Goal: Information Seeking & Learning: Learn about a topic

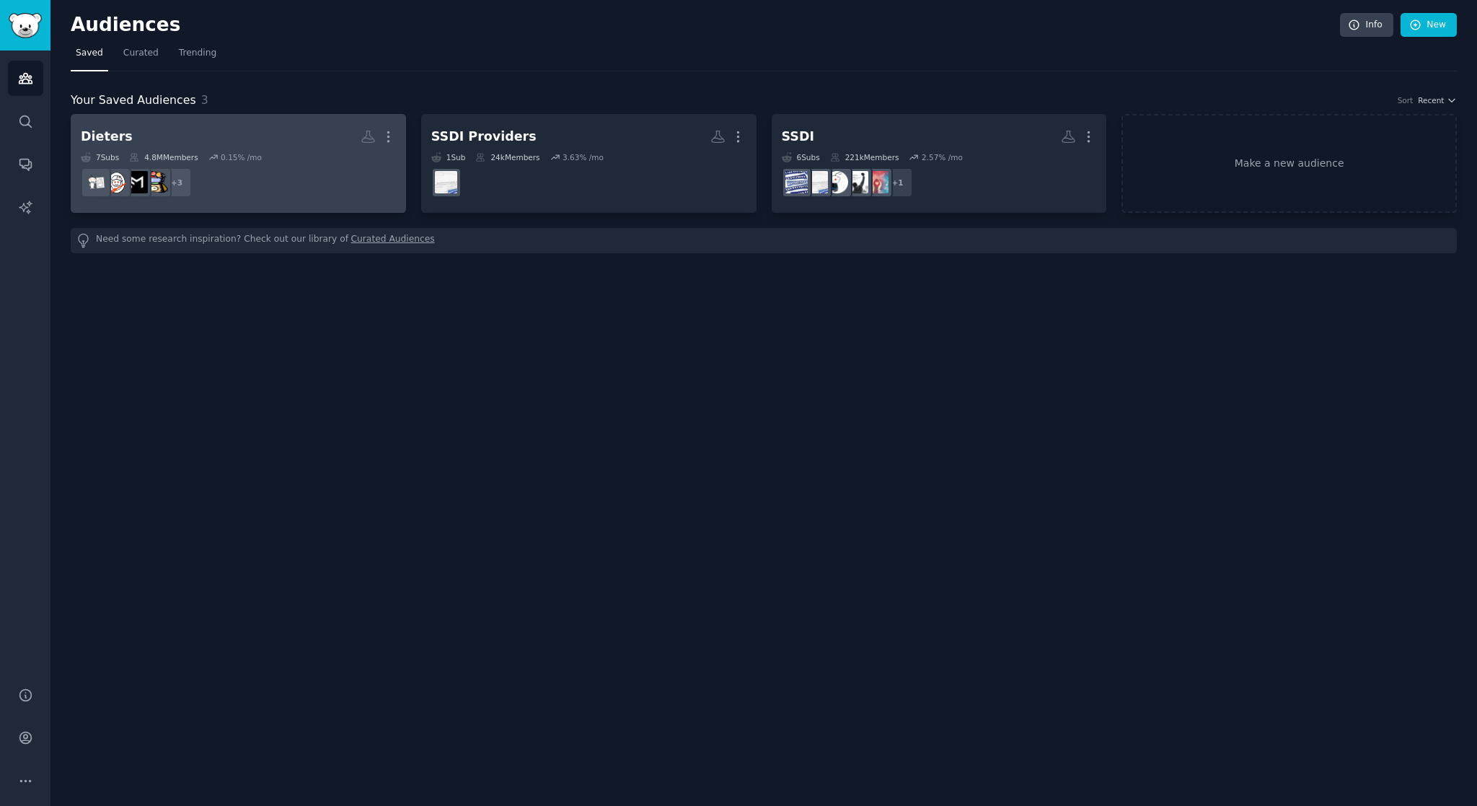
click at [109, 137] on div "Dieters" at bounding box center [107, 137] width 52 height 18
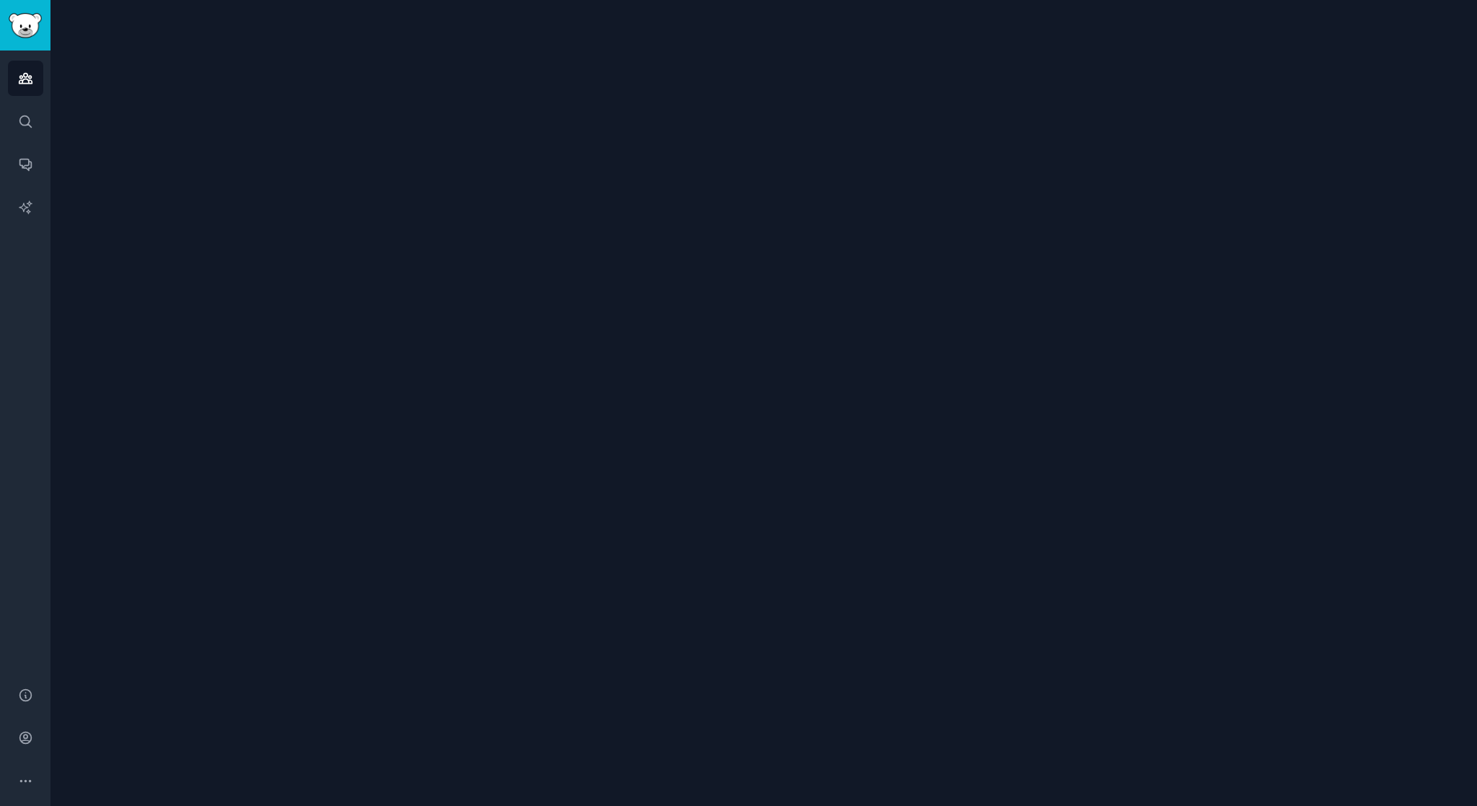
click at [109, 137] on div at bounding box center [763, 403] width 1426 height 806
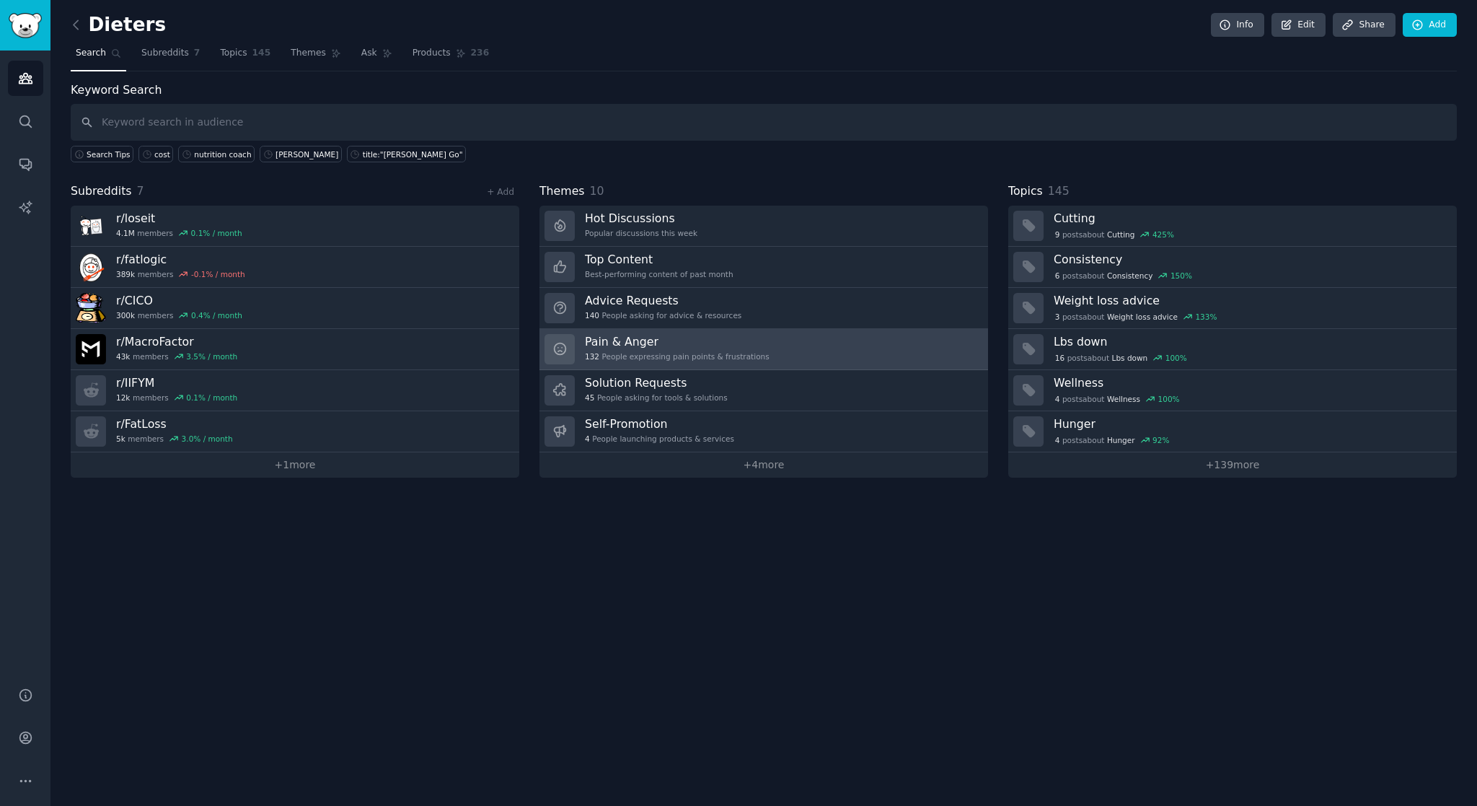
click at [697, 339] on h3 "Pain & Anger" at bounding box center [677, 341] width 185 height 15
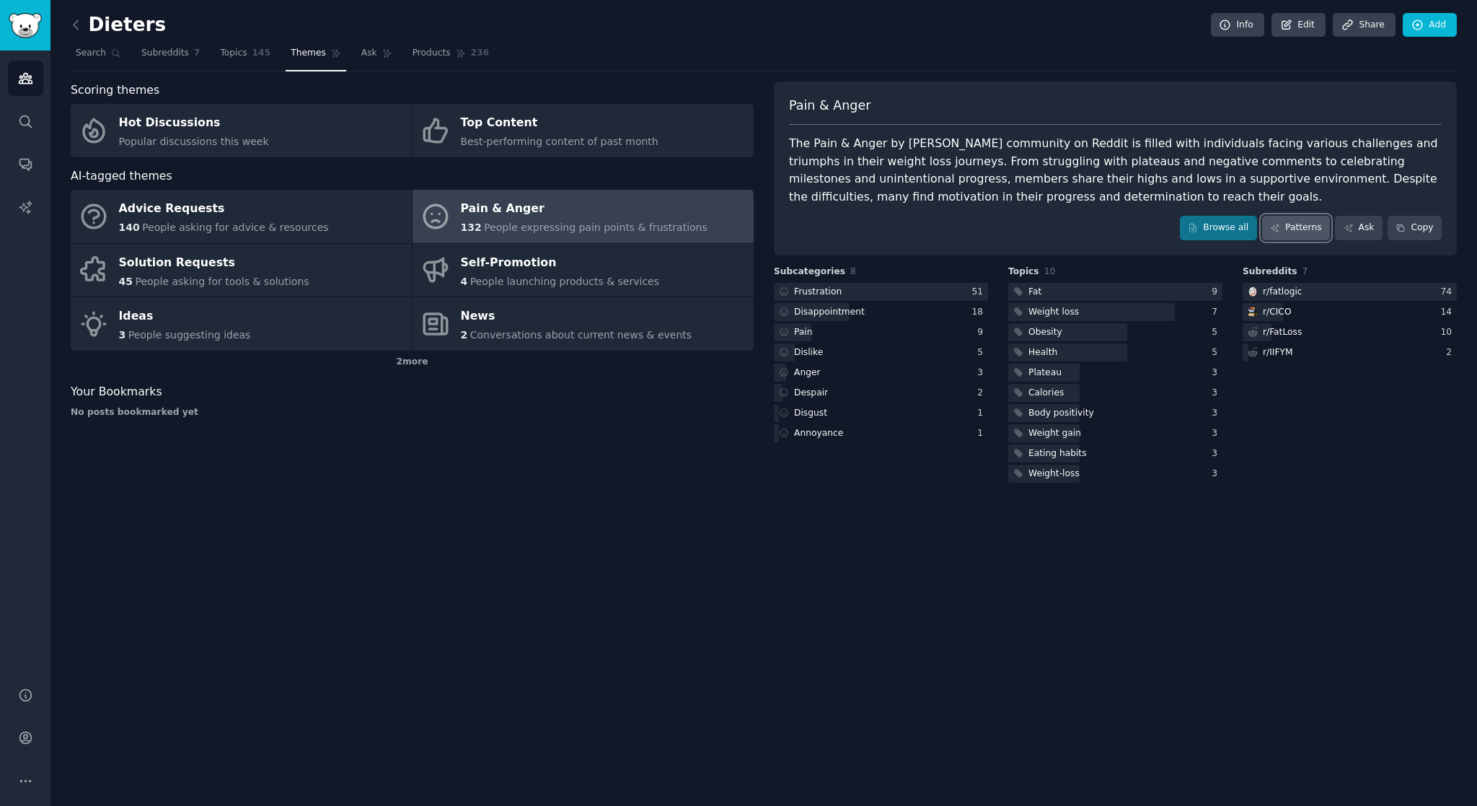
click at [1289, 228] on link "Patterns" at bounding box center [1296, 228] width 68 height 25
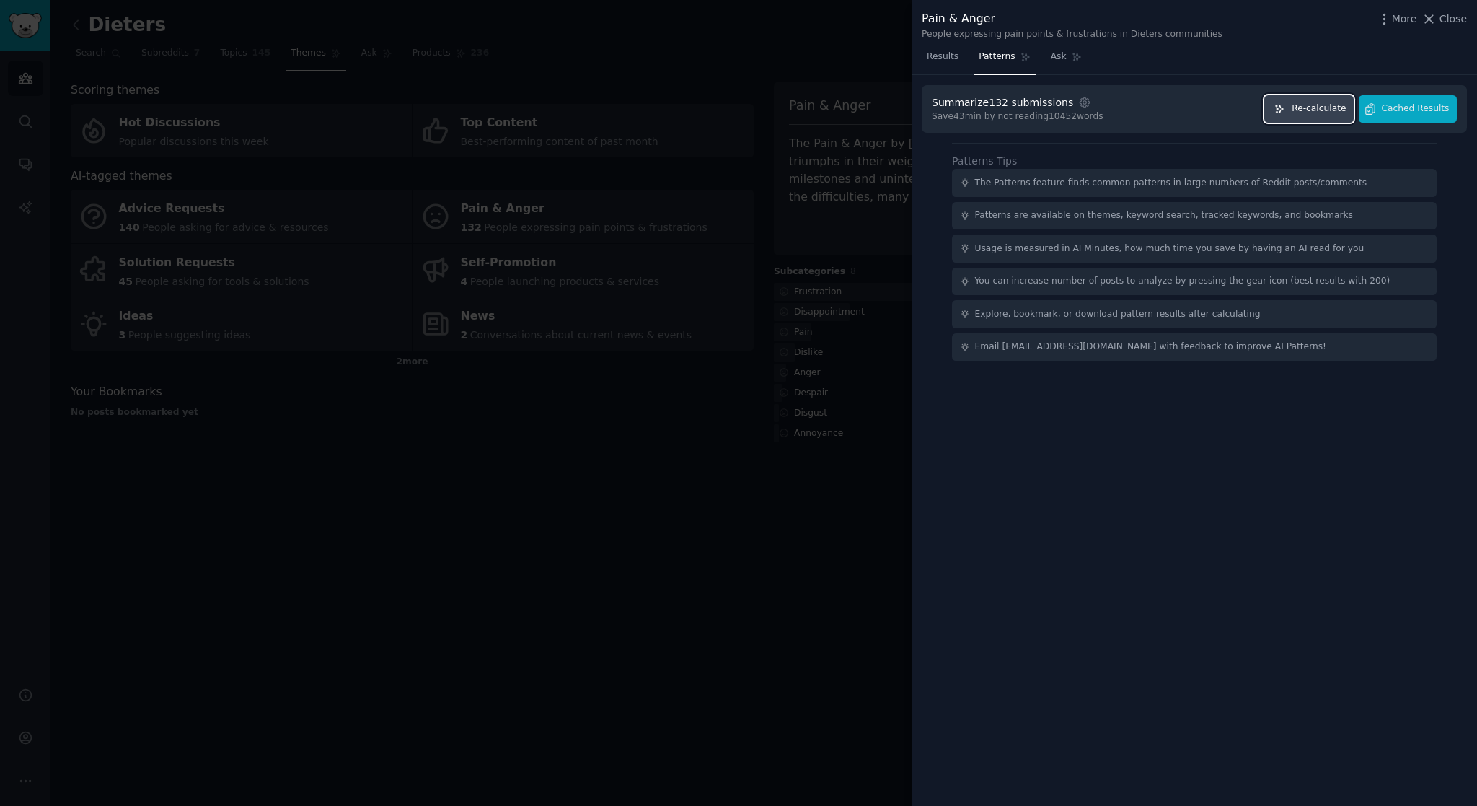
click at [1313, 112] on span "Re-calculate" at bounding box center [1319, 108] width 54 height 13
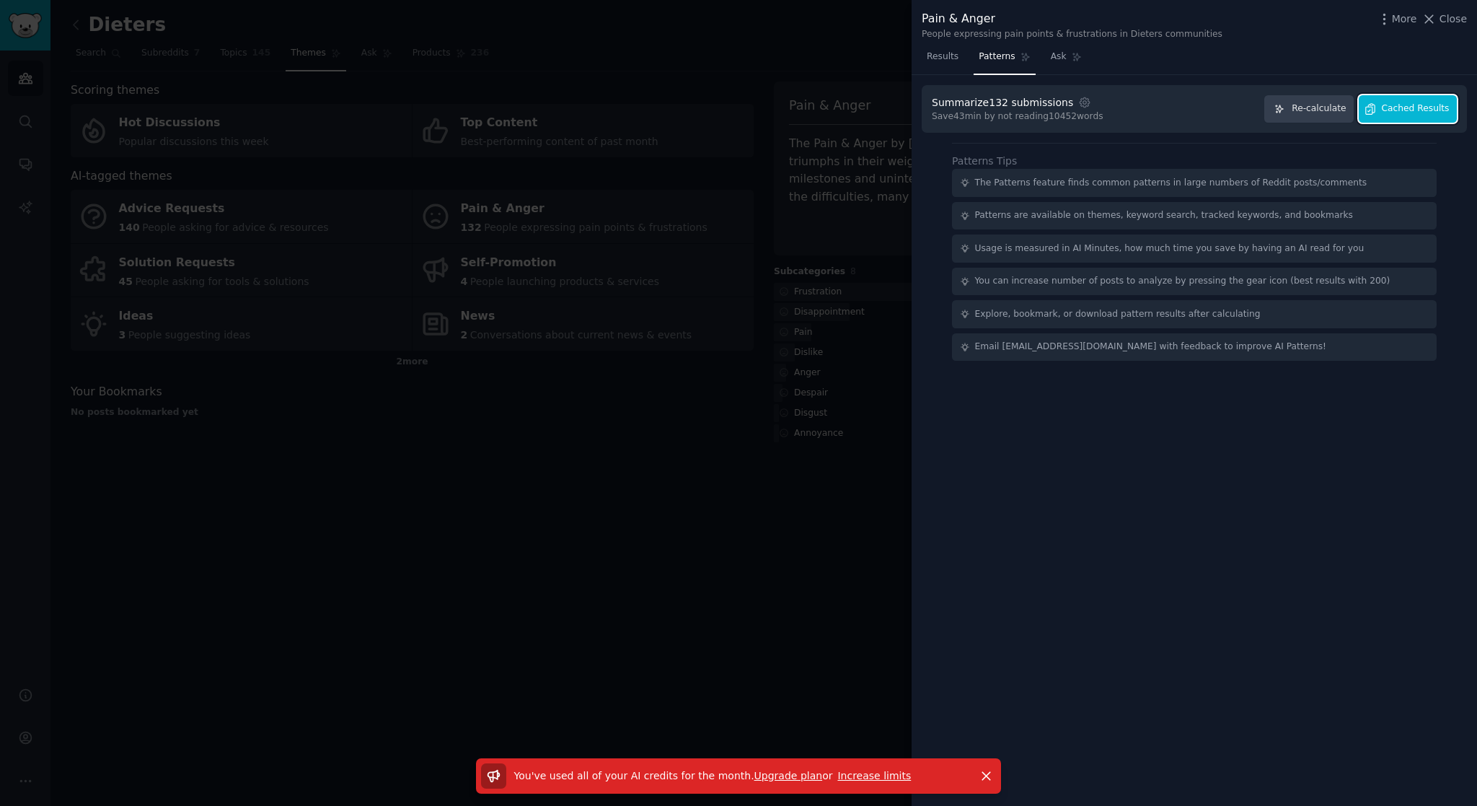
click at [1392, 108] on span "Cached Results" at bounding box center [1416, 108] width 68 height 13
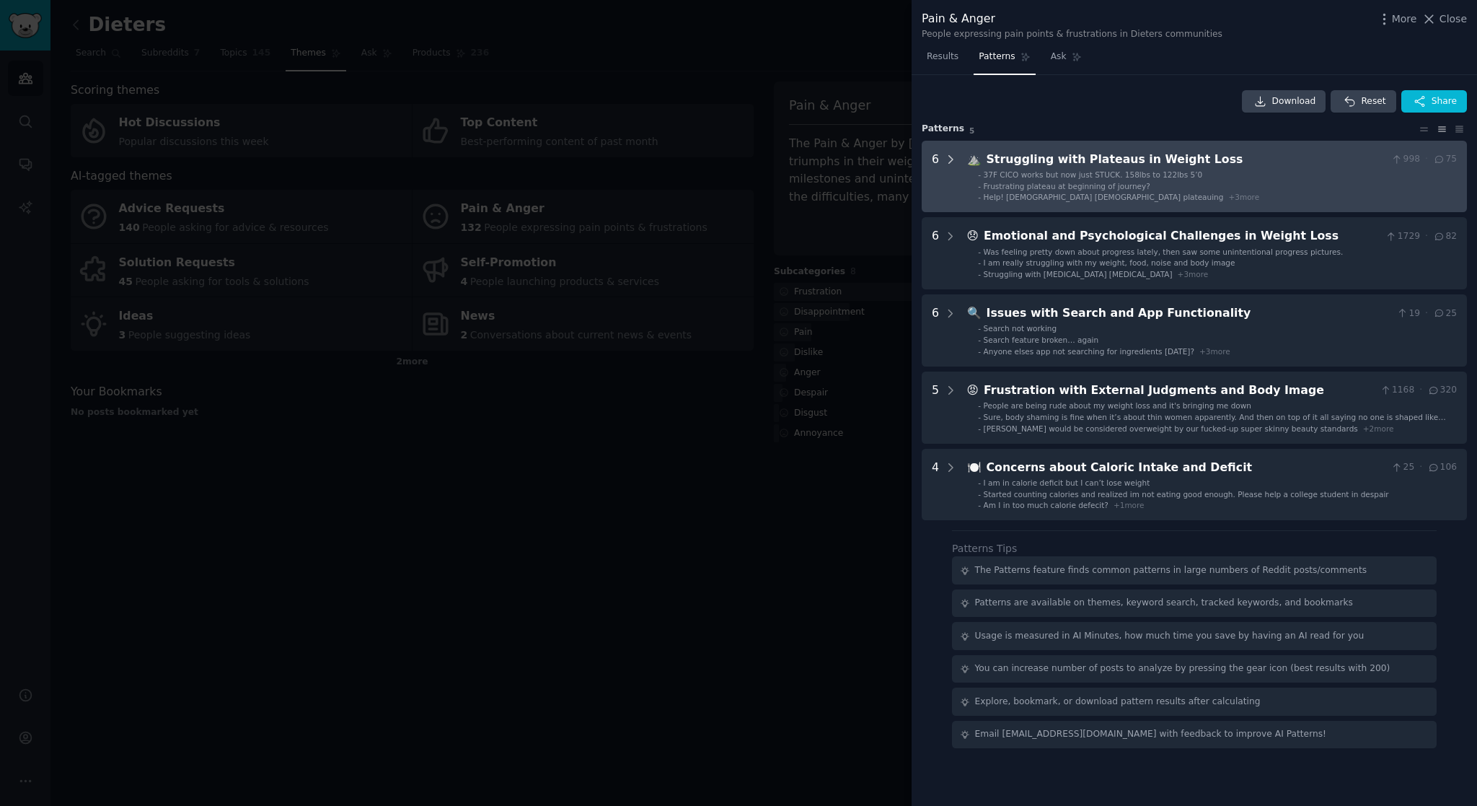
click at [947, 160] on icon at bounding box center [950, 159] width 13 height 13
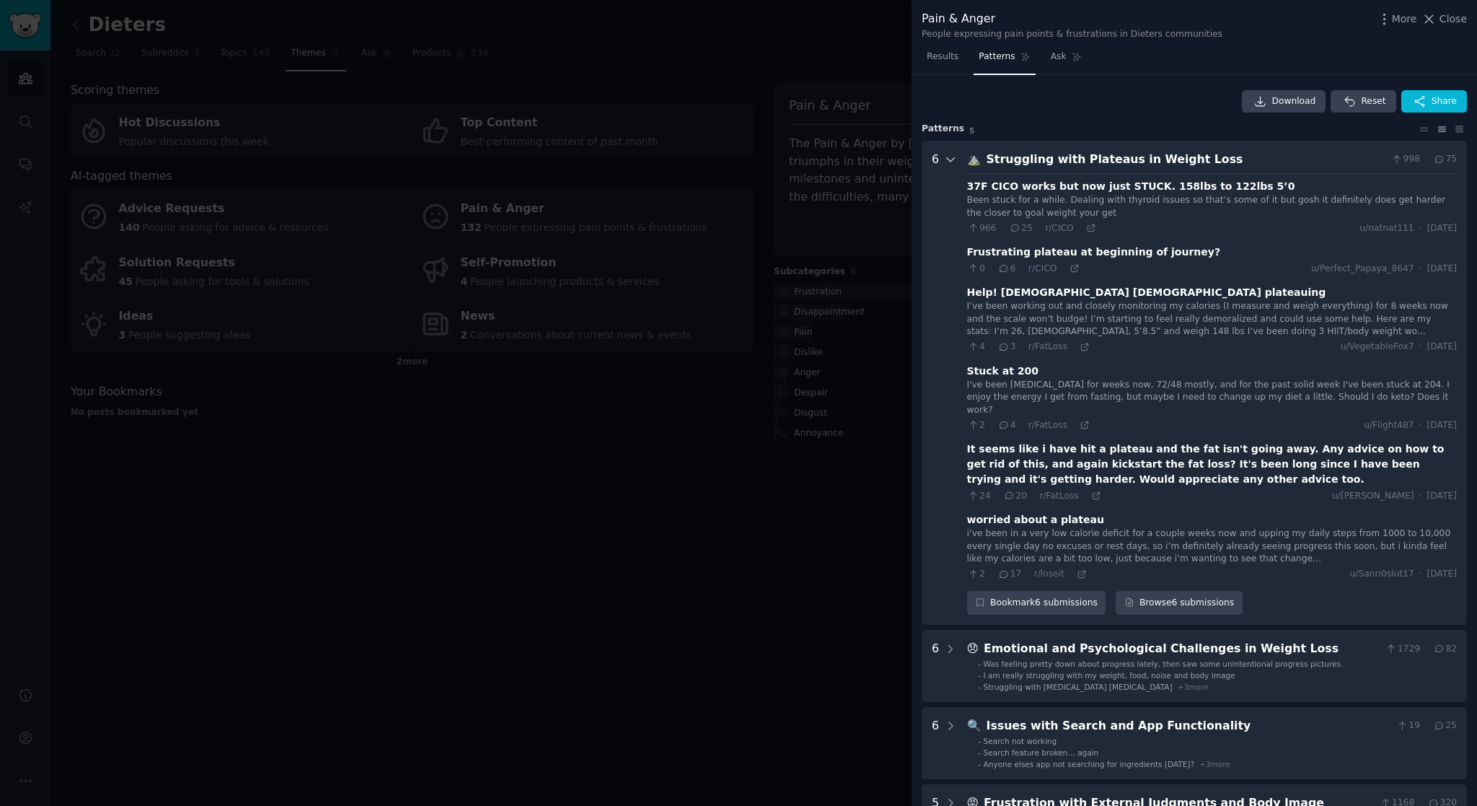
scroll to position [66, 0]
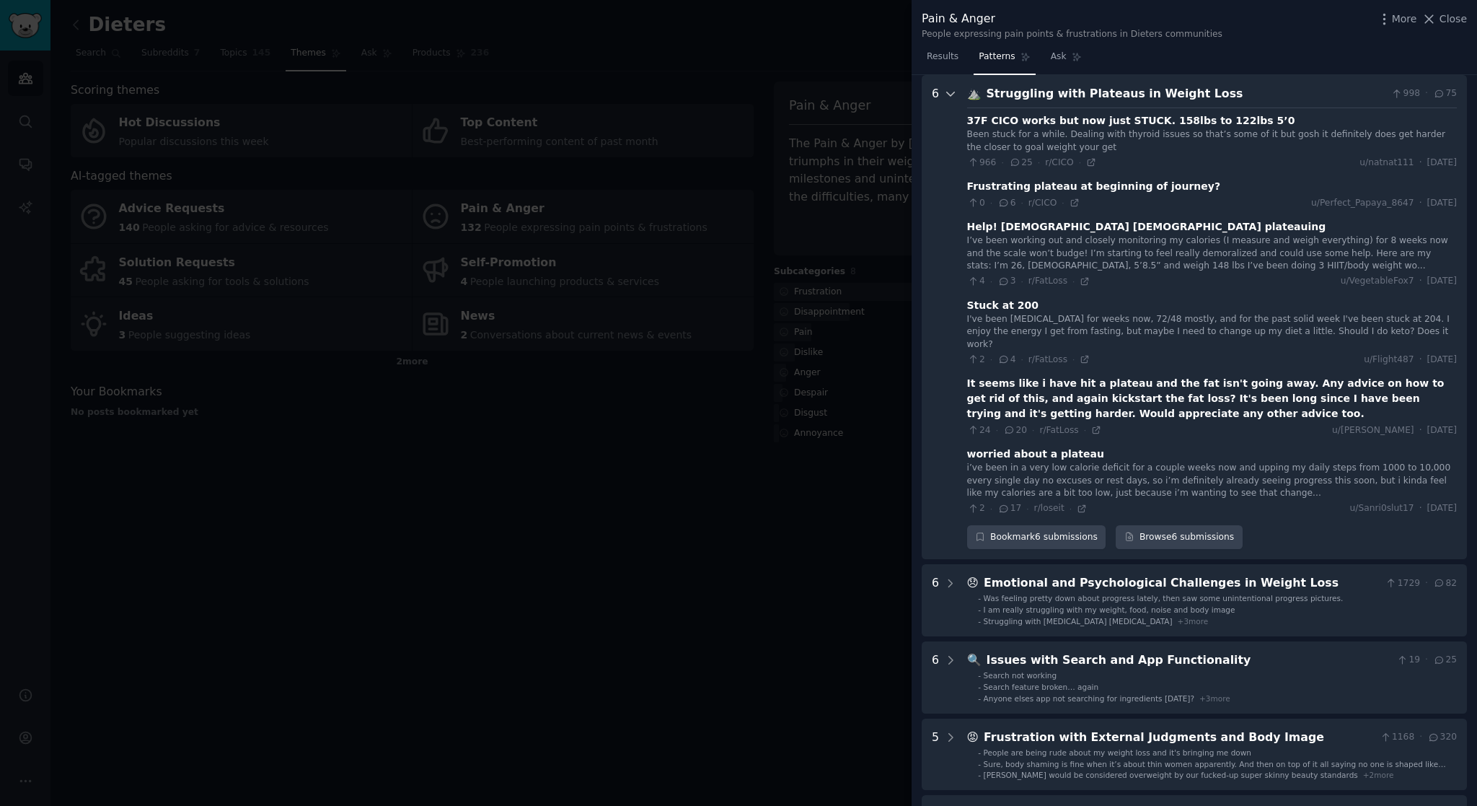
click at [953, 92] on icon at bounding box center [950, 94] width 7 height 4
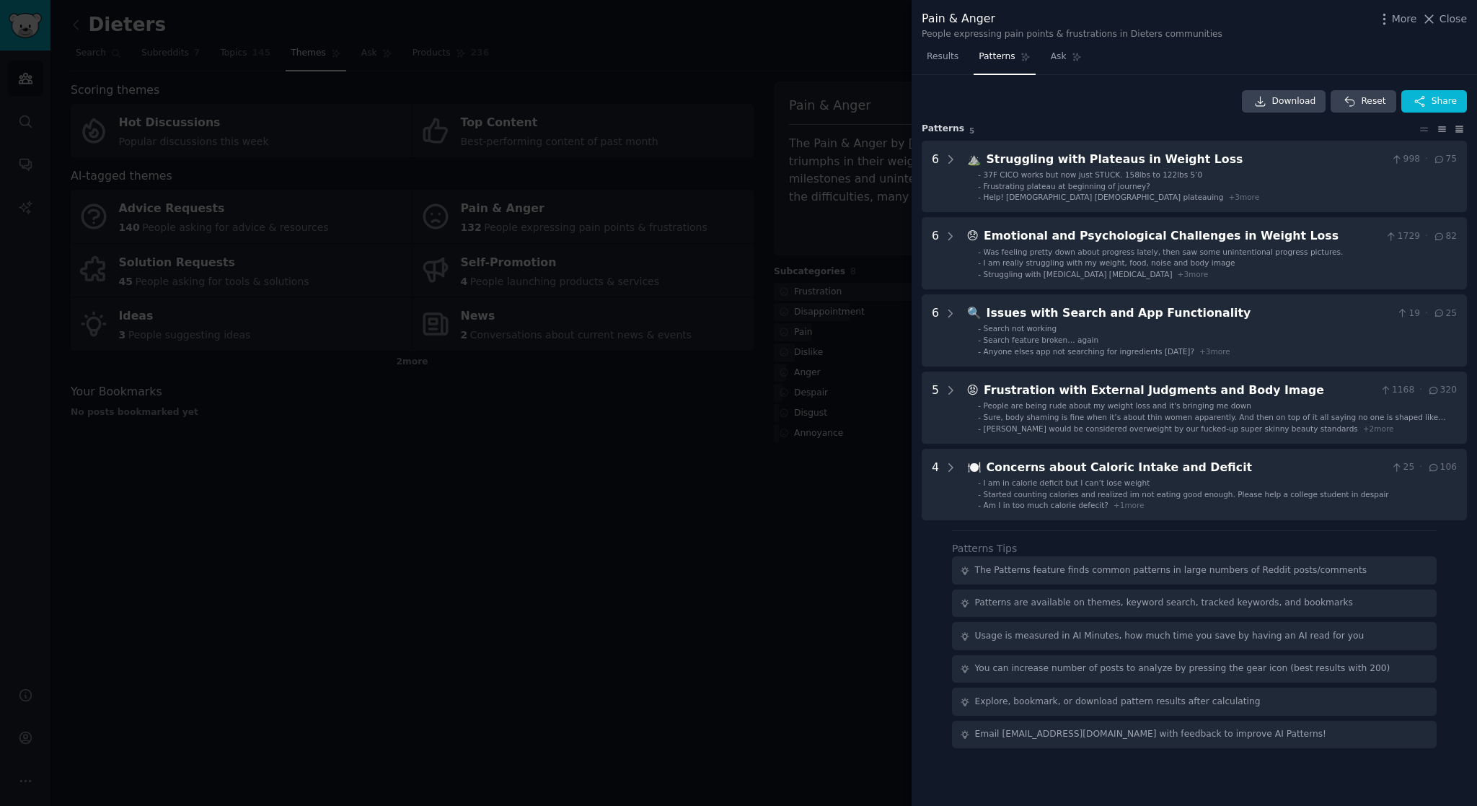
click at [1461, 128] on icon at bounding box center [1459, 129] width 7 height 6
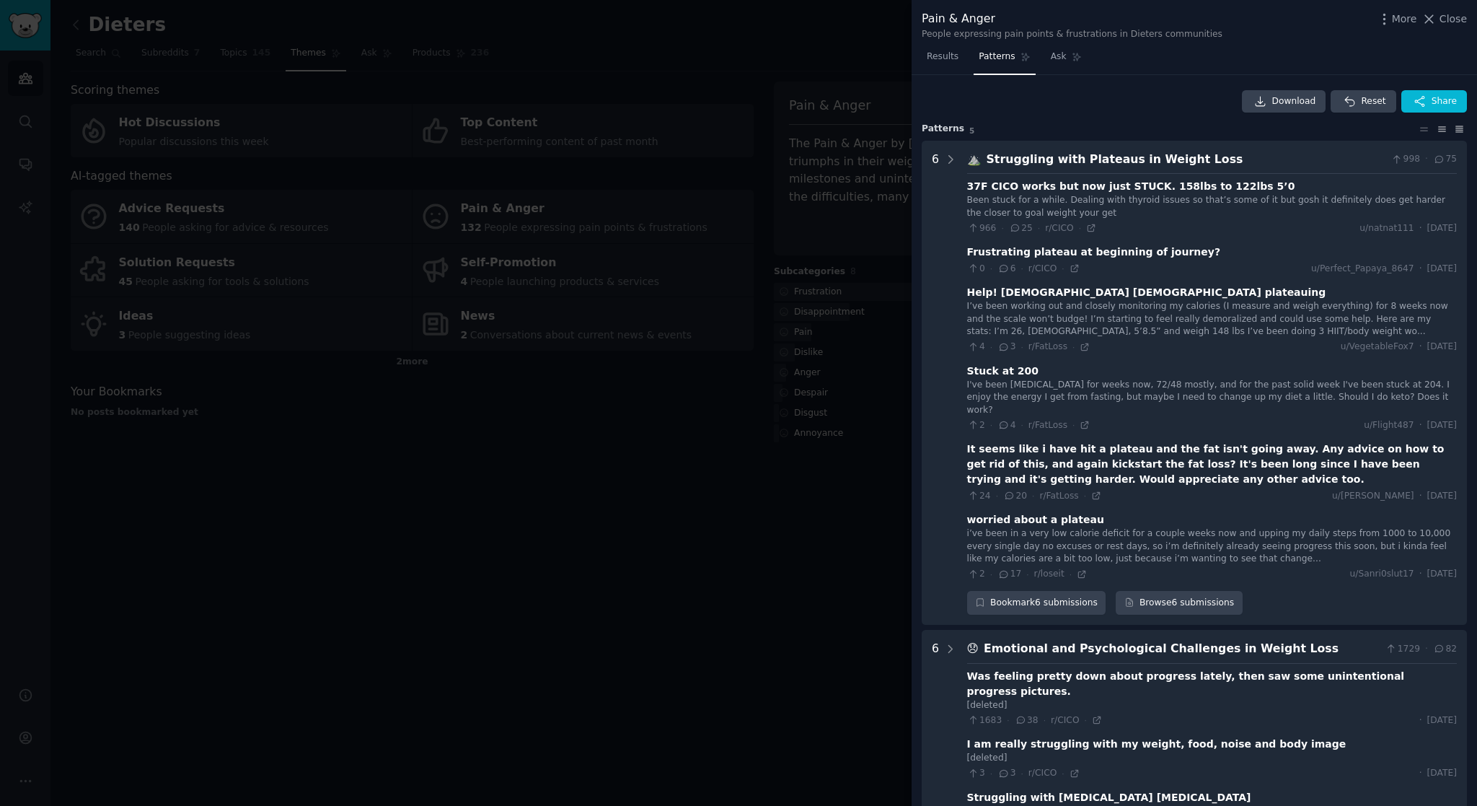
click at [1436, 128] on icon at bounding box center [1441, 129] width 15 height 10
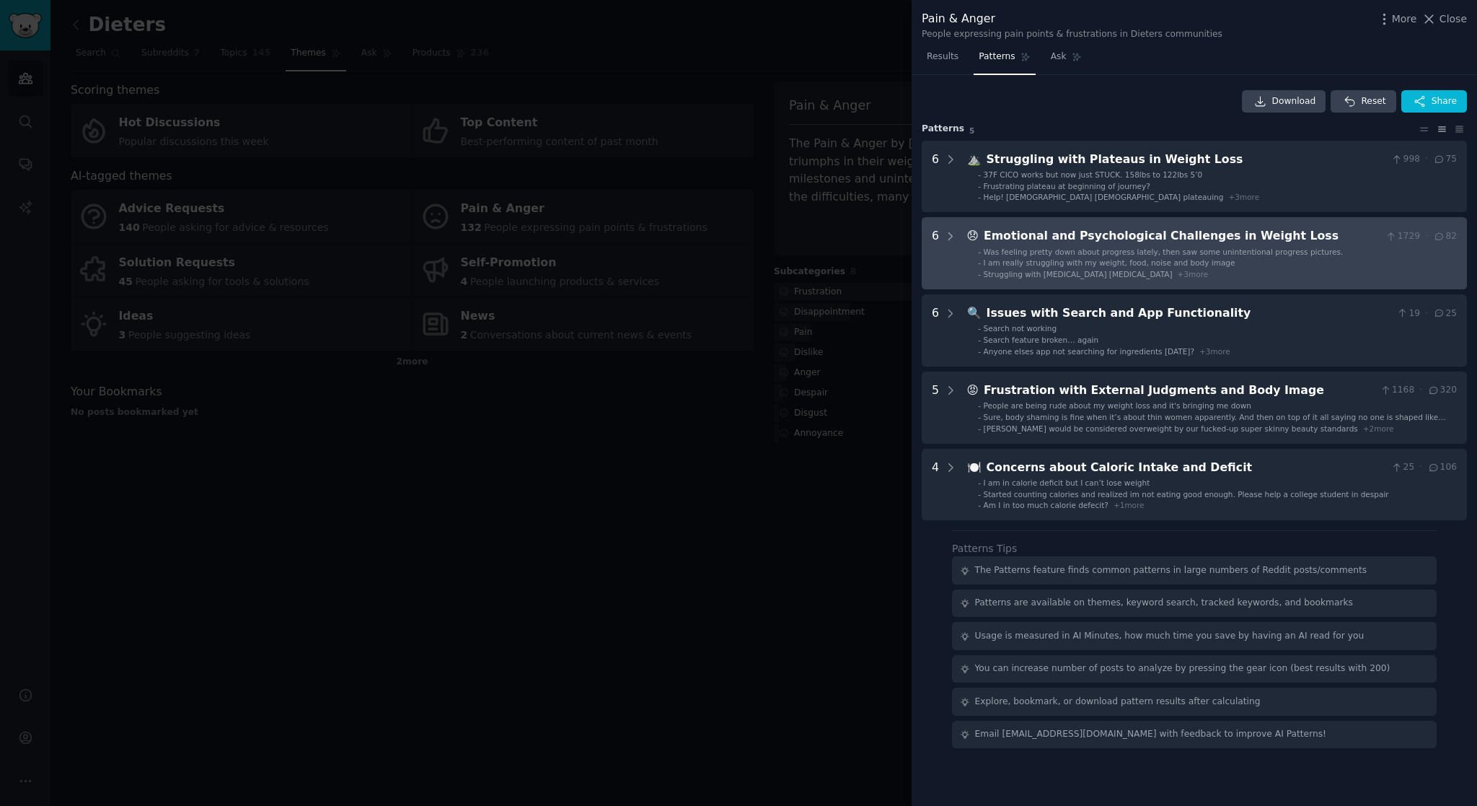
click at [1035, 256] on ul "- Was feeling pretty down about progress lately, then saw some unintentional pr…" at bounding box center [1212, 263] width 489 height 33
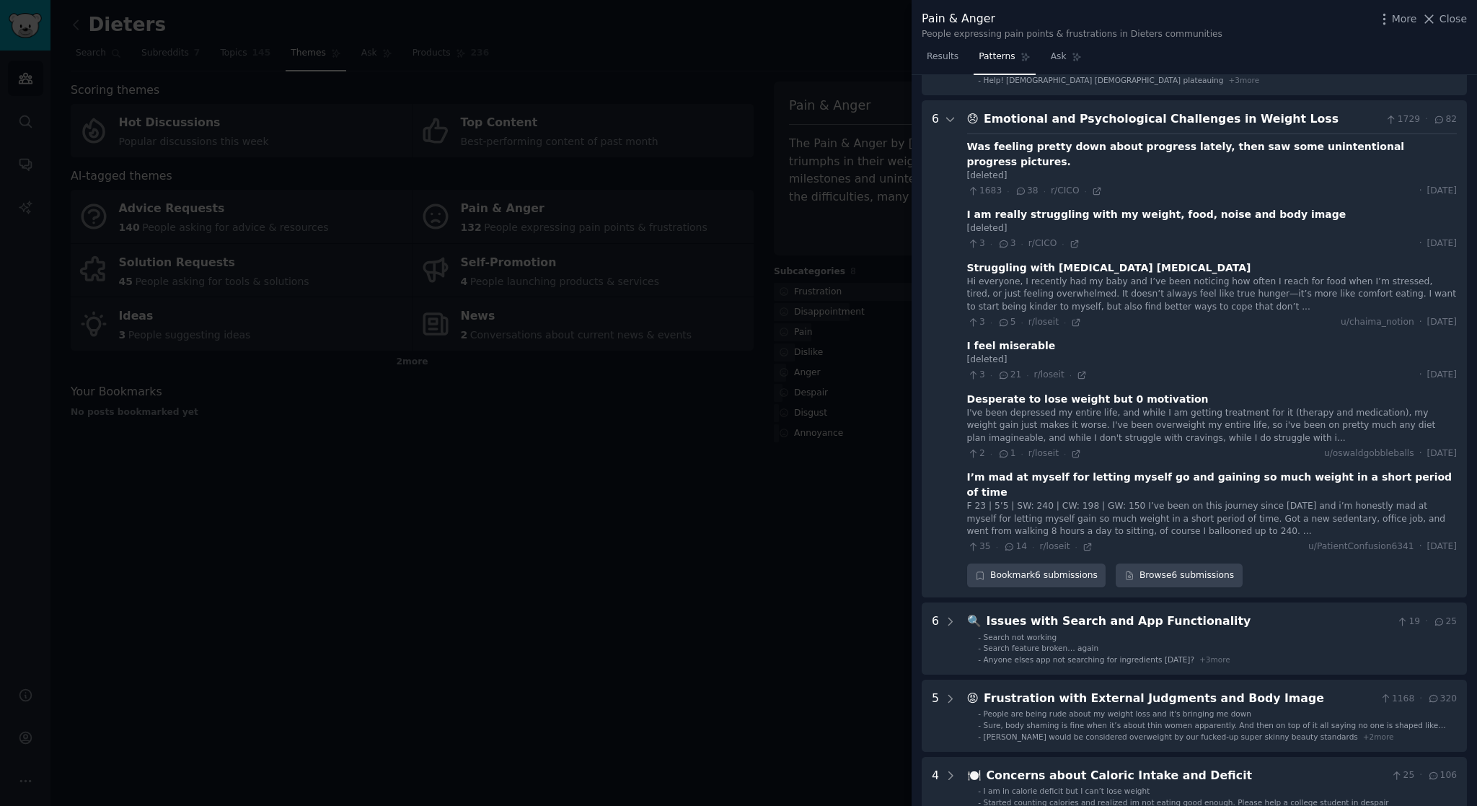
scroll to position [143, 0]
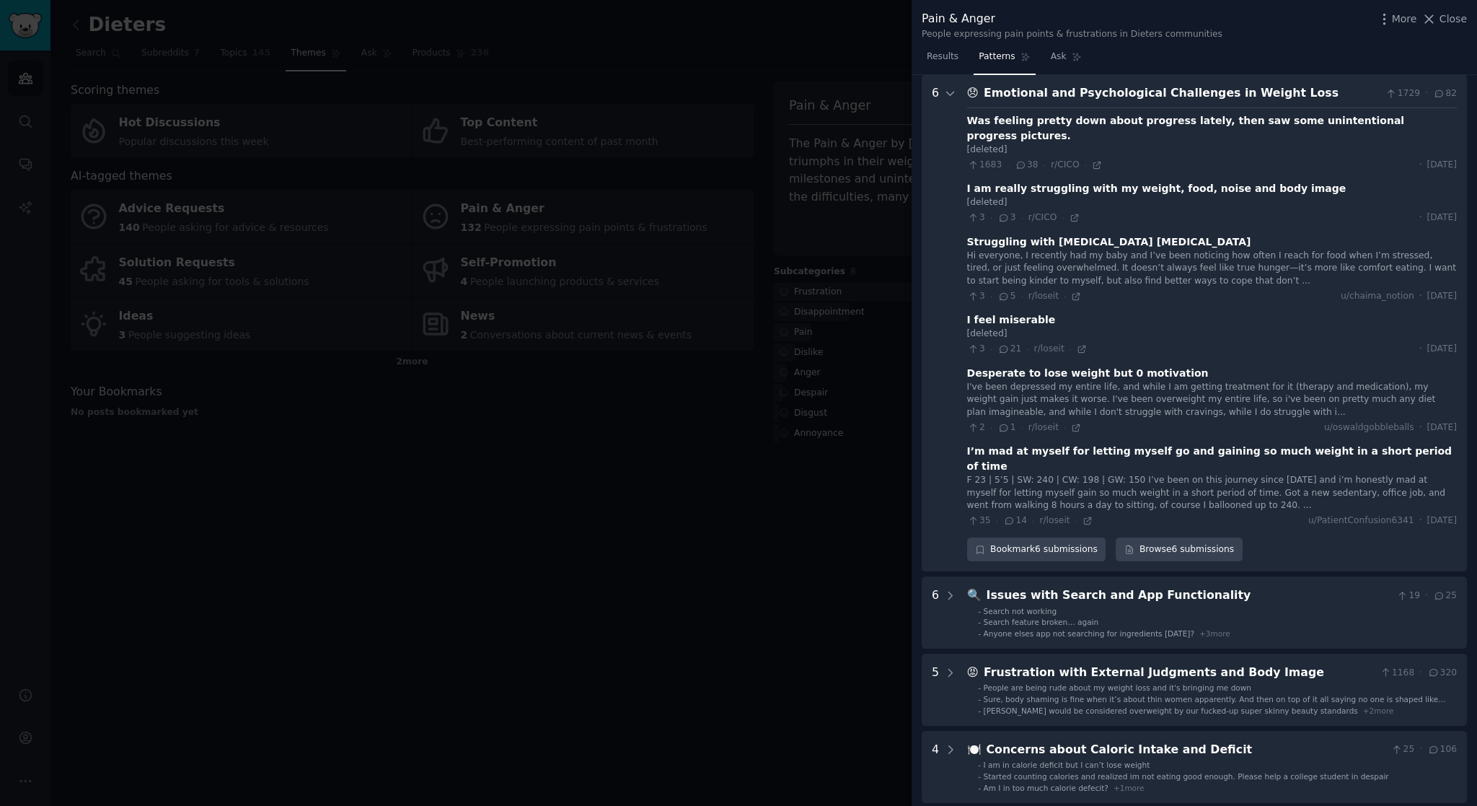
click at [1338, 100] on div "Emotional and Psychological Challenges in Weight Loss" at bounding box center [1182, 93] width 396 height 18
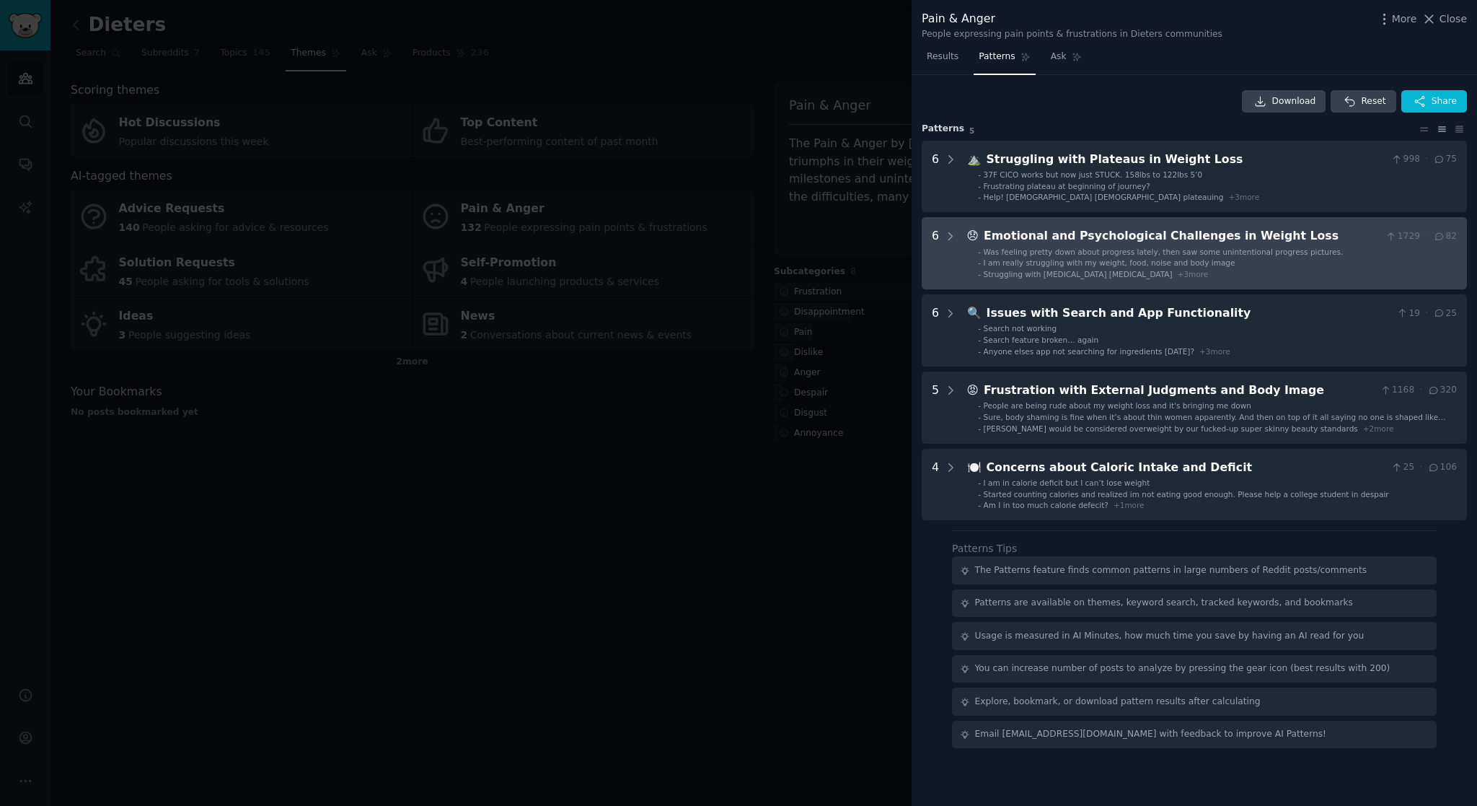
scroll to position [0, 0]
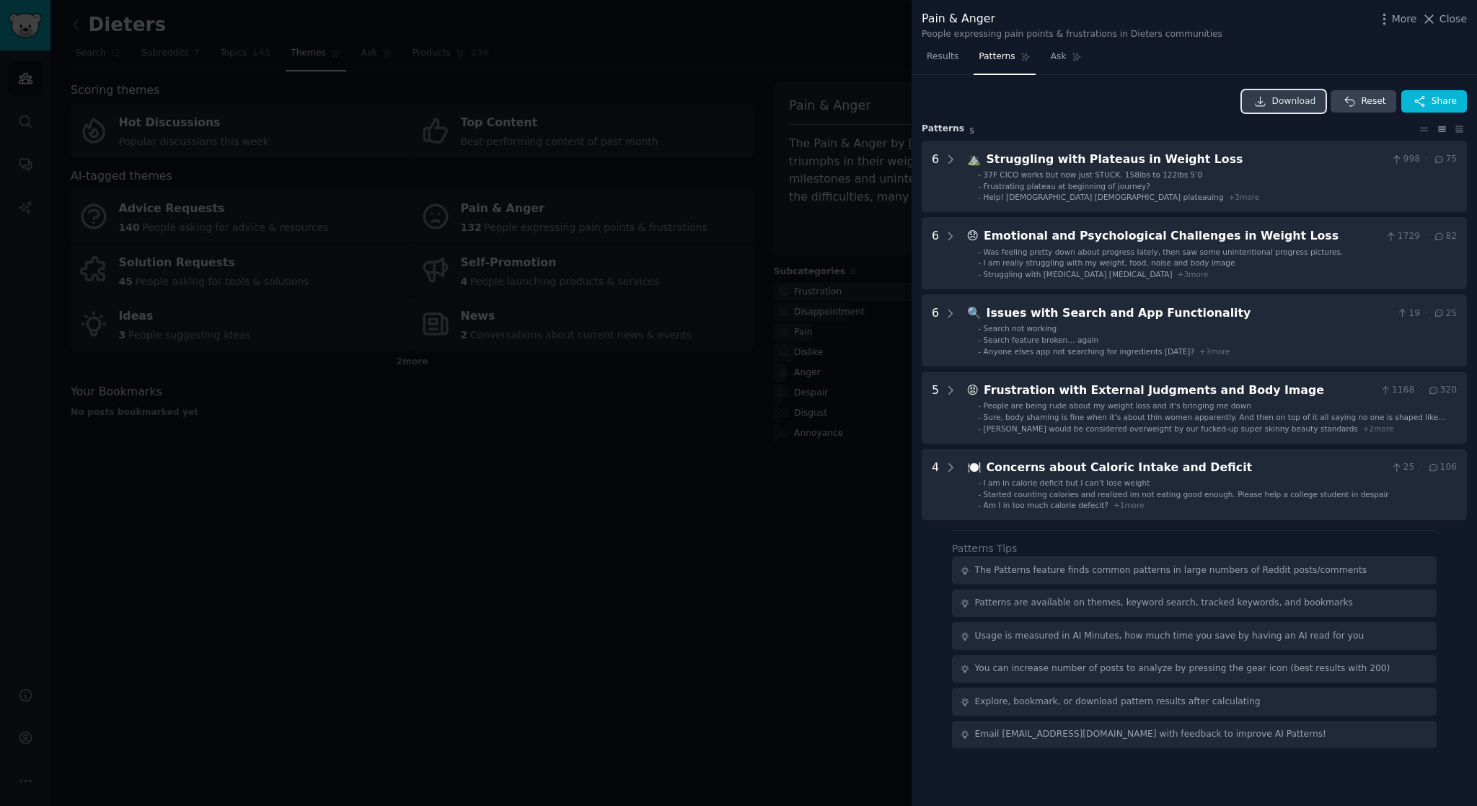
click at [1297, 100] on span "Download" at bounding box center [1294, 101] width 44 height 13
click at [1331, 52] on div "Results Patterns Ask" at bounding box center [1194, 60] width 565 height 30
click at [1449, 20] on span "Close" at bounding box center [1452, 19] width 27 height 15
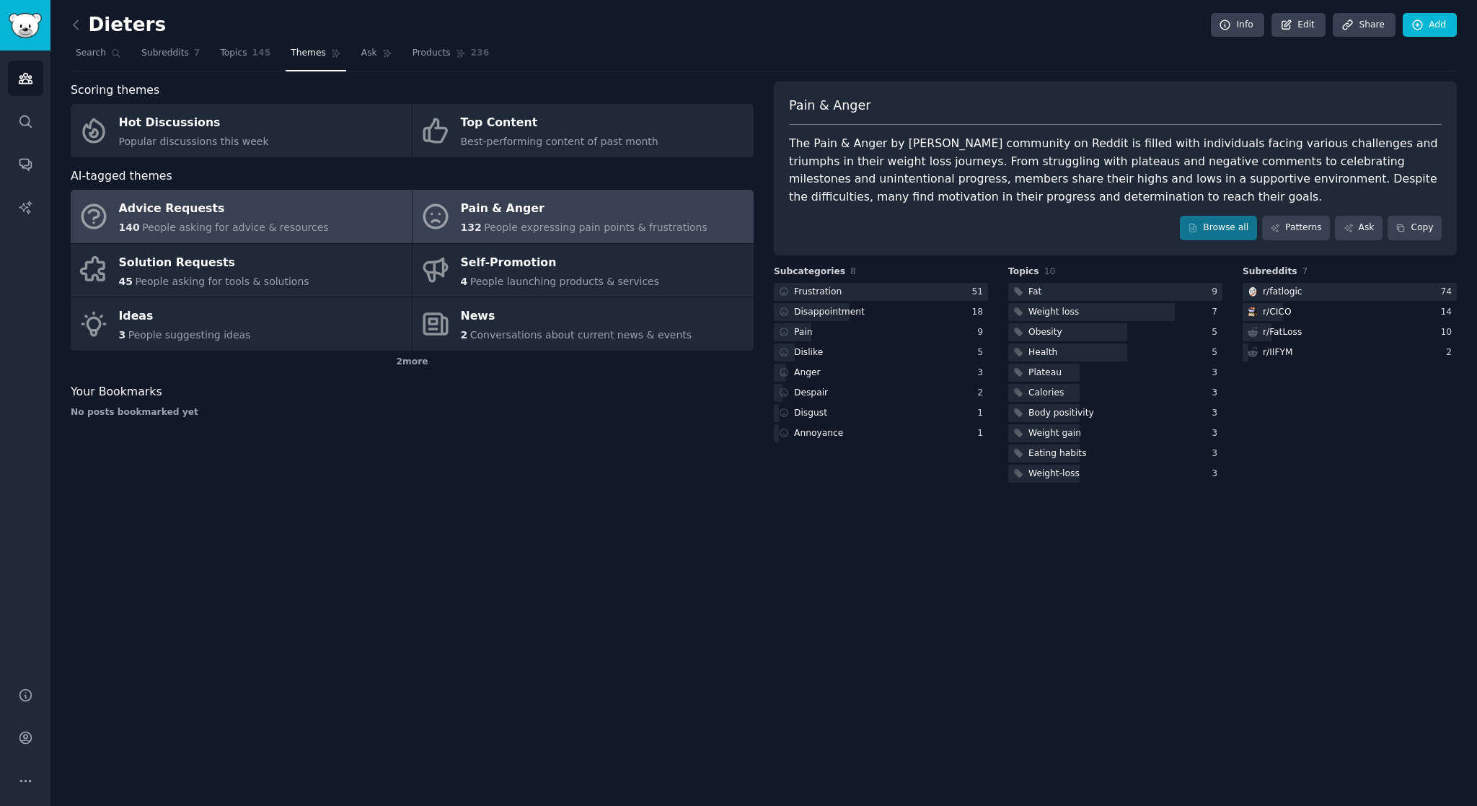
click at [306, 219] on div "Advice Requests" at bounding box center [224, 209] width 210 height 23
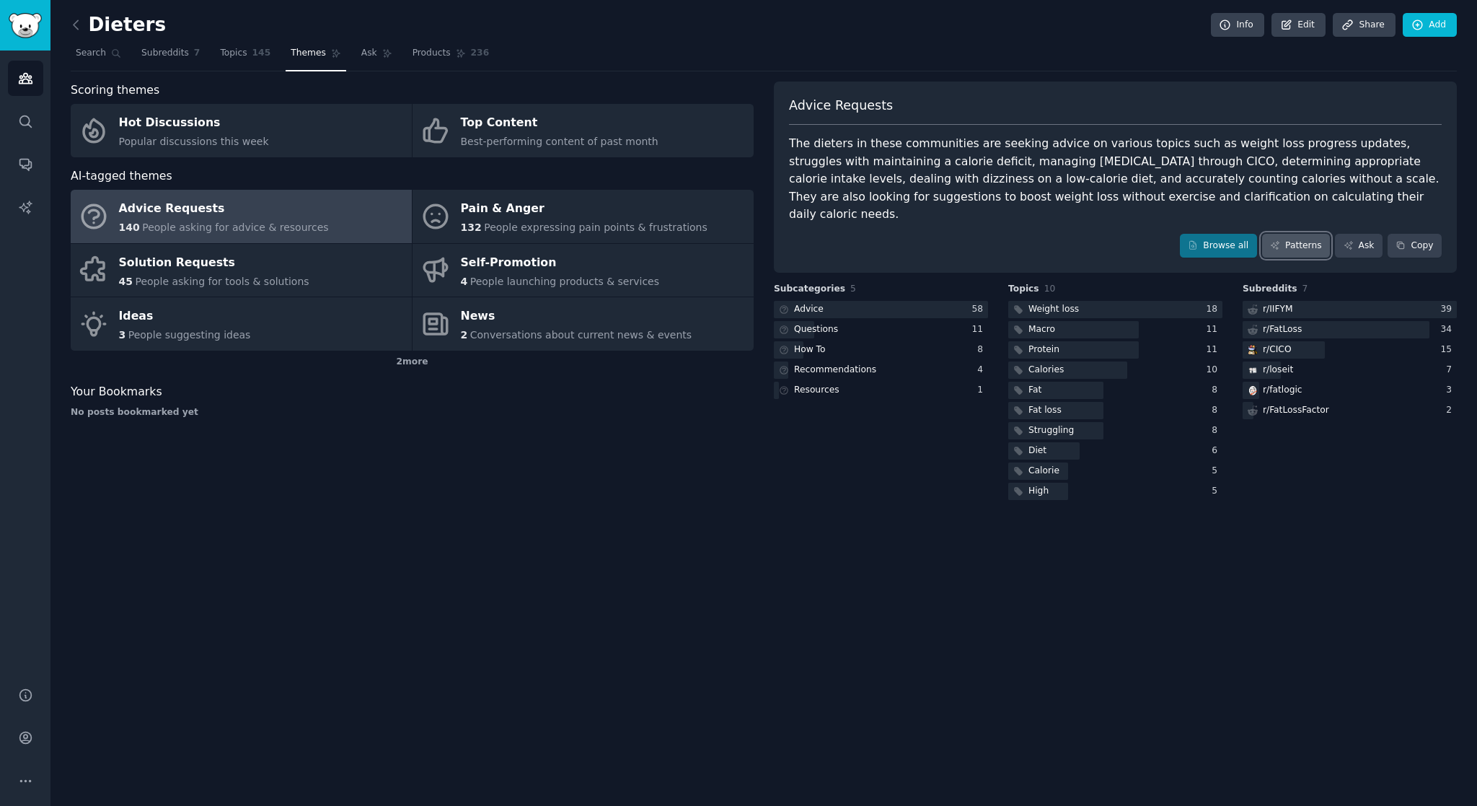
click at [1300, 234] on link "Patterns" at bounding box center [1296, 246] width 68 height 25
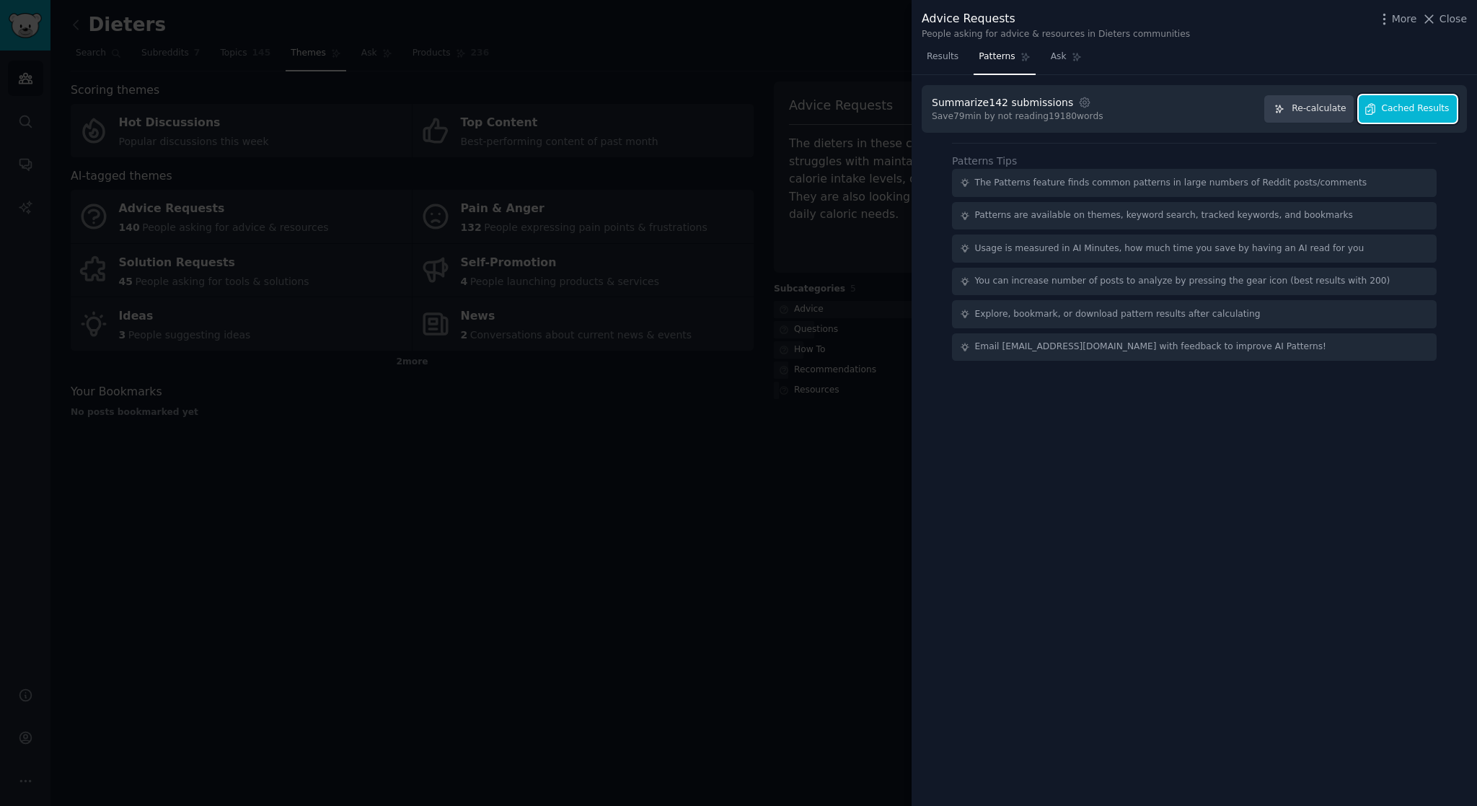
click at [1385, 112] on span "Cached Results" at bounding box center [1416, 108] width 68 height 13
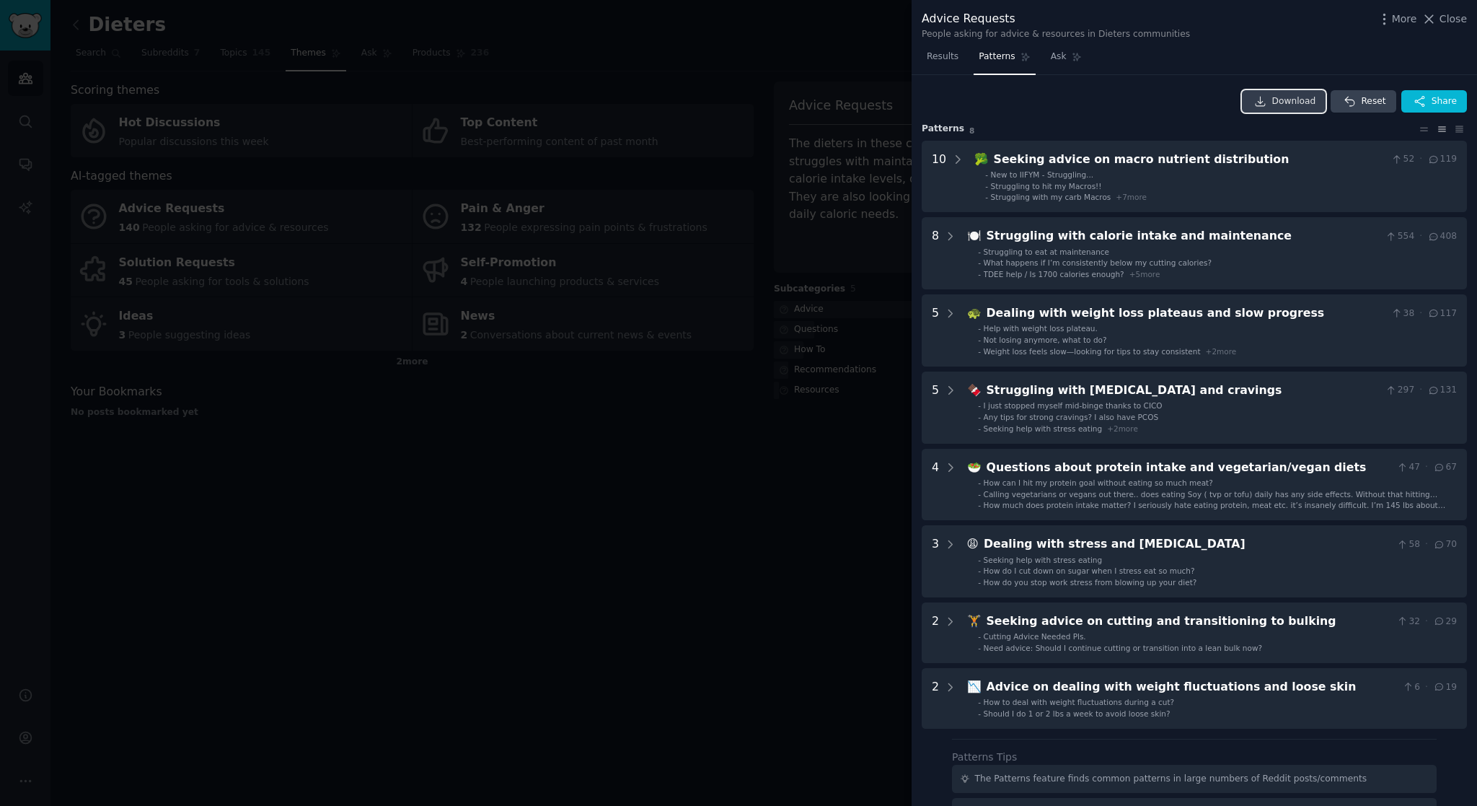
click at [1300, 102] on span "Download" at bounding box center [1294, 101] width 44 height 13
click at [1437, 17] on icon at bounding box center [1428, 19] width 15 height 15
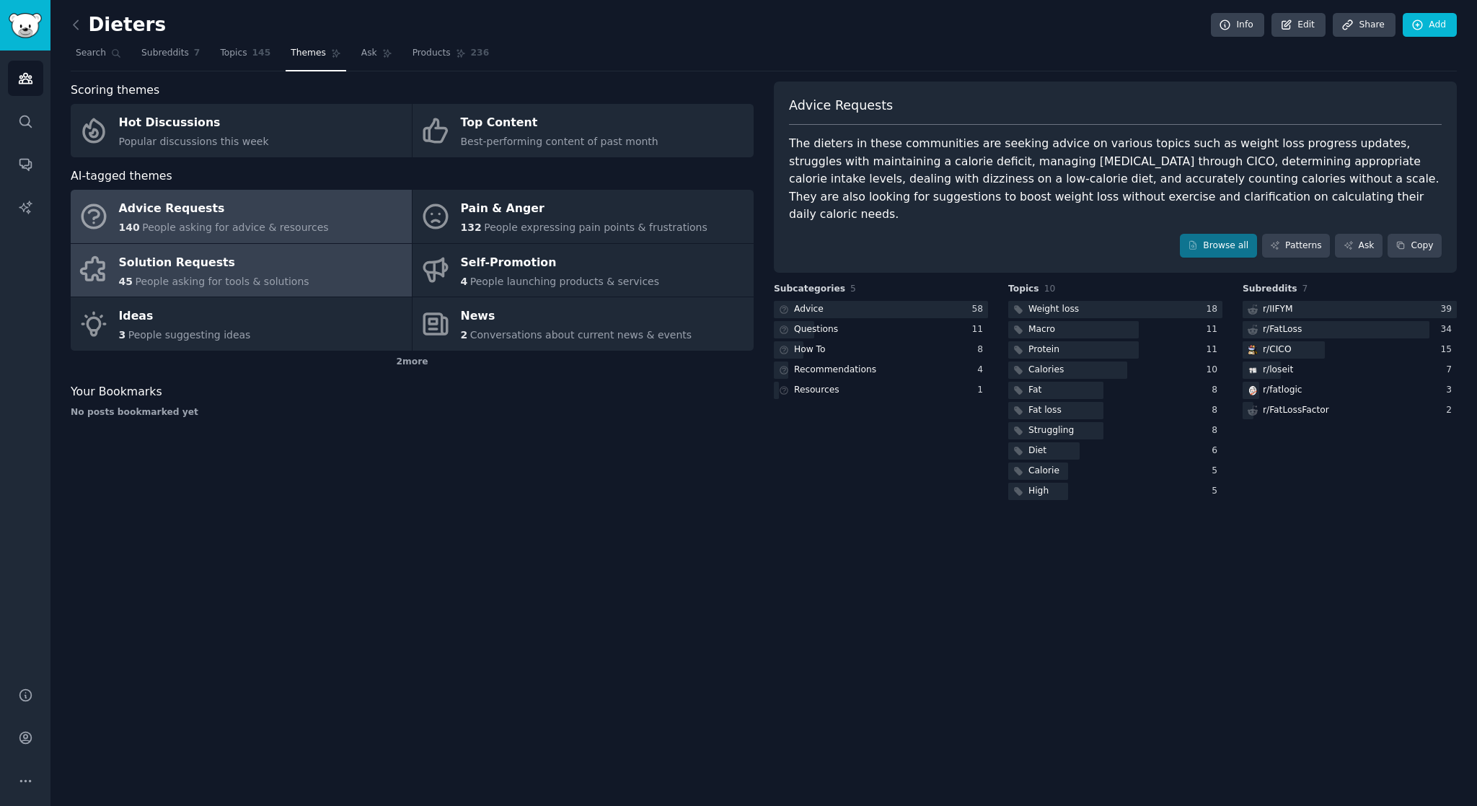
click at [262, 265] on div "Solution Requests" at bounding box center [214, 262] width 190 height 23
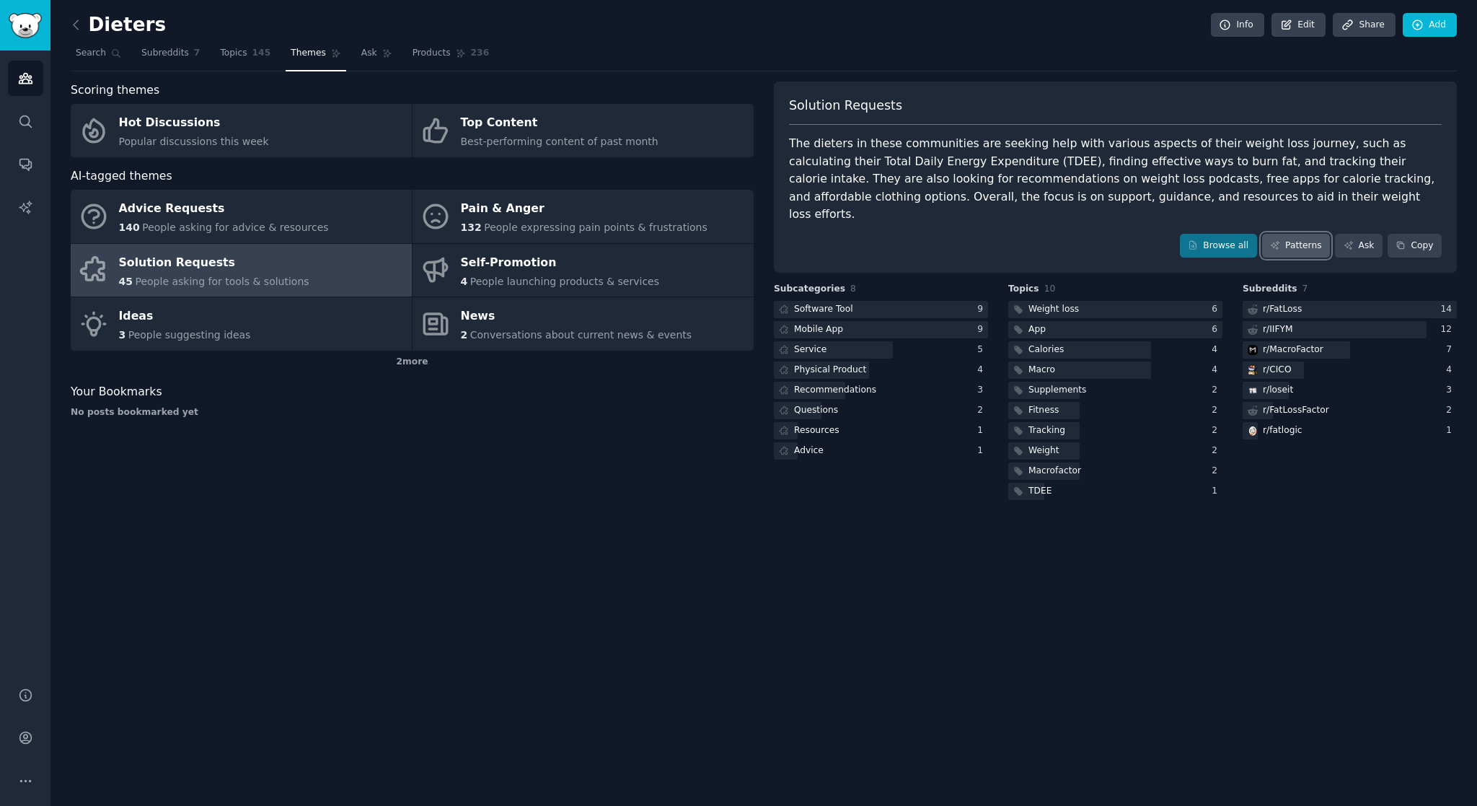
click at [1289, 234] on link "Patterns" at bounding box center [1296, 246] width 68 height 25
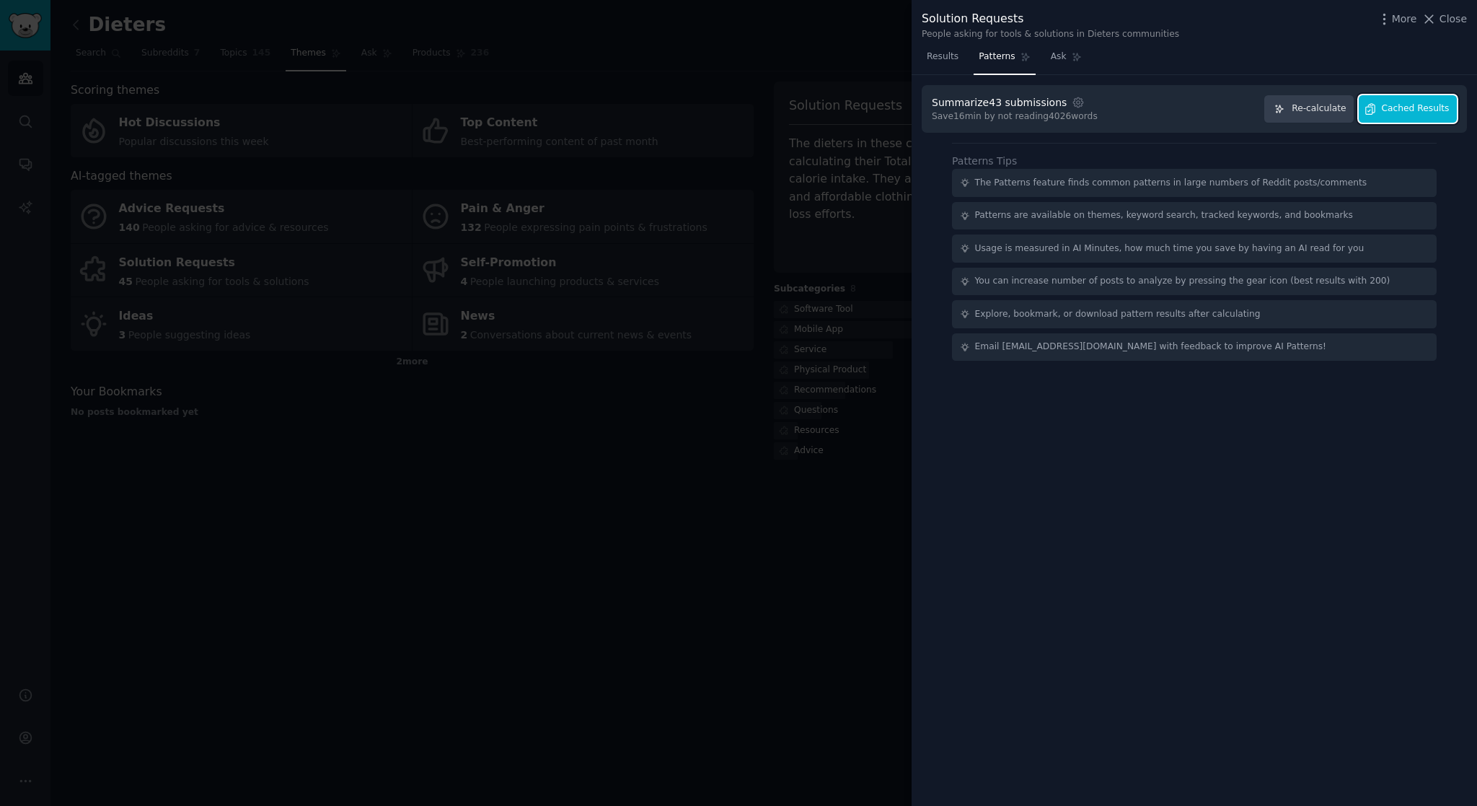
click at [1388, 107] on span "Cached Results" at bounding box center [1416, 108] width 68 height 13
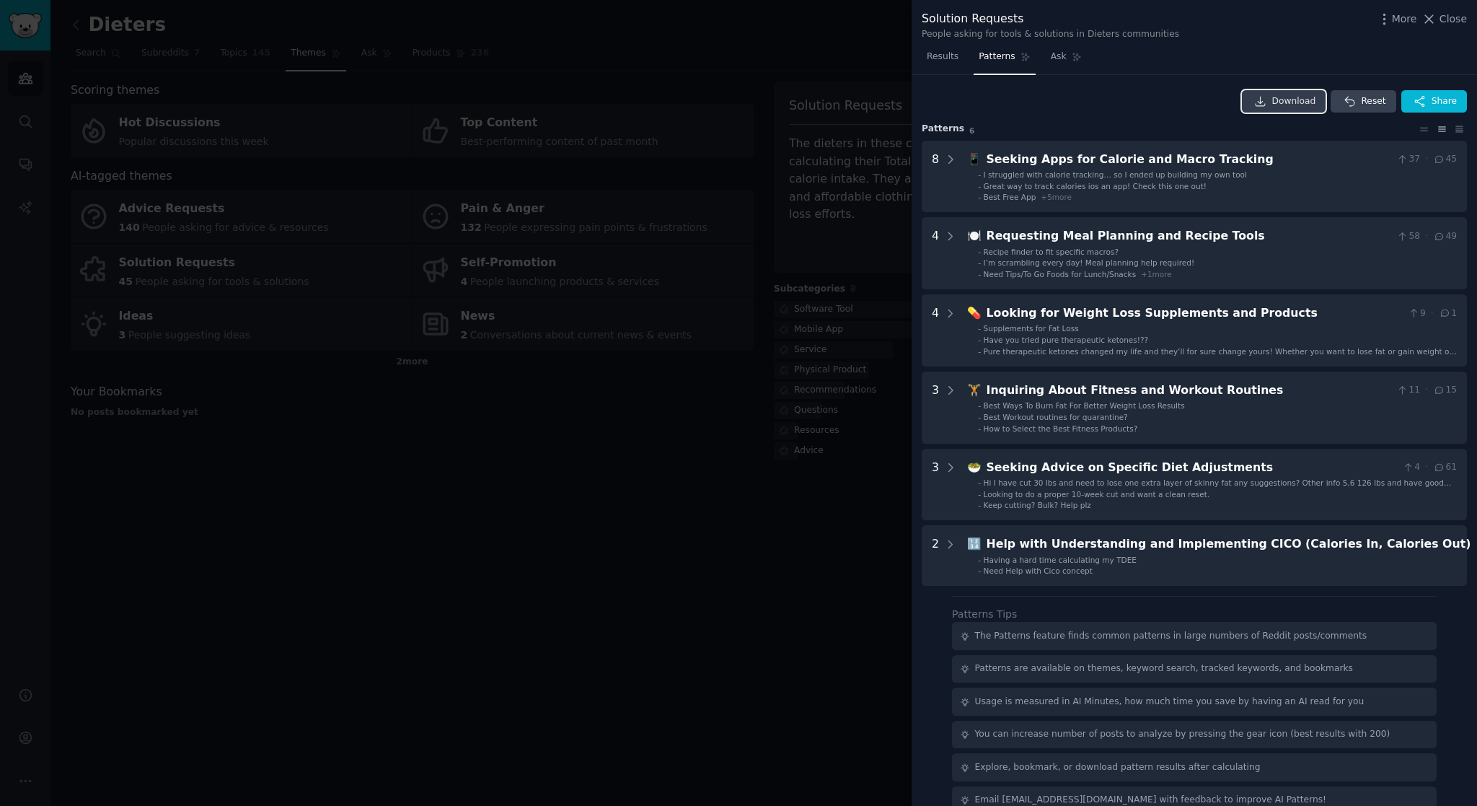
click at [1295, 102] on span "Download" at bounding box center [1294, 101] width 44 height 13
click at [1038, 115] on div "Download Reset Share Pattern s 6 8 📱 Seeking Apps for Calorie and Macro Trackin…" at bounding box center [1194, 338] width 545 height 496
click at [1446, 14] on span "Close" at bounding box center [1452, 19] width 27 height 15
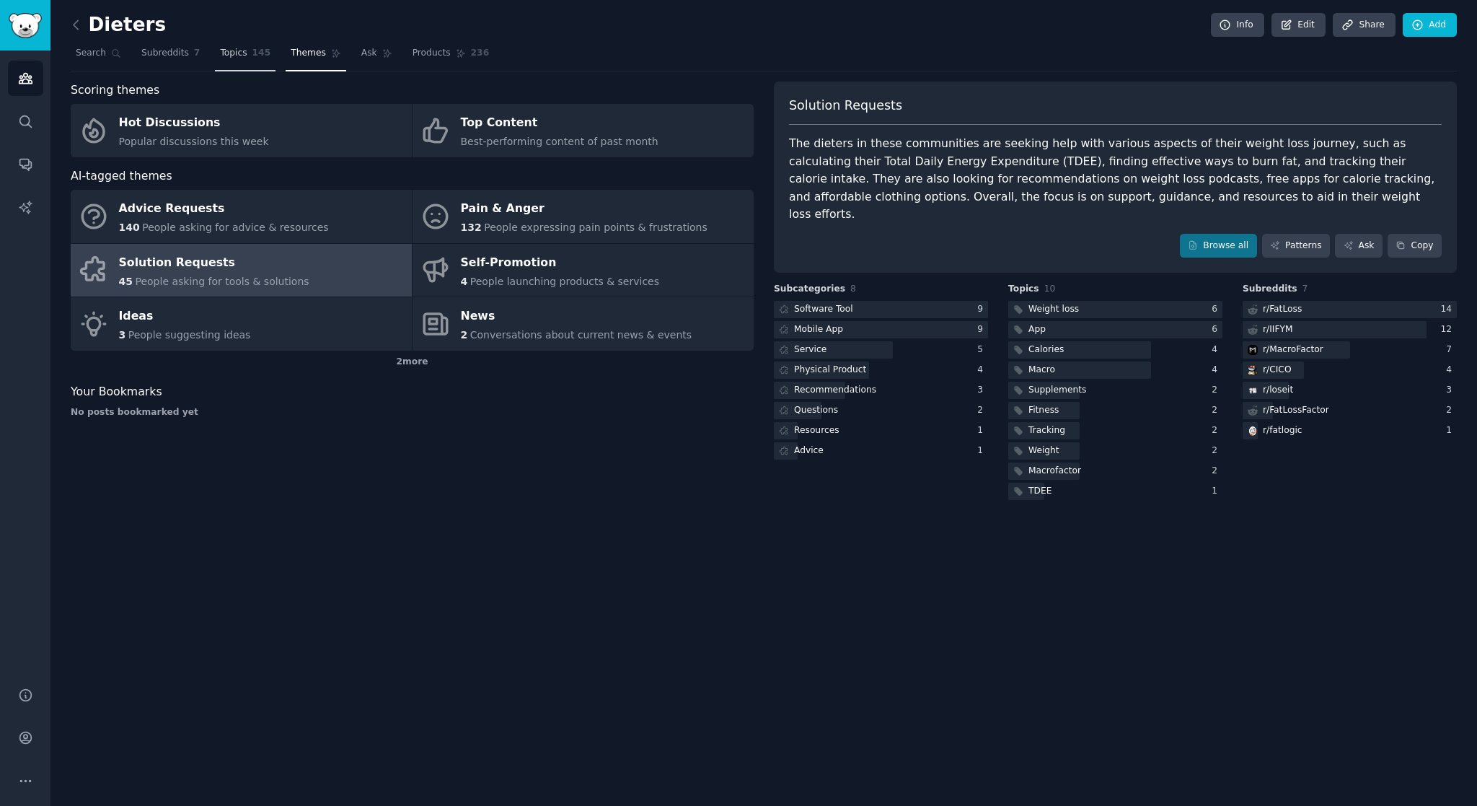
click at [240, 58] on span "Topics" at bounding box center [233, 53] width 27 height 13
click at [236, 59] on link "Topics 145" at bounding box center [245, 57] width 61 height 30
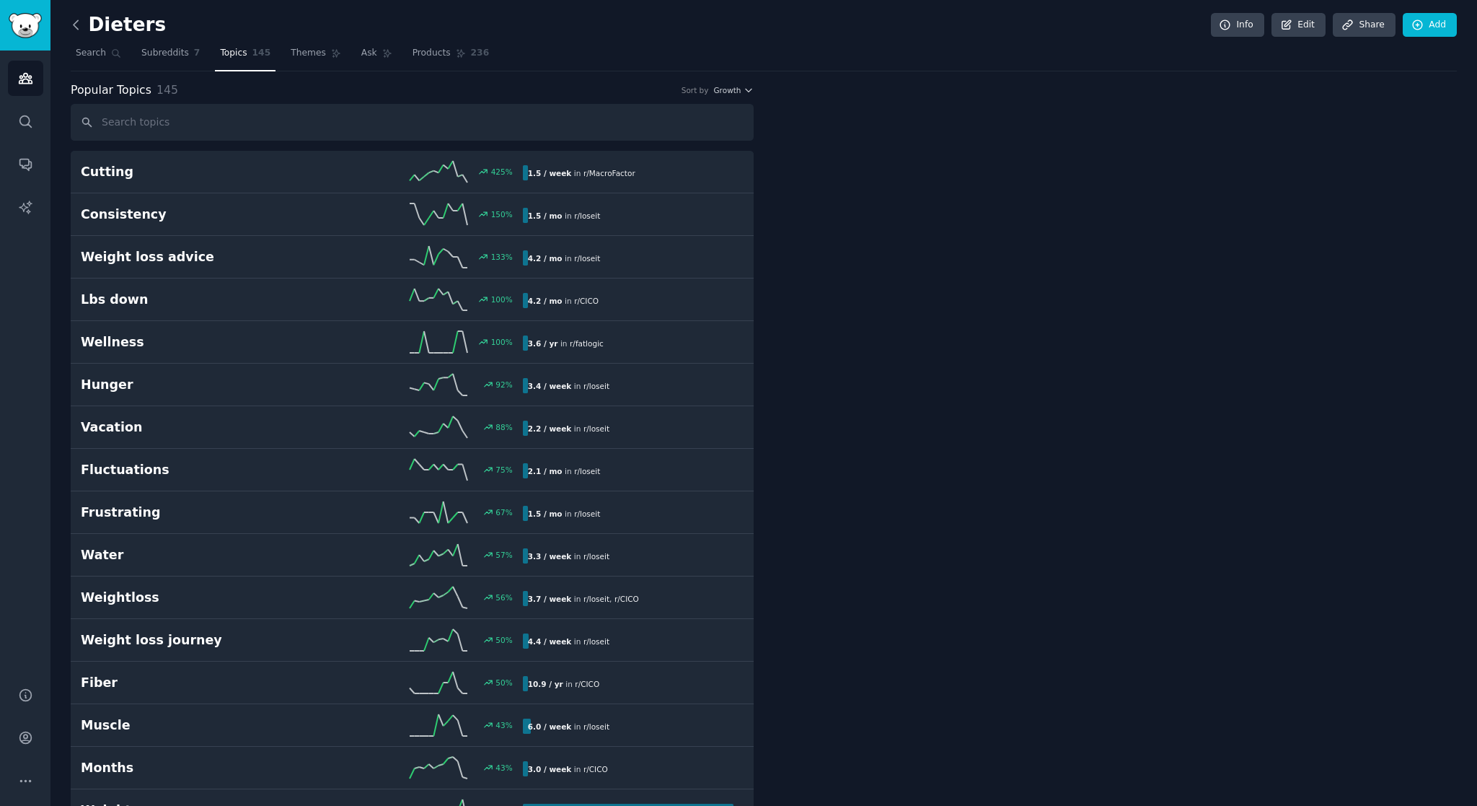
click at [76, 26] on icon at bounding box center [76, 24] width 15 height 15
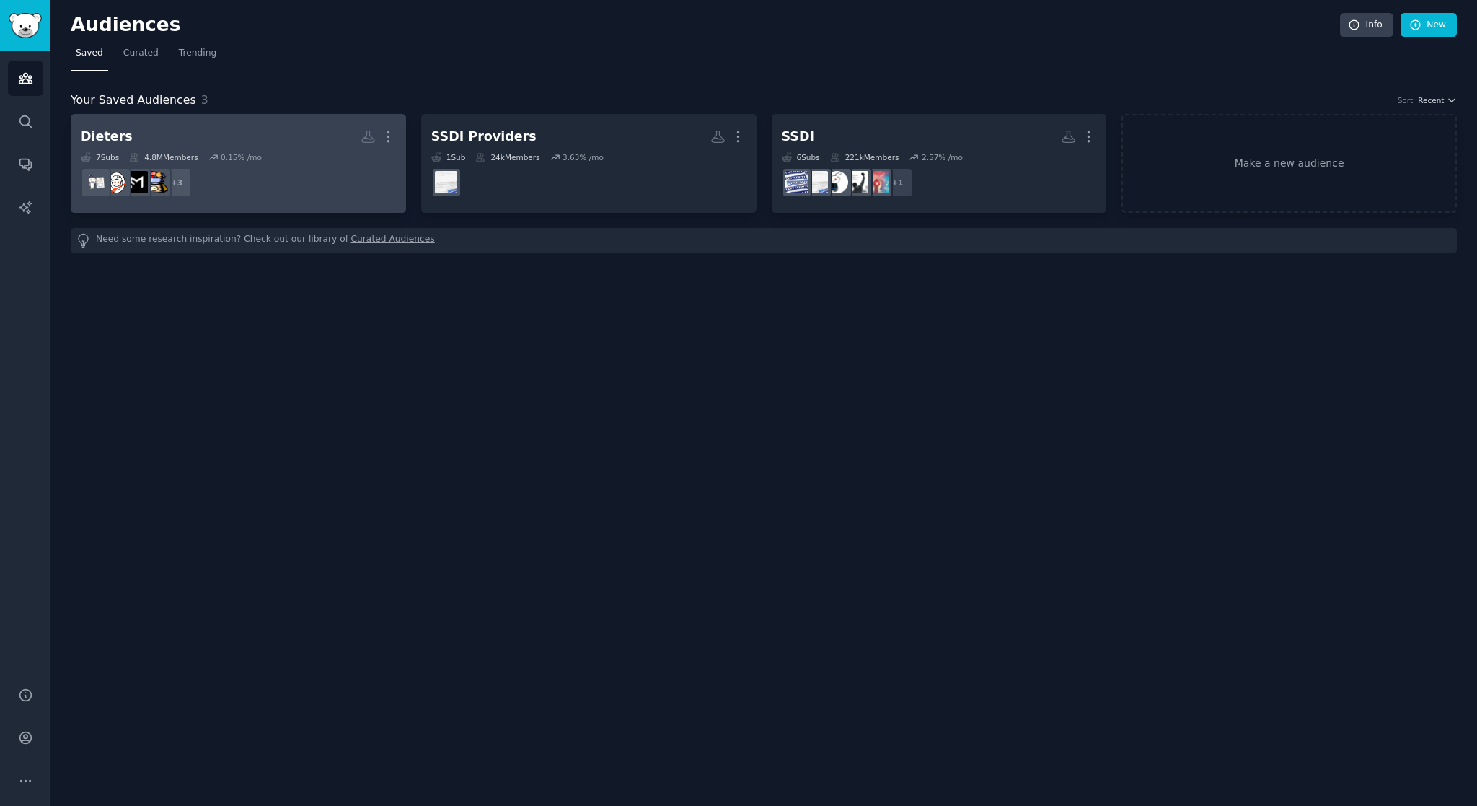
click at [201, 150] on div "[PERSON_NAME] More 7 Sub s 4.8M Members 0.15 % /mo + 3" at bounding box center [238, 163] width 315 height 79
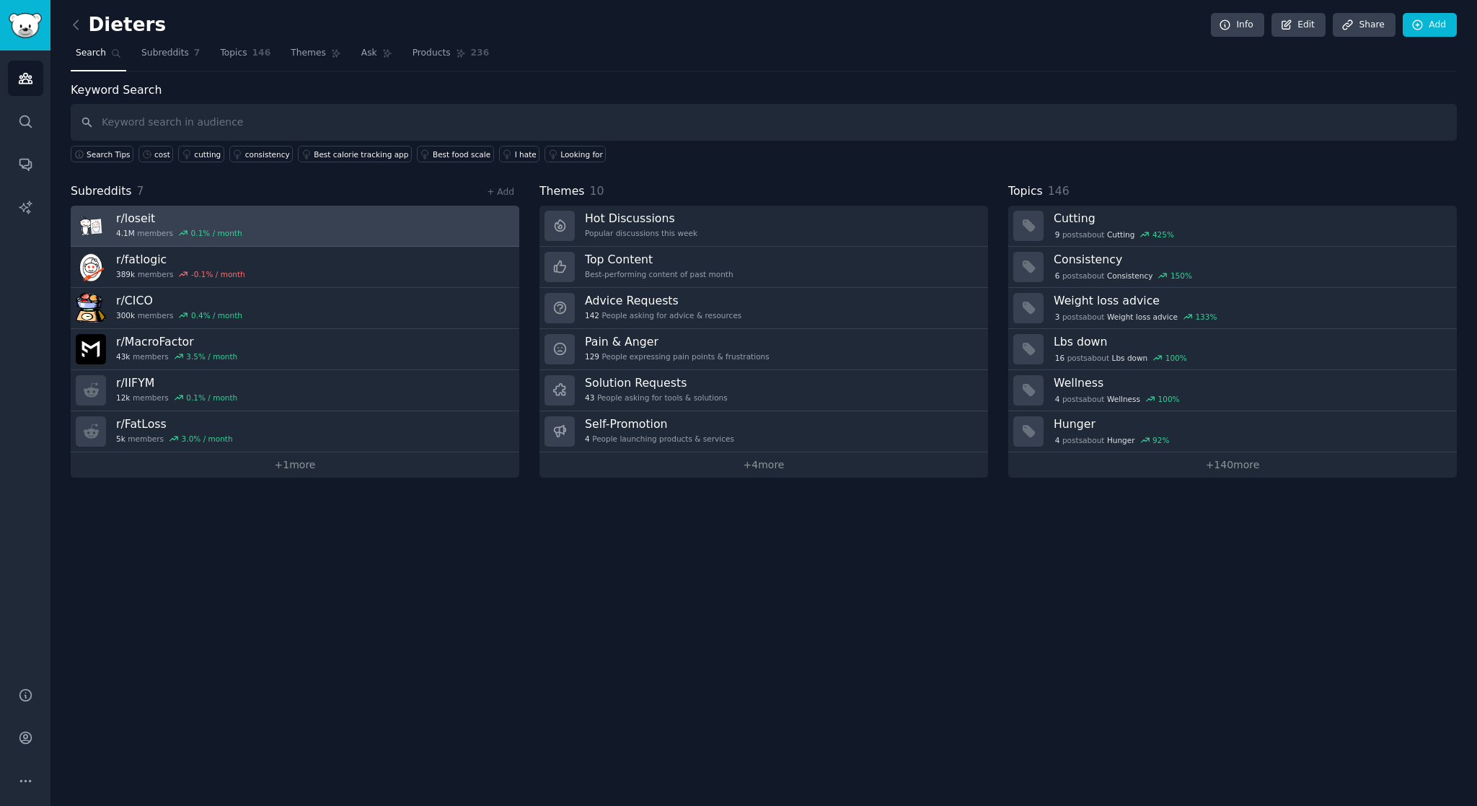
click at [419, 229] on link "r/ loseit 4.1M members 0.1 % / month" at bounding box center [295, 226] width 449 height 41
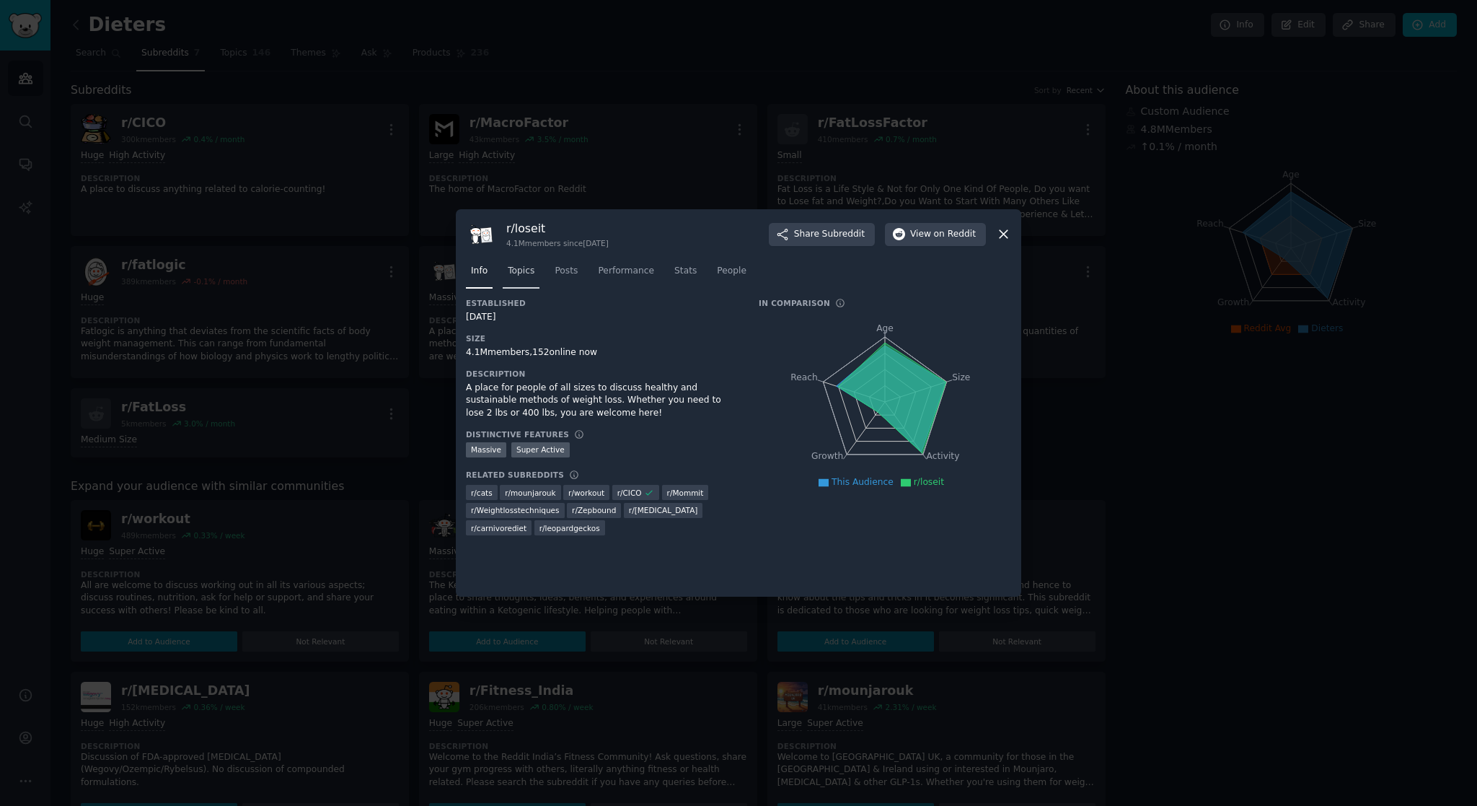
click at [517, 275] on span "Topics" at bounding box center [521, 271] width 27 height 13
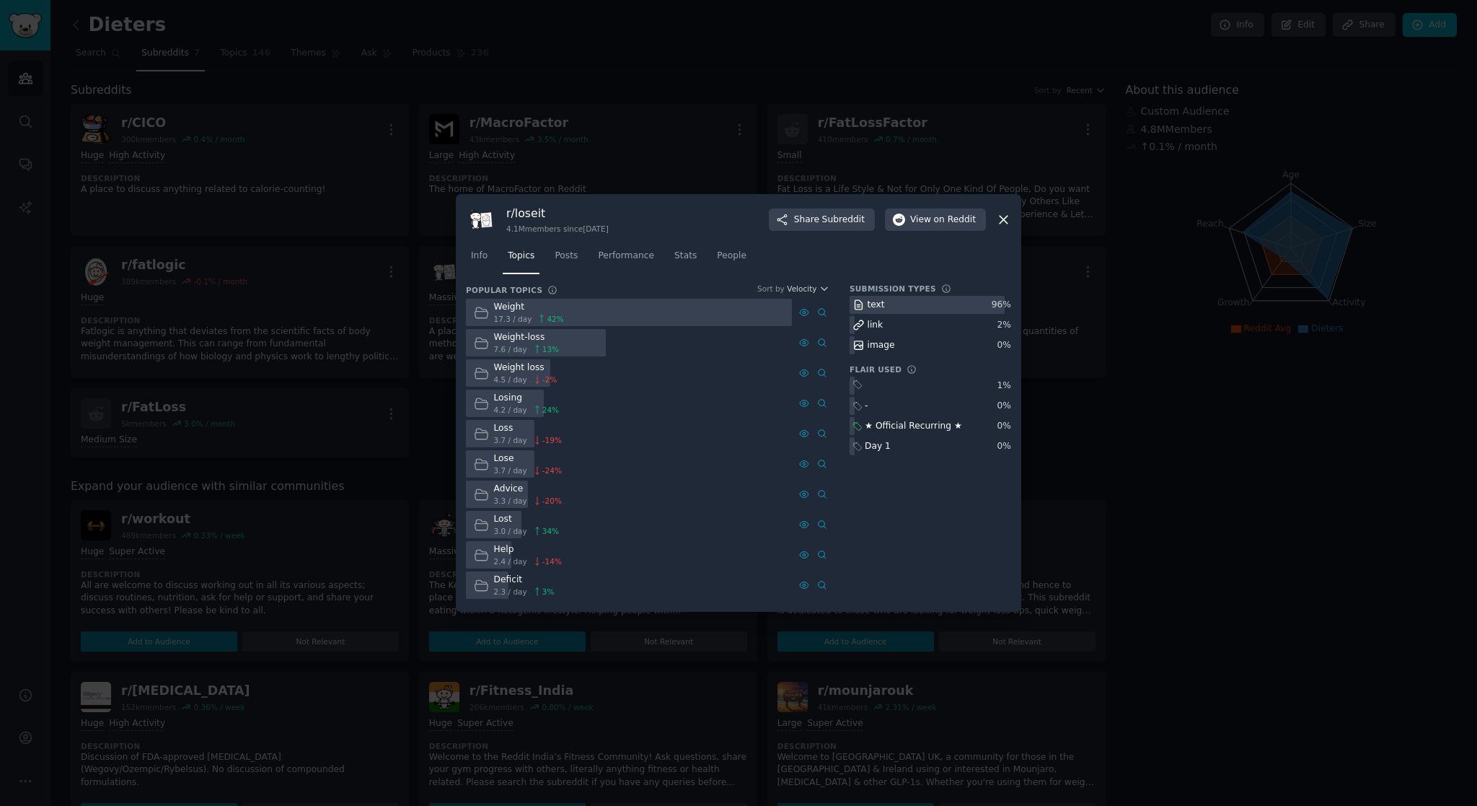
click at [581, 343] on div at bounding box center [536, 343] width 140 height 28
click at [497, 557] on span "2.4 / day" at bounding box center [510, 561] width 33 height 10
click at [495, 546] on div "Help" at bounding box center [528, 549] width 68 height 13
click at [1005, 217] on icon at bounding box center [1004, 220] width 8 height 8
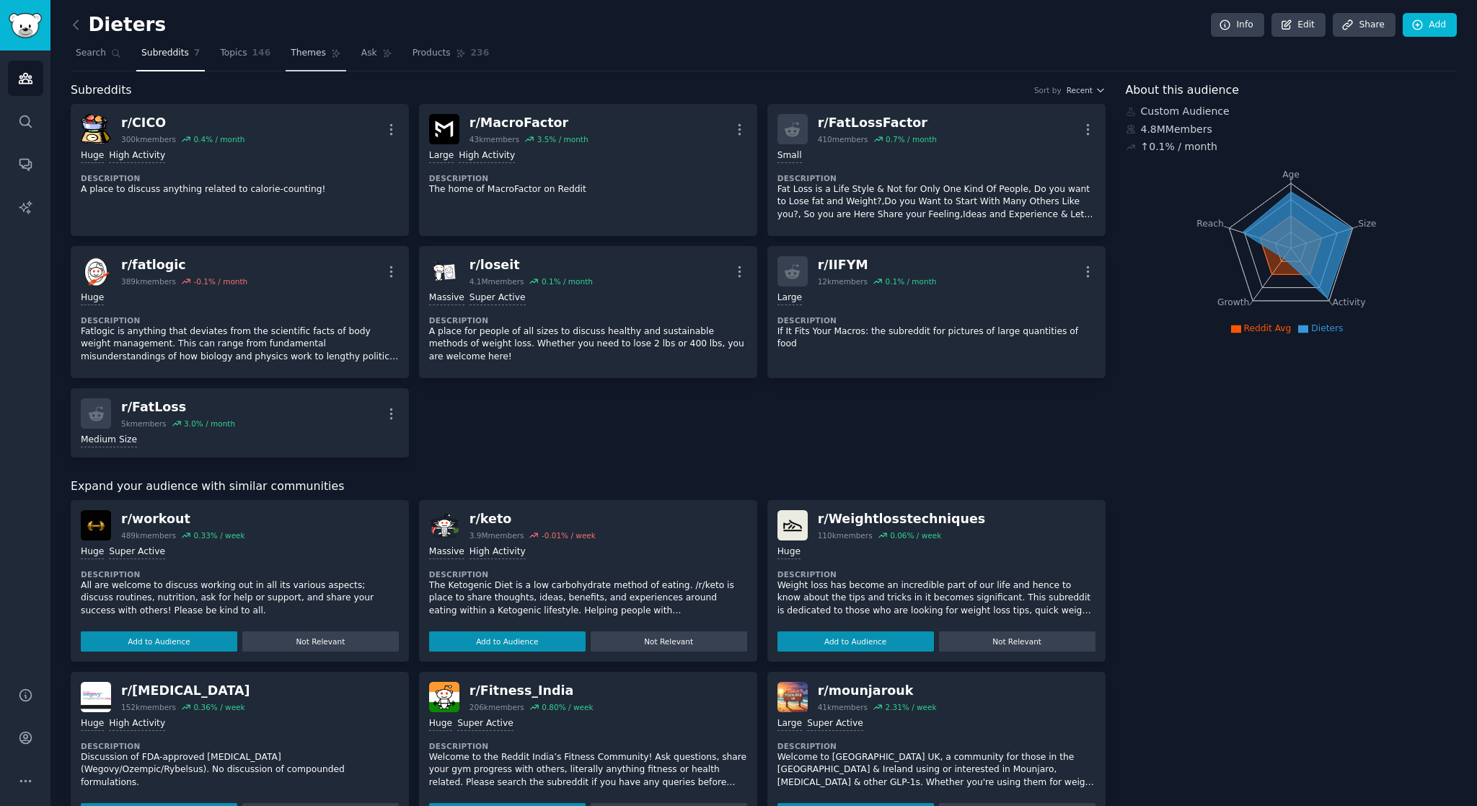
click at [308, 58] on span "Themes" at bounding box center [308, 53] width 35 height 13
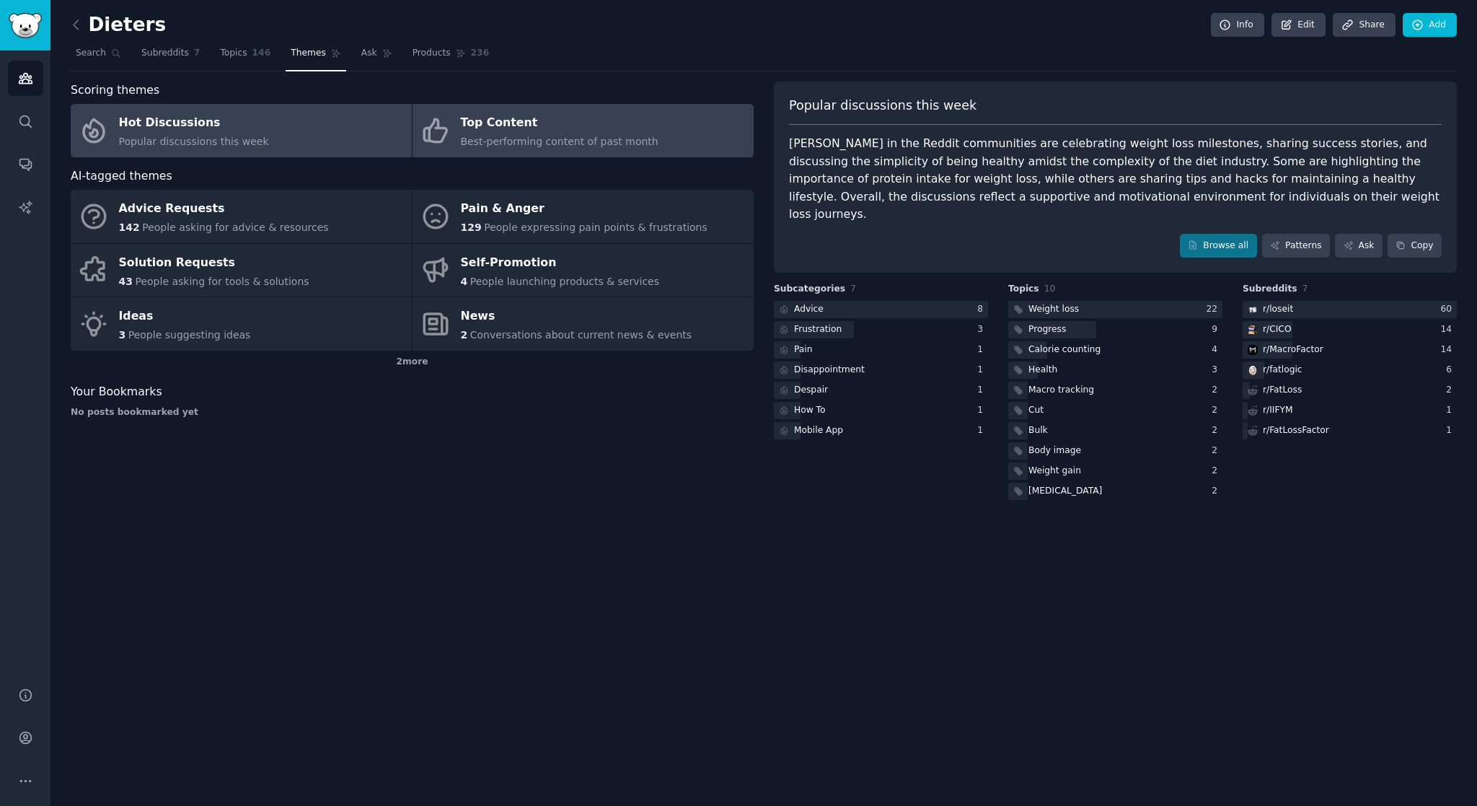
click at [511, 140] on span "Best-performing content of past month" at bounding box center [560, 142] width 198 height 12
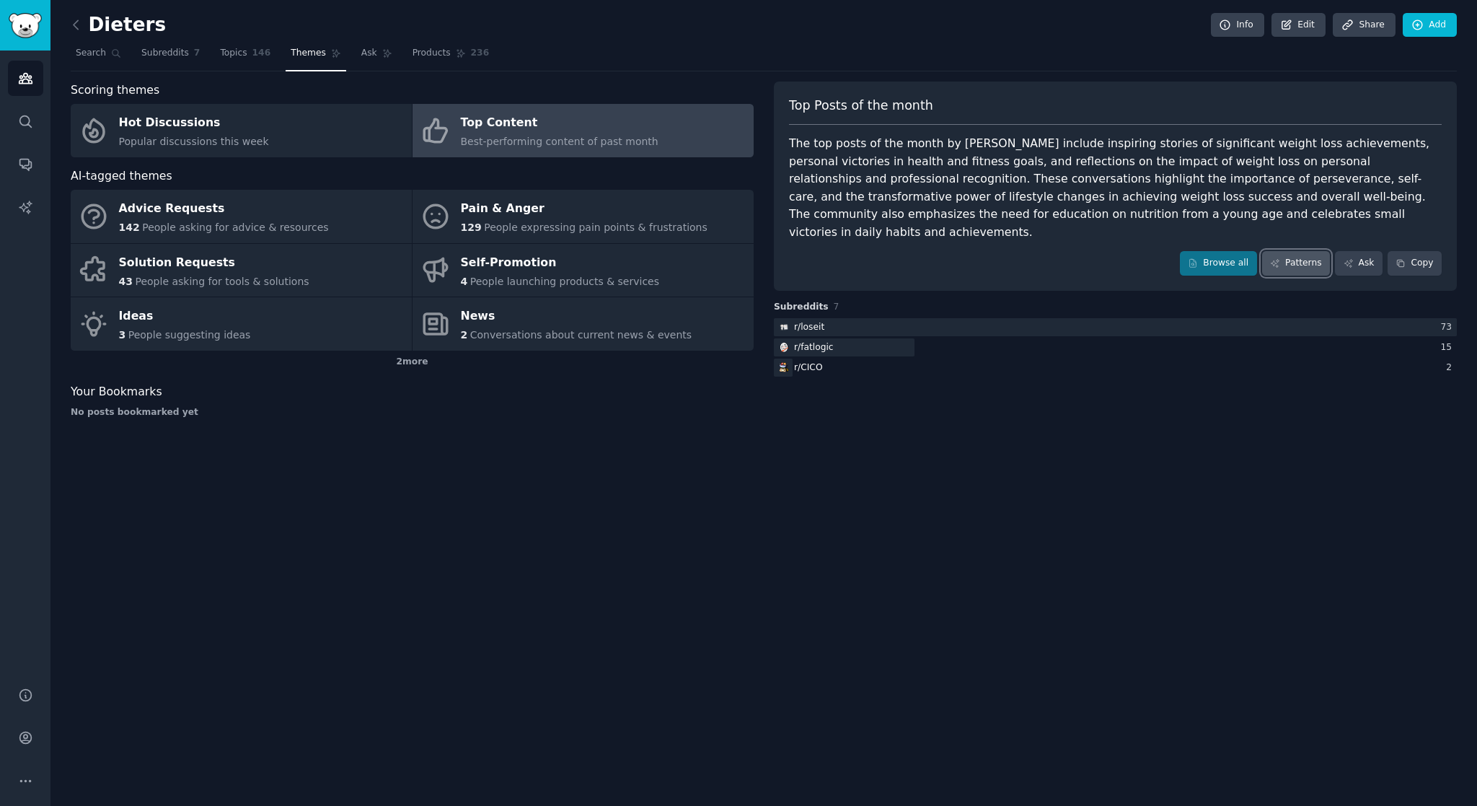
click at [1284, 251] on link "Patterns" at bounding box center [1296, 263] width 68 height 25
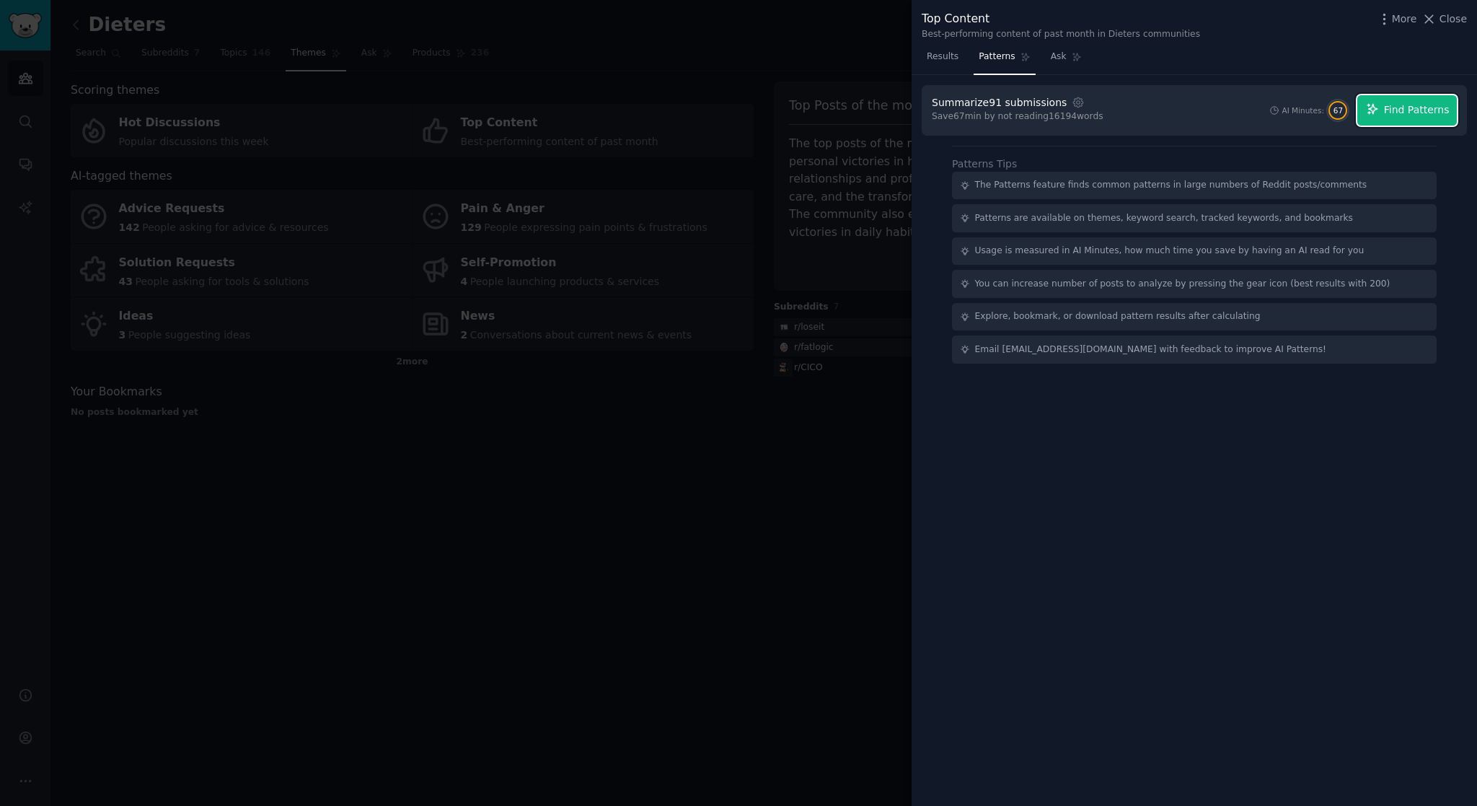
click at [1385, 114] on button "Find Patterns" at bounding box center [1407, 110] width 100 height 30
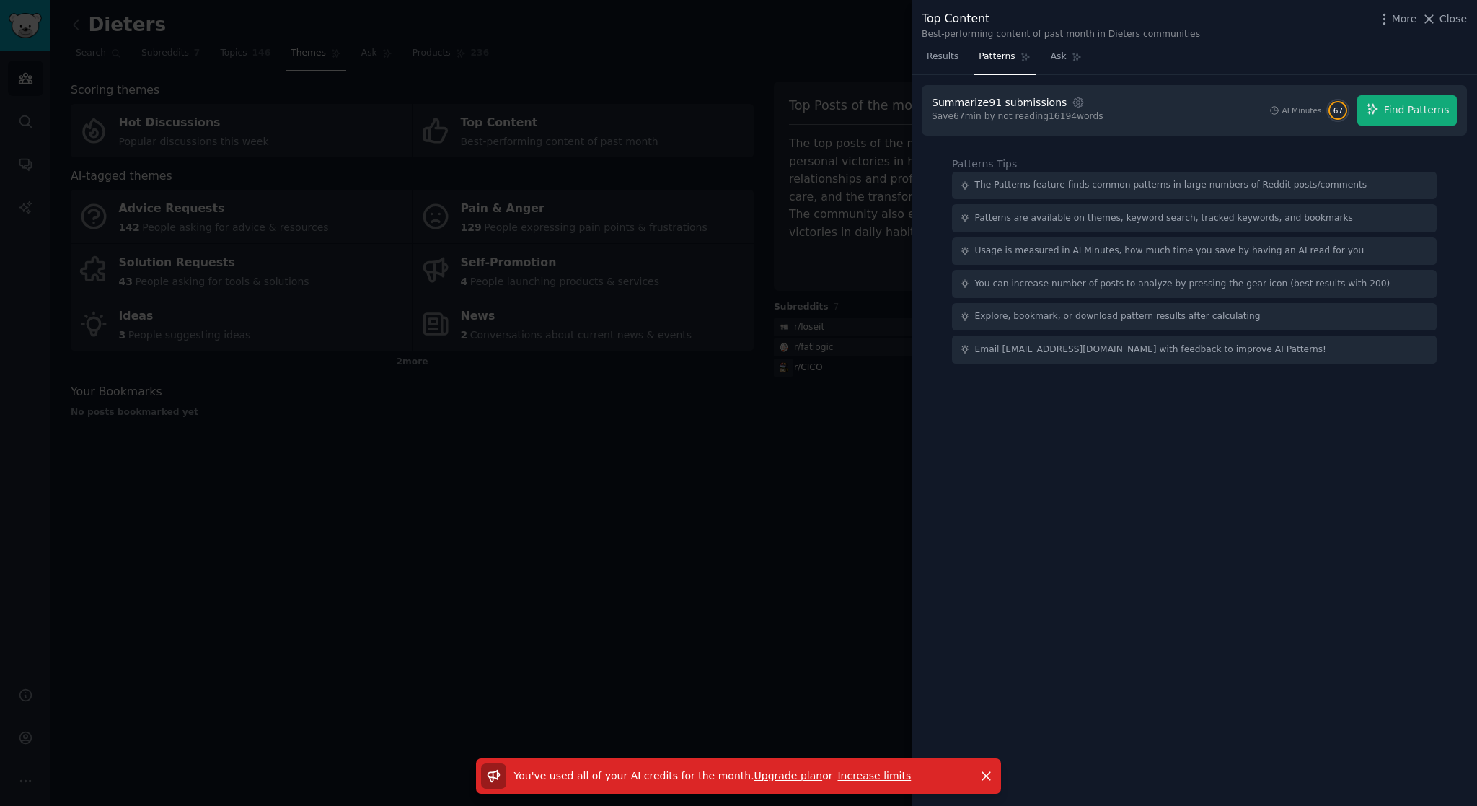
click at [849, 768] on p "You've used all of your AI credits for the month . Upgrade plan or Increase lim…" at bounding box center [712, 775] width 397 height 15
click at [848, 776] on link "Increase limits" at bounding box center [874, 775] width 74 height 12
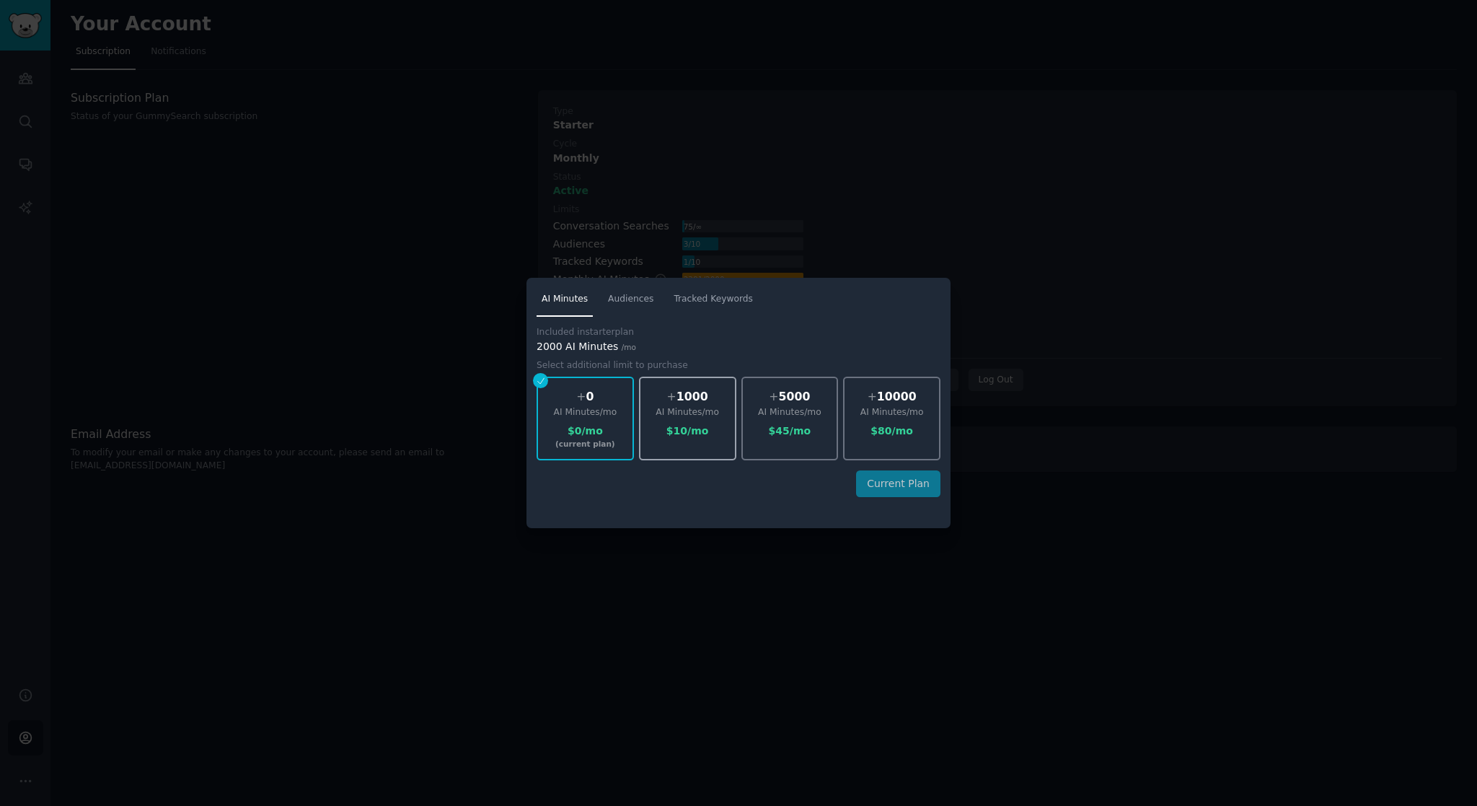
click at [684, 442] on div "+ 1000 AI Minutes /mo $ 10 /mo" at bounding box center [687, 418] width 97 height 84
click at [888, 490] on button "Update Plan" at bounding box center [898, 483] width 83 height 27
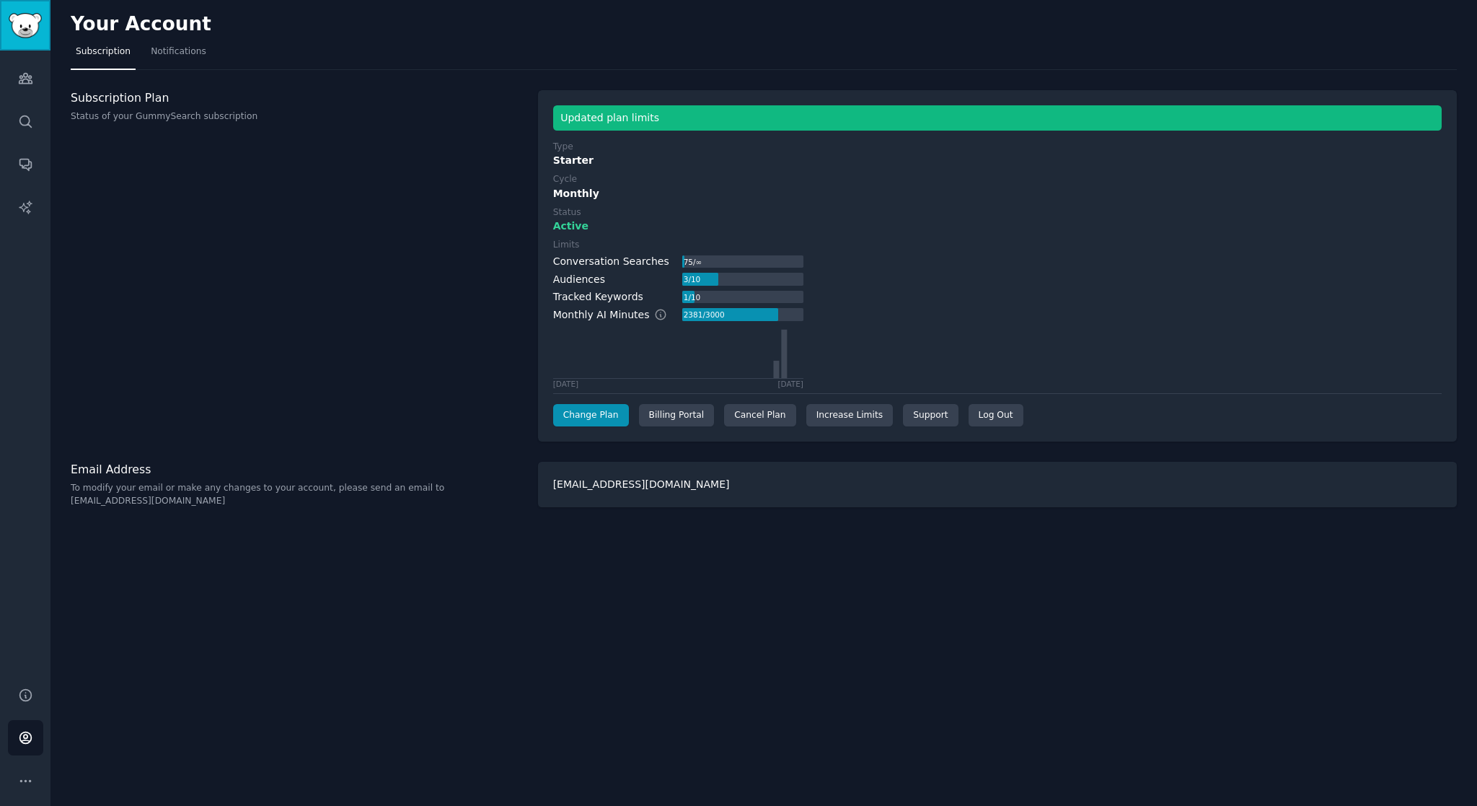
click at [30, 22] on img "Sidebar" at bounding box center [25, 25] width 33 height 25
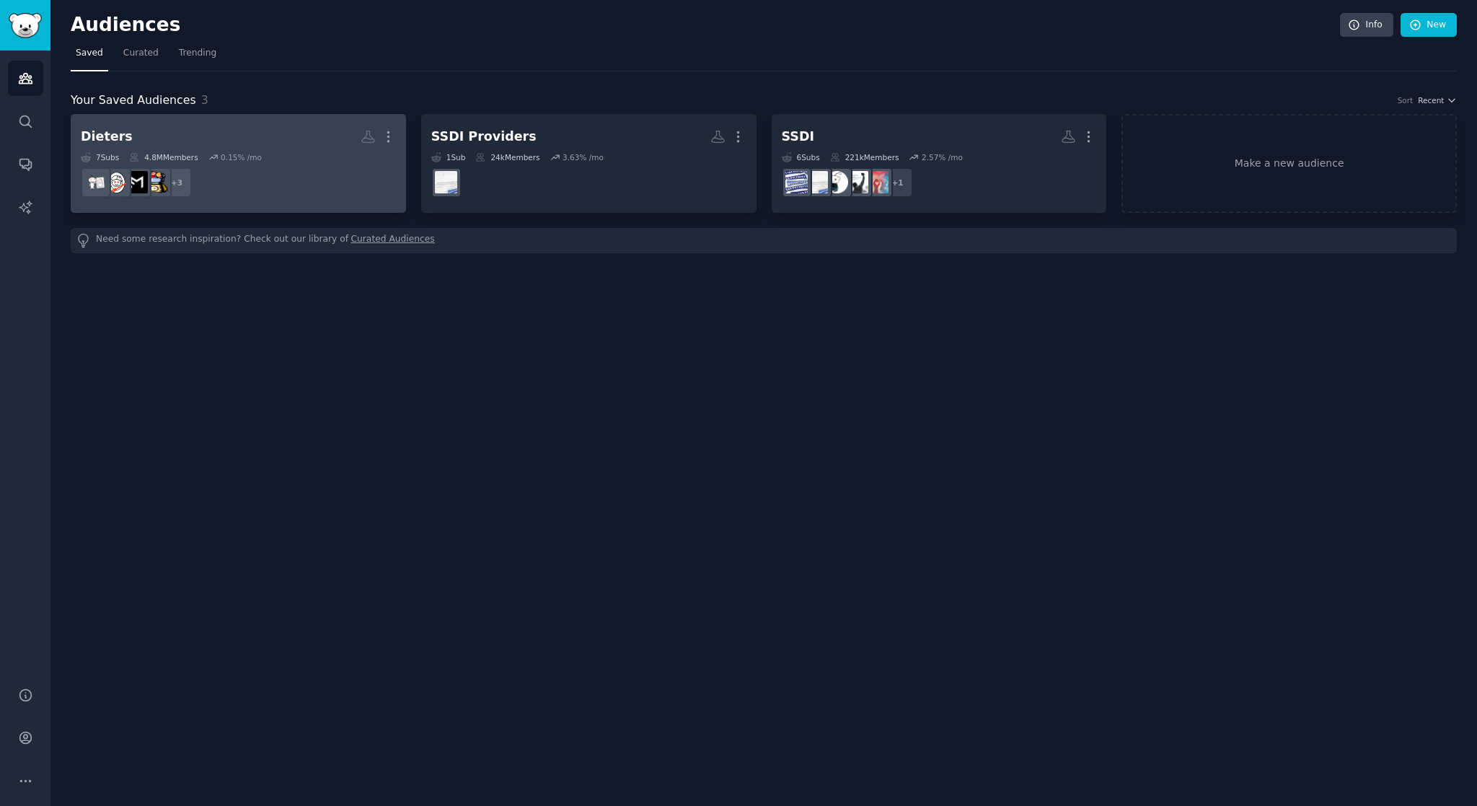
click at [294, 136] on h2 "[PERSON_NAME]" at bounding box center [238, 136] width 315 height 25
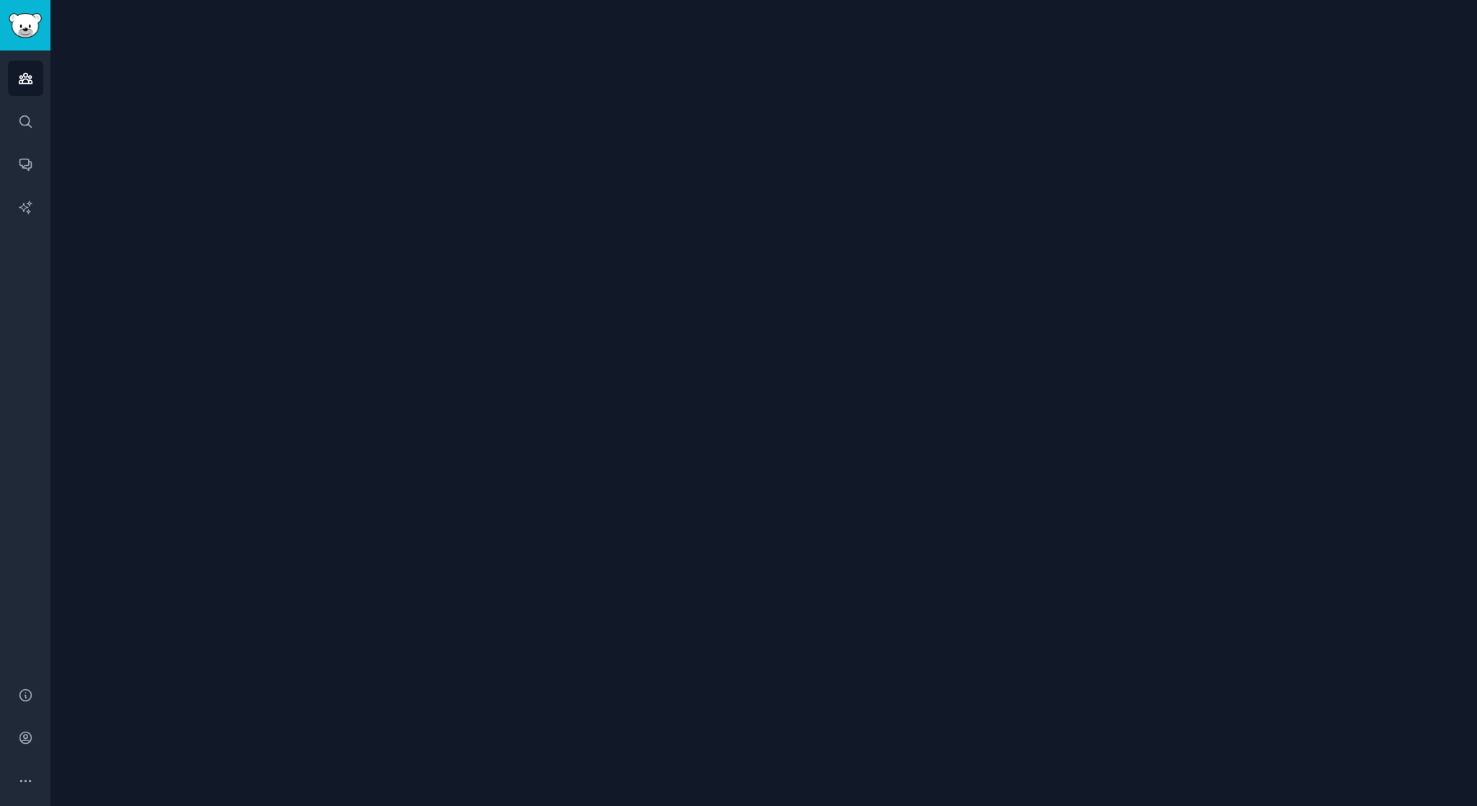
click at [294, 136] on div at bounding box center [763, 403] width 1426 height 806
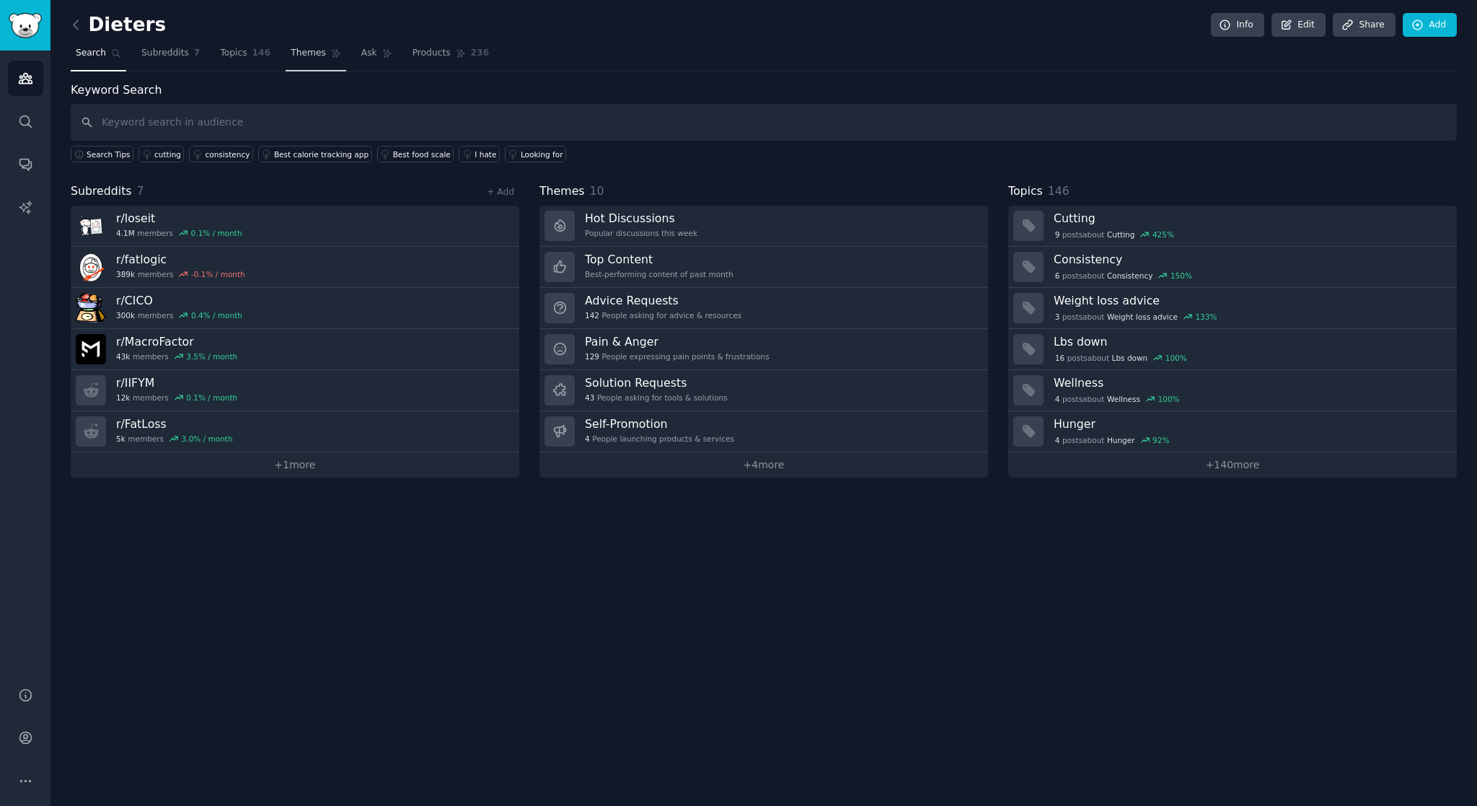
click at [291, 54] on span "Themes" at bounding box center [308, 53] width 35 height 13
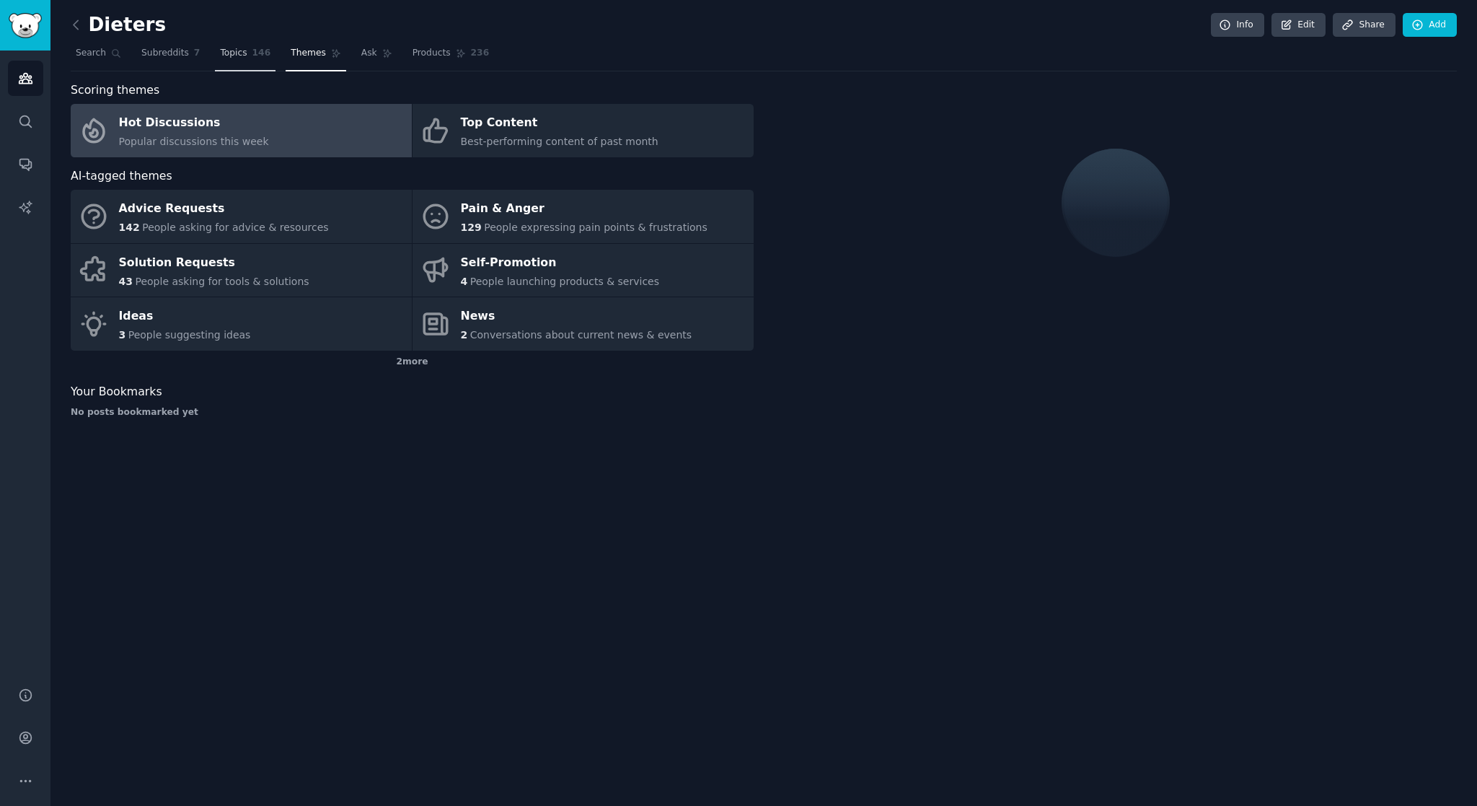
click at [229, 53] on span "Topics" at bounding box center [233, 53] width 27 height 13
click at [252, 55] on span "146" at bounding box center [261, 53] width 19 height 13
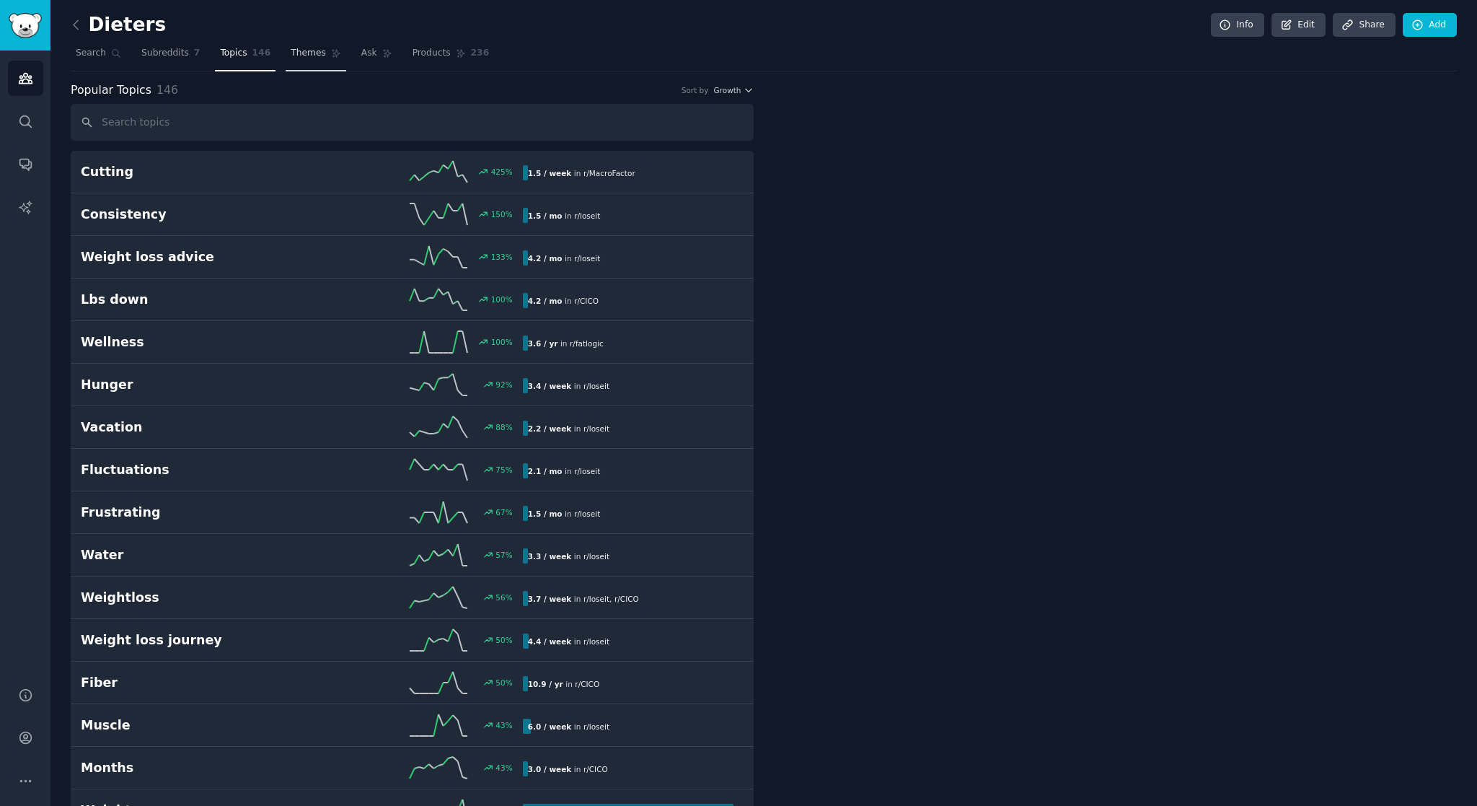
click at [301, 53] on span "Themes" at bounding box center [308, 53] width 35 height 13
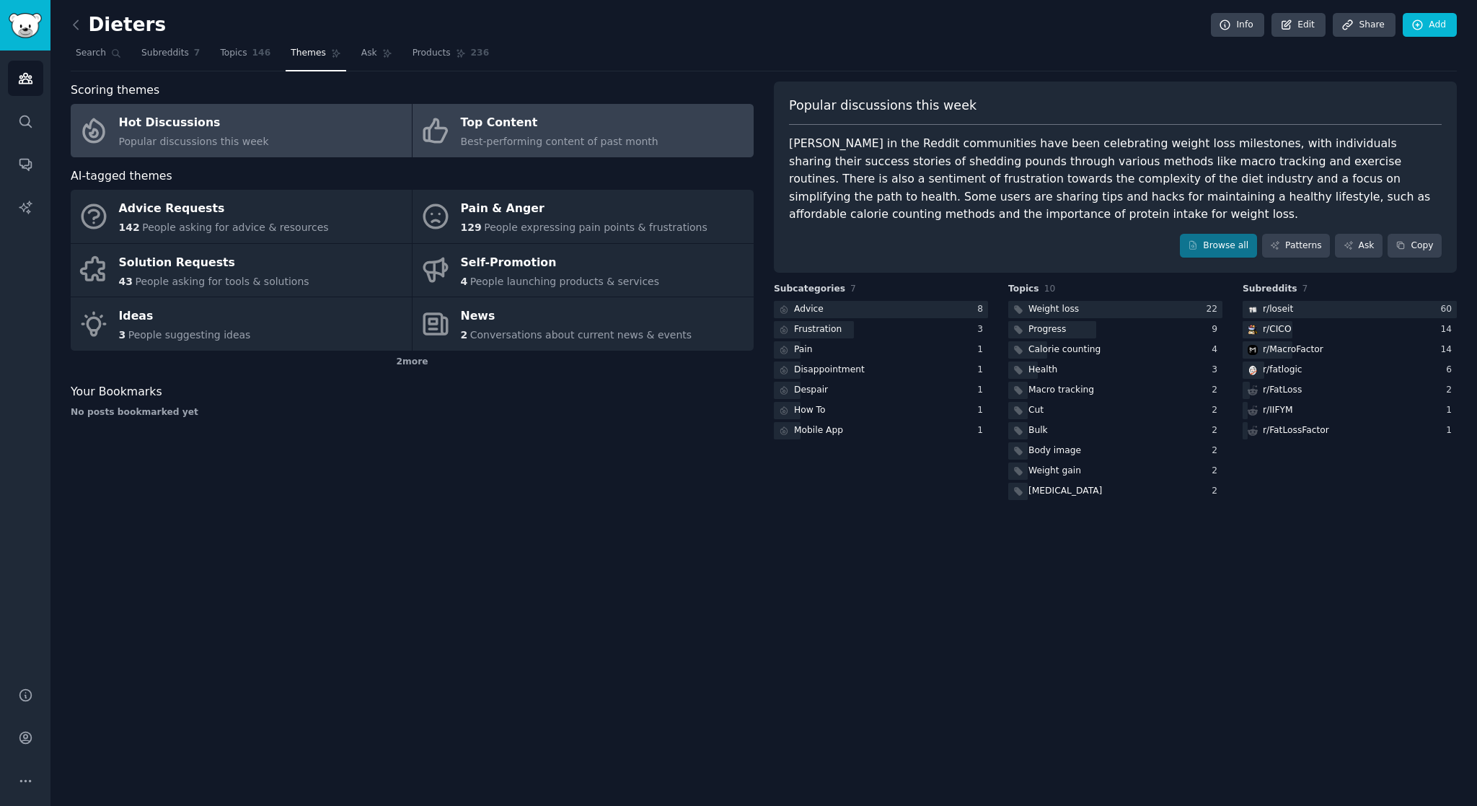
click at [553, 133] on div "Top Content" at bounding box center [560, 123] width 198 height 23
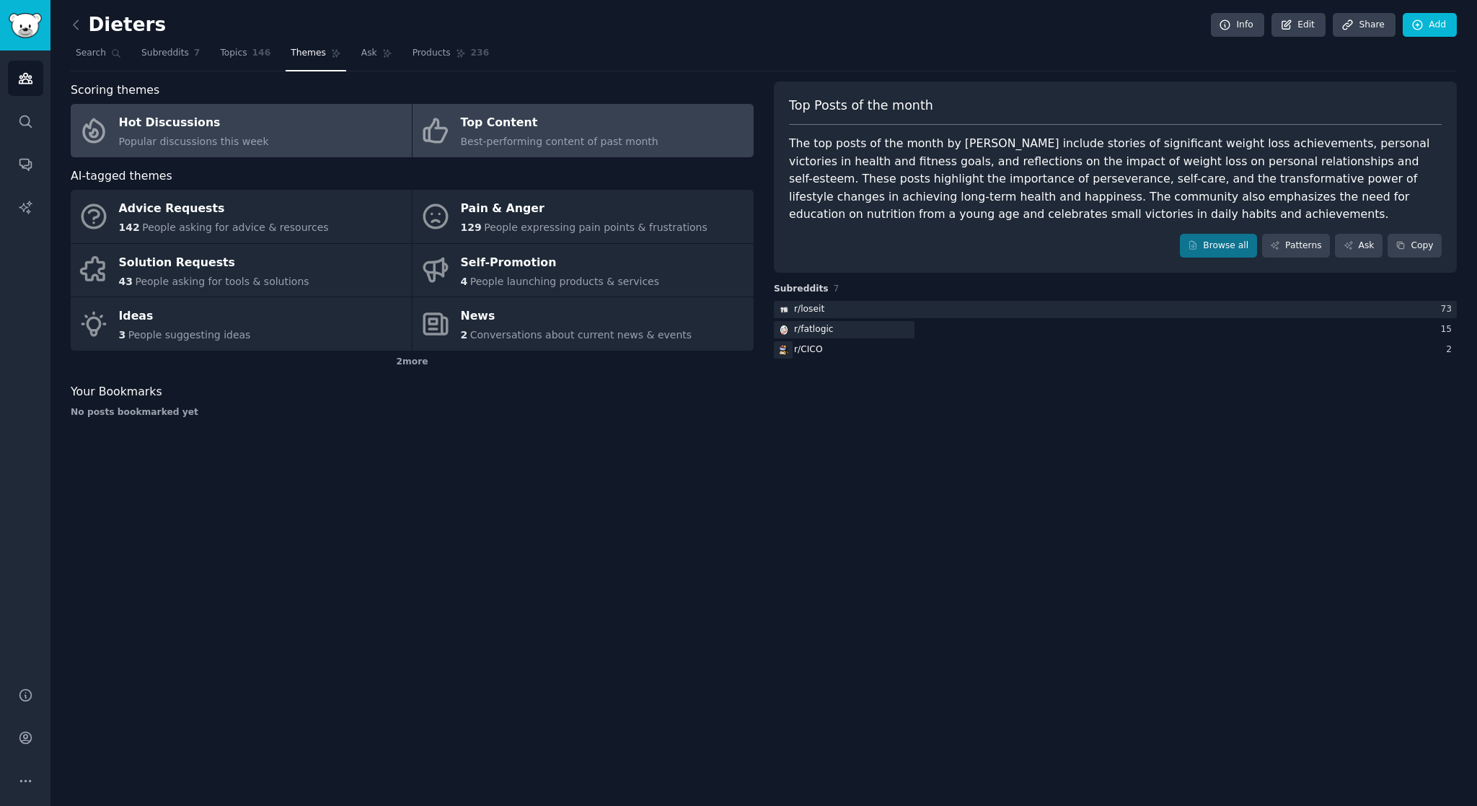
click at [314, 129] on link "Hot Discussions Popular discussions this week" at bounding box center [241, 130] width 341 height 53
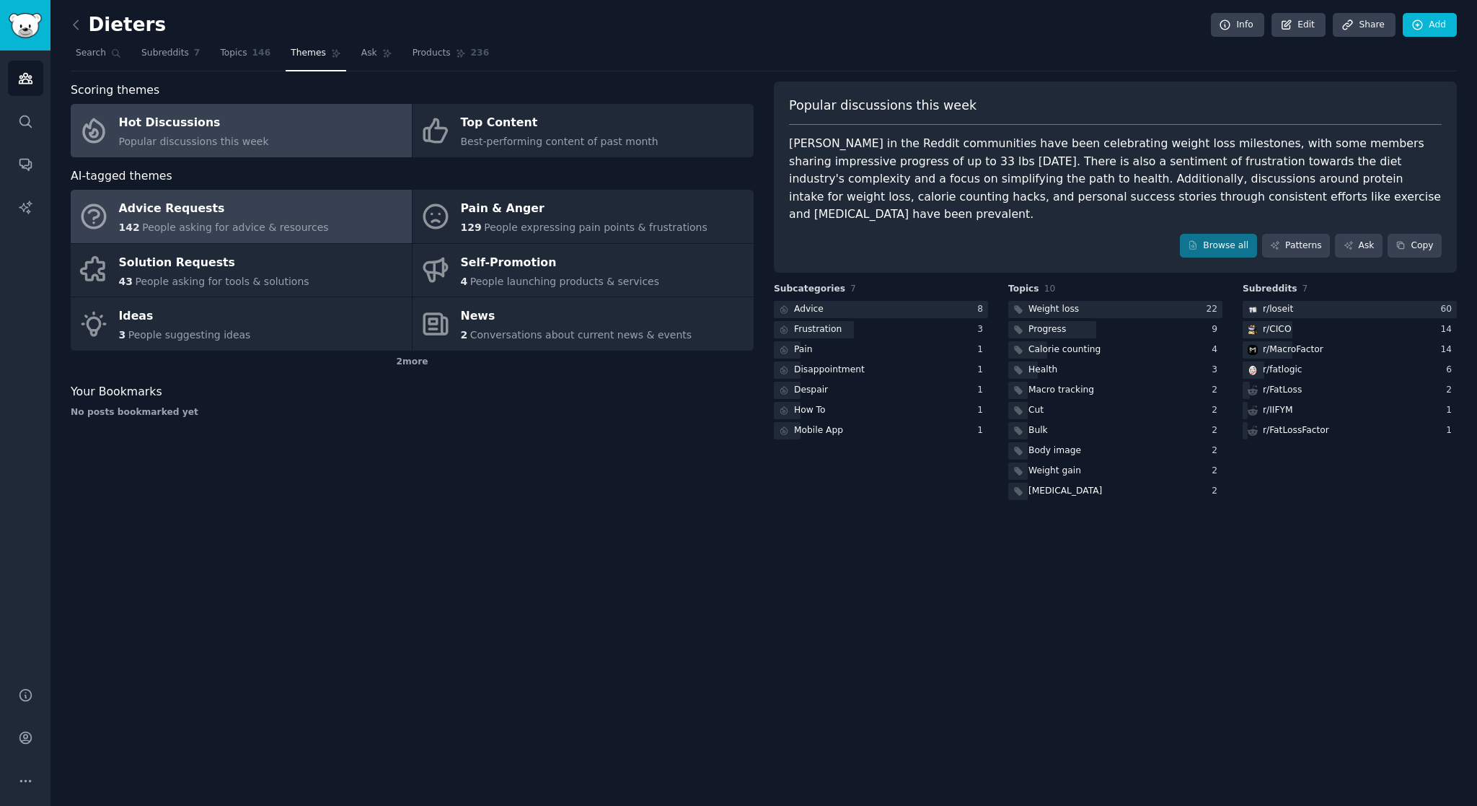
click at [185, 211] on div "Advice Requests" at bounding box center [224, 209] width 210 height 23
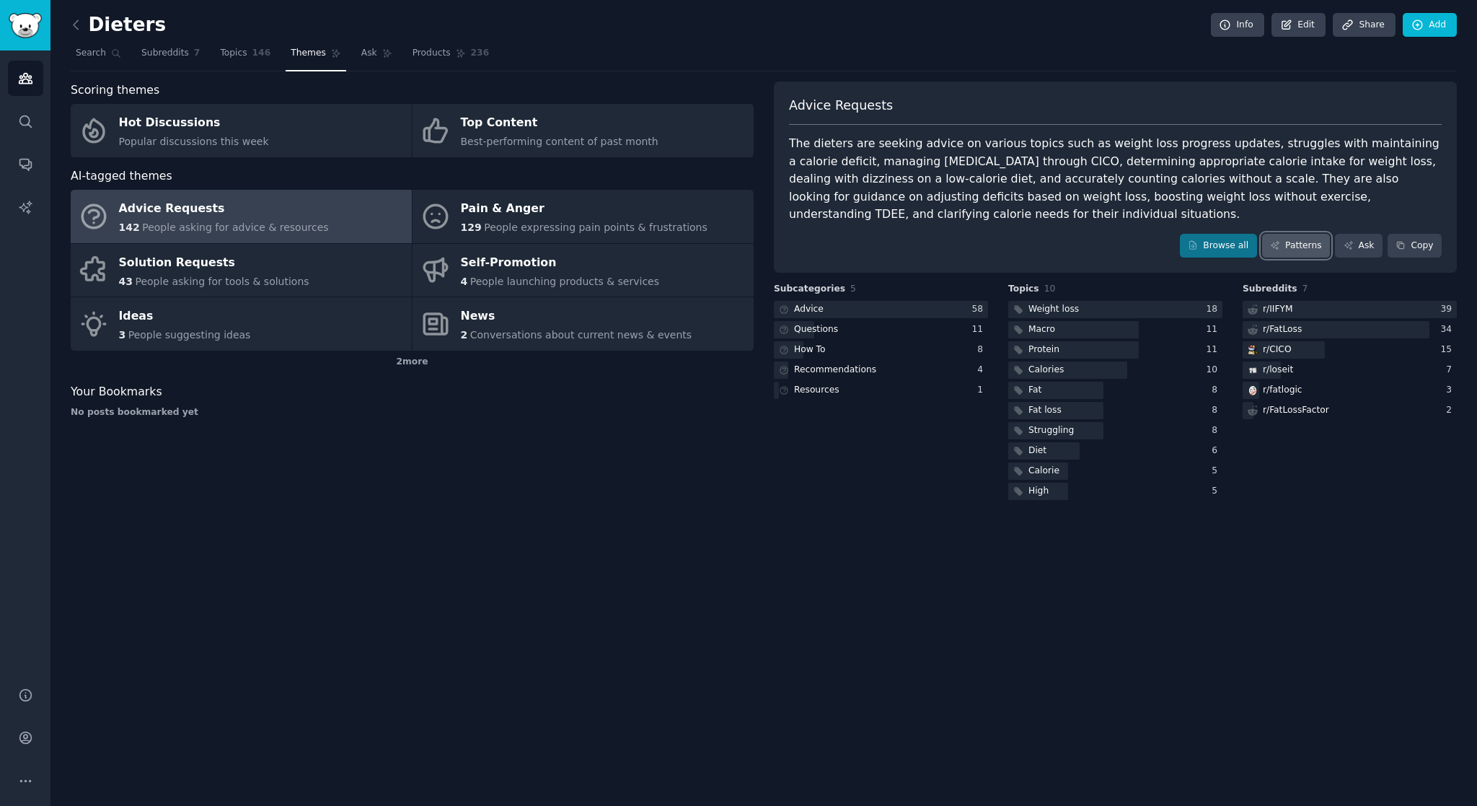
click at [1300, 243] on link "Patterns" at bounding box center [1296, 246] width 68 height 25
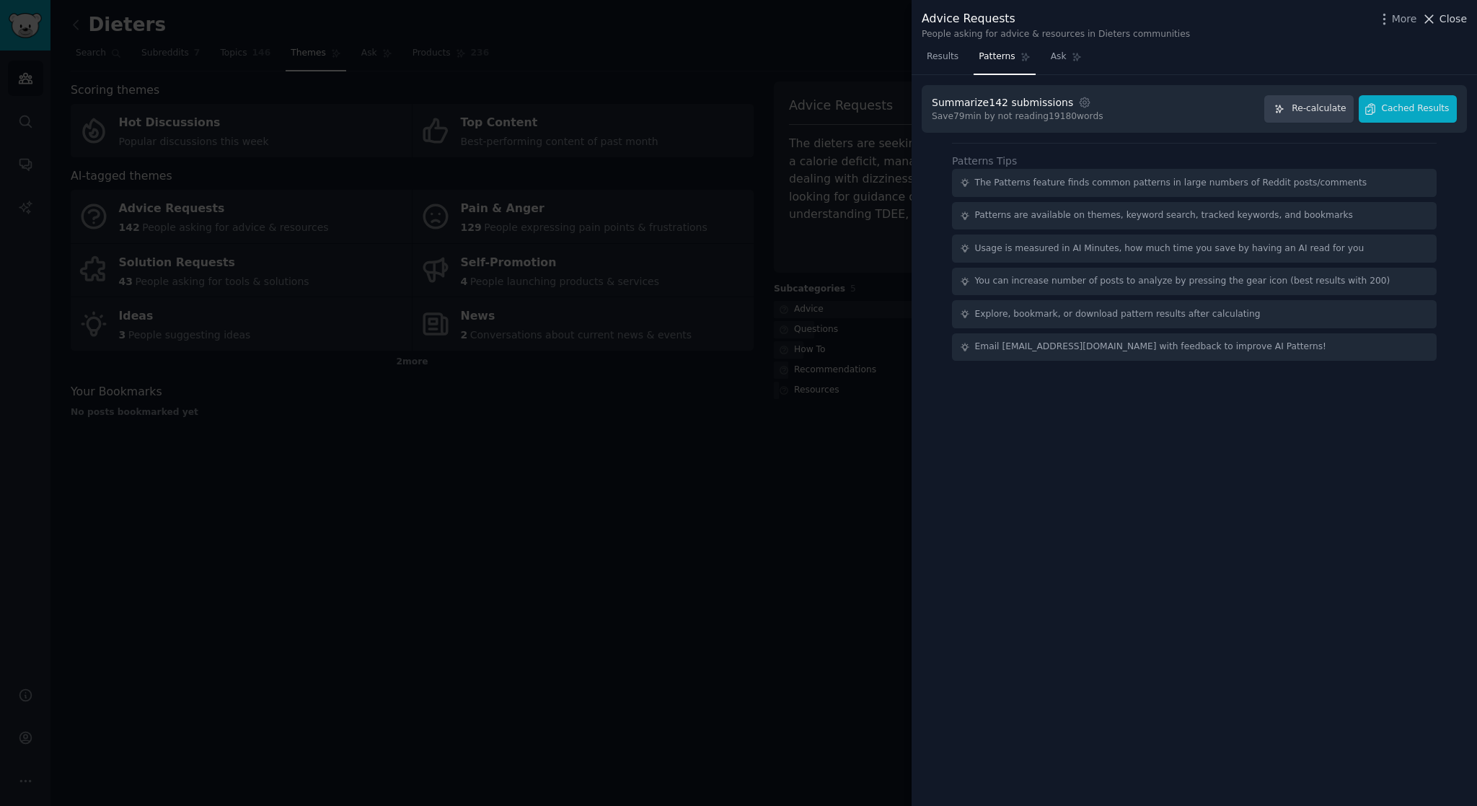
click at [1451, 19] on span "Close" at bounding box center [1452, 19] width 27 height 15
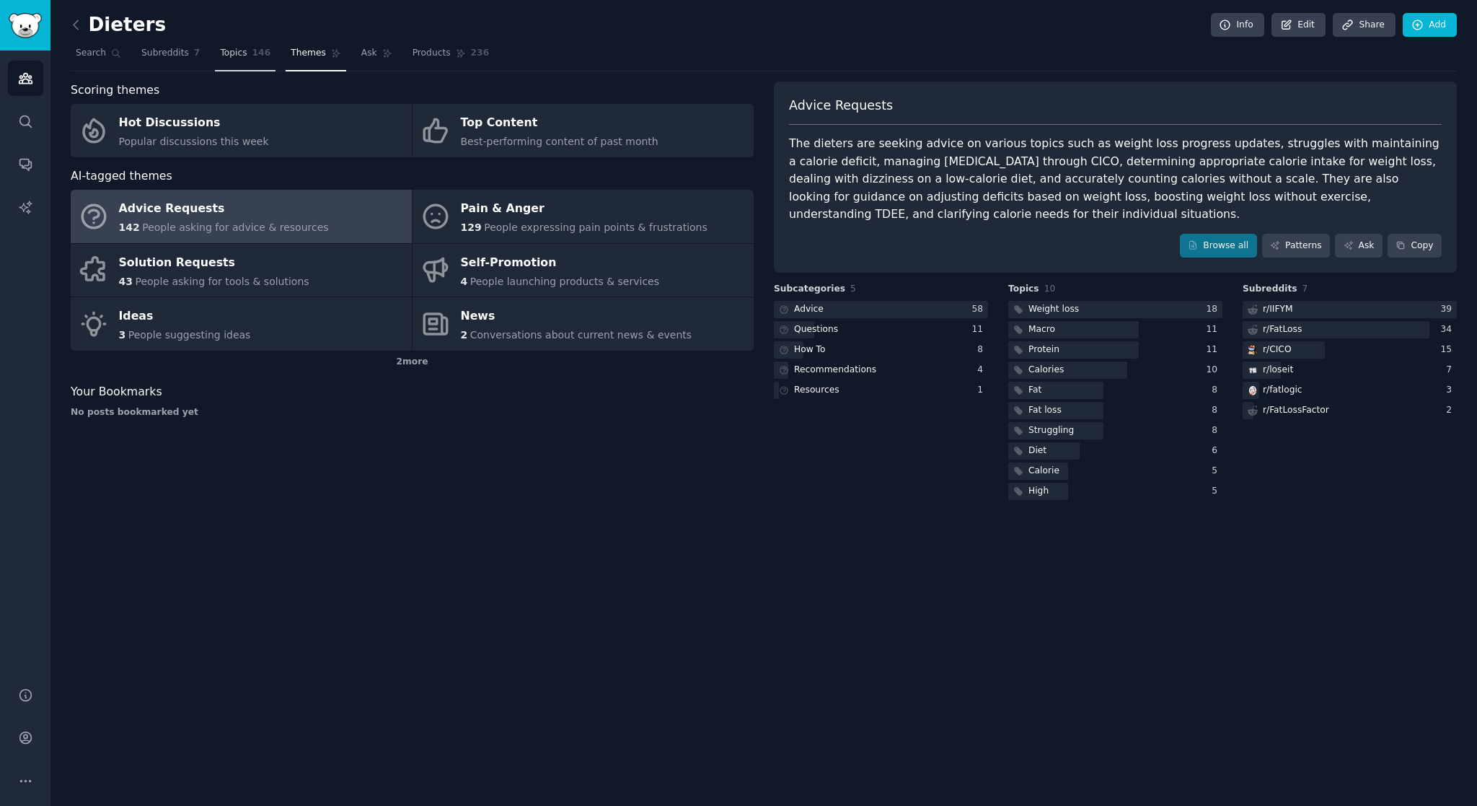
click at [231, 53] on span "Topics" at bounding box center [233, 53] width 27 height 13
click at [78, 25] on icon at bounding box center [76, 24] width 15 height 15
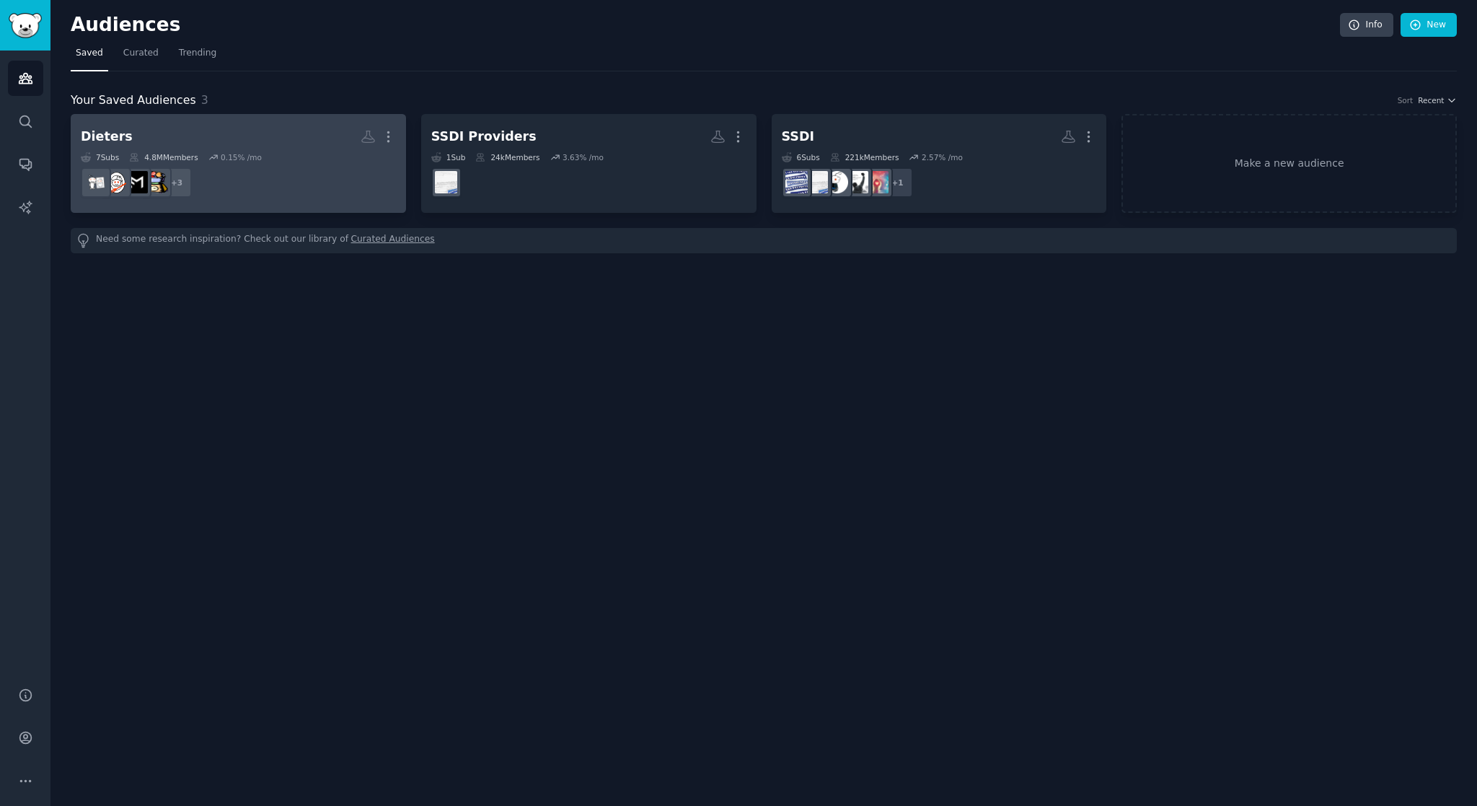
click at [182, 132] on h2 "[PERSON_NAME]" at bounding box center [238, 136] width 315 height 25
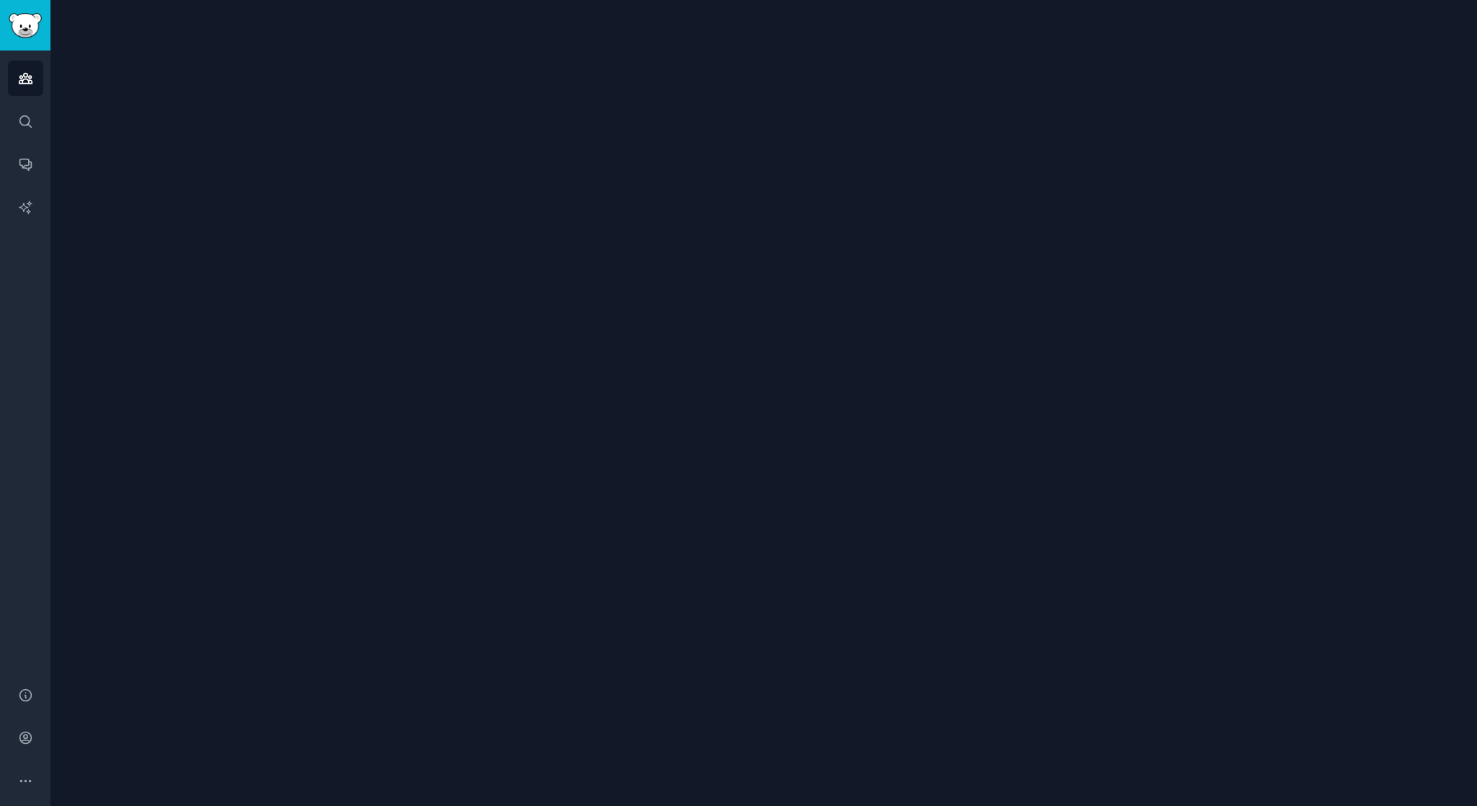
click at [182, 132] on div at bounding box center [763, 403] width 1426 height 806
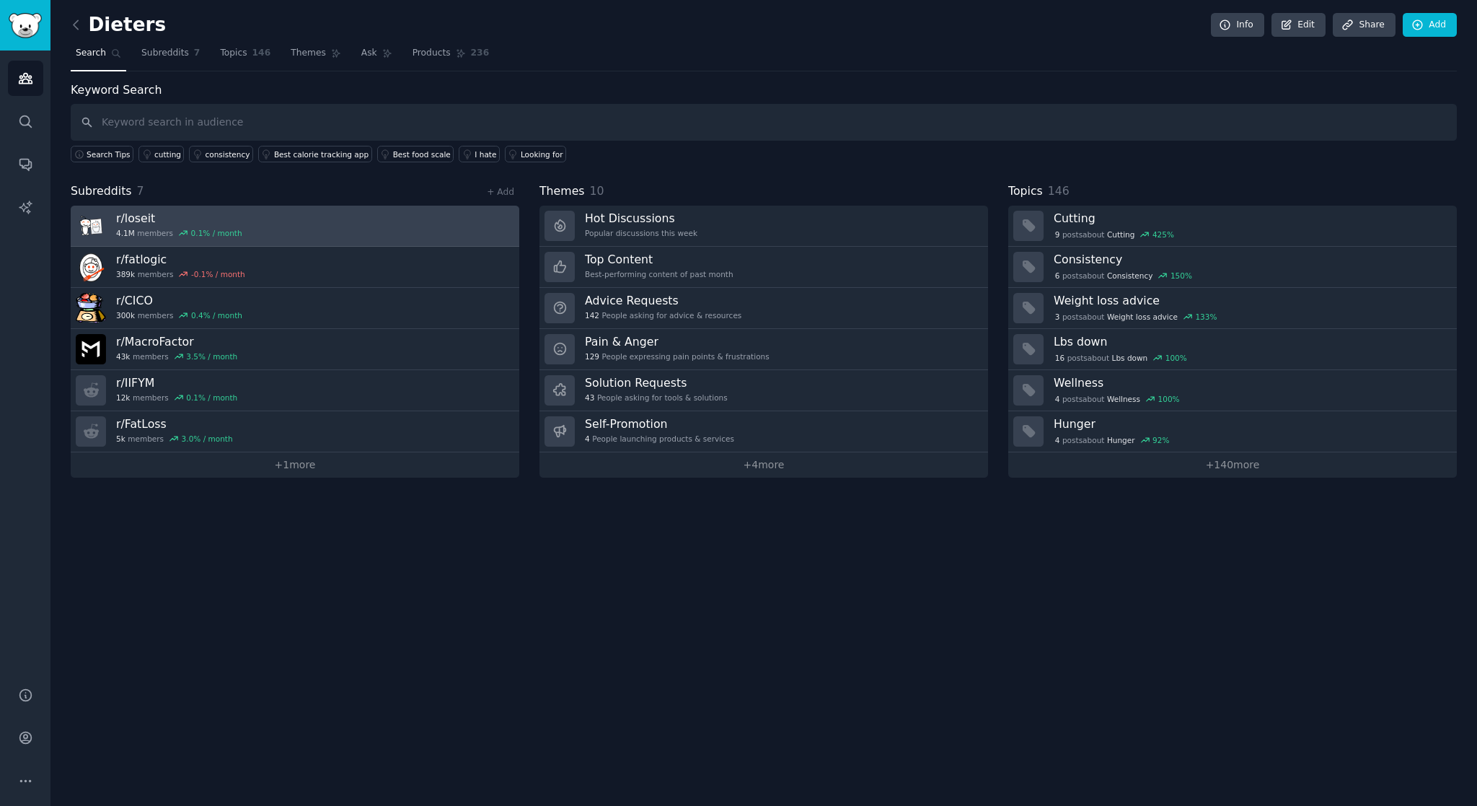
click at [377, 229] on link "r/ loseit 4.1M members 0.1 % / month" at bounding box center [295, 226] width 449 height 41
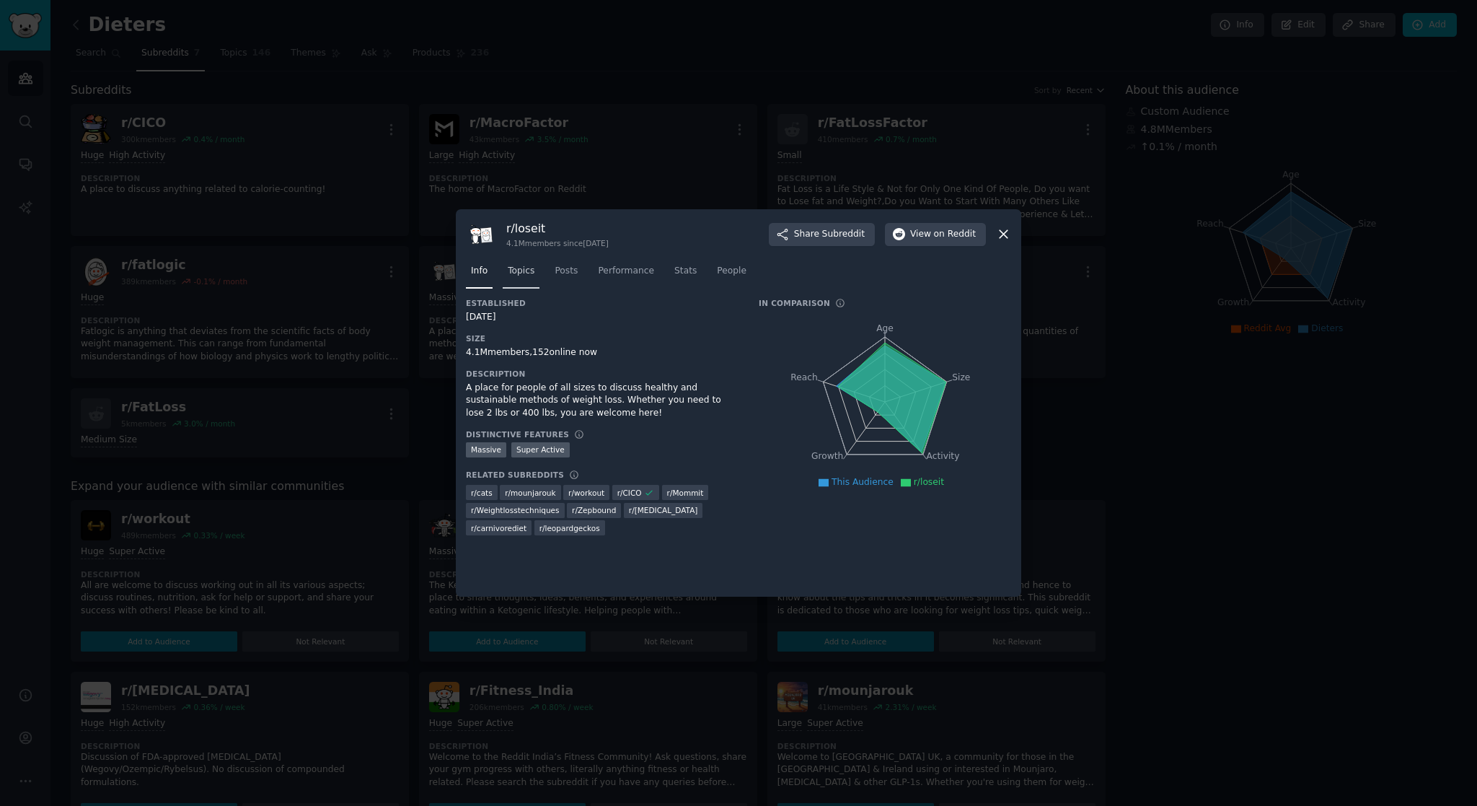
click at [528, 268] on span "Topics" at bounding box center [521, 271] width 27 height 13
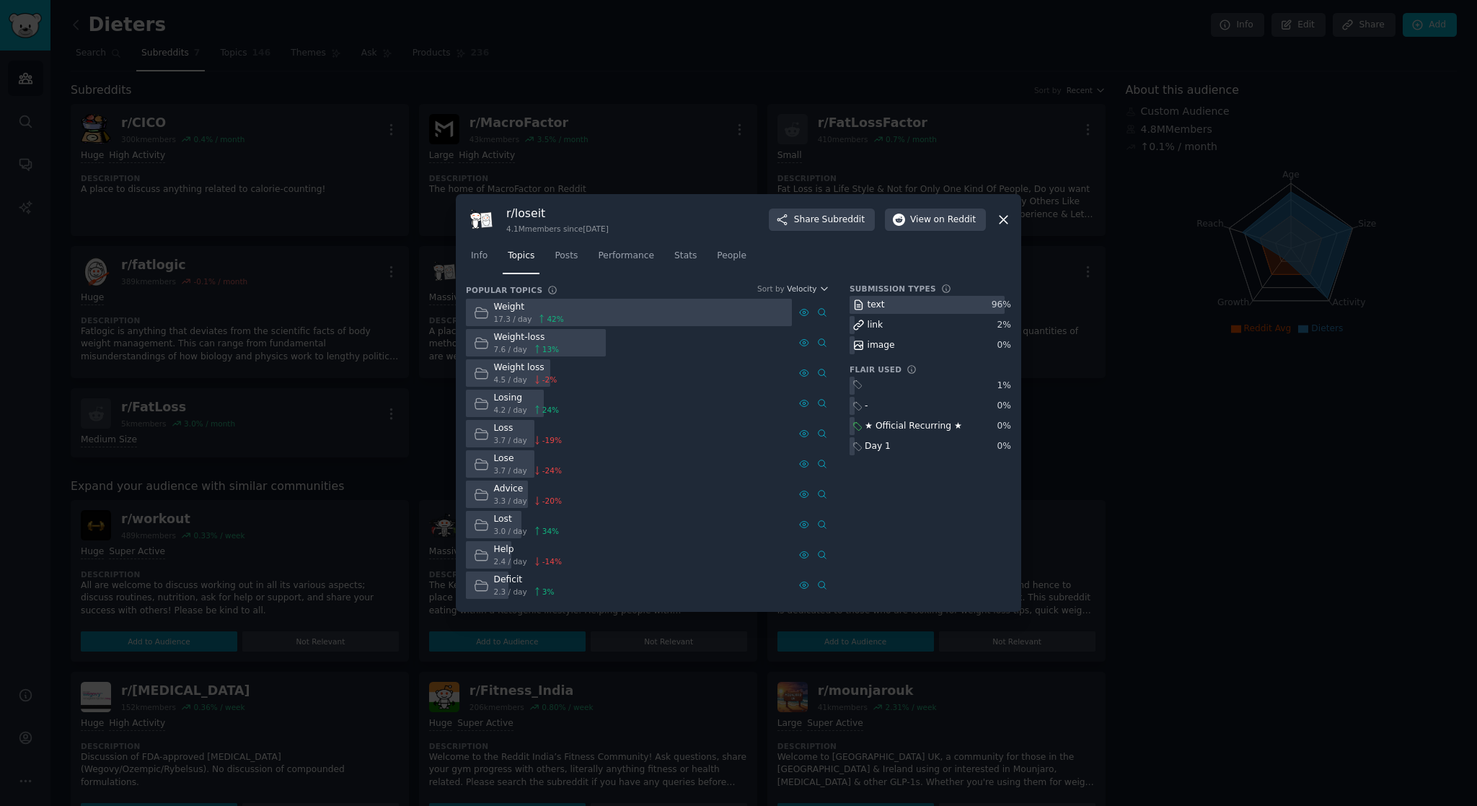
click at [503, 552] on div "Help" at bounding box center [528, 549] width 68 height 13
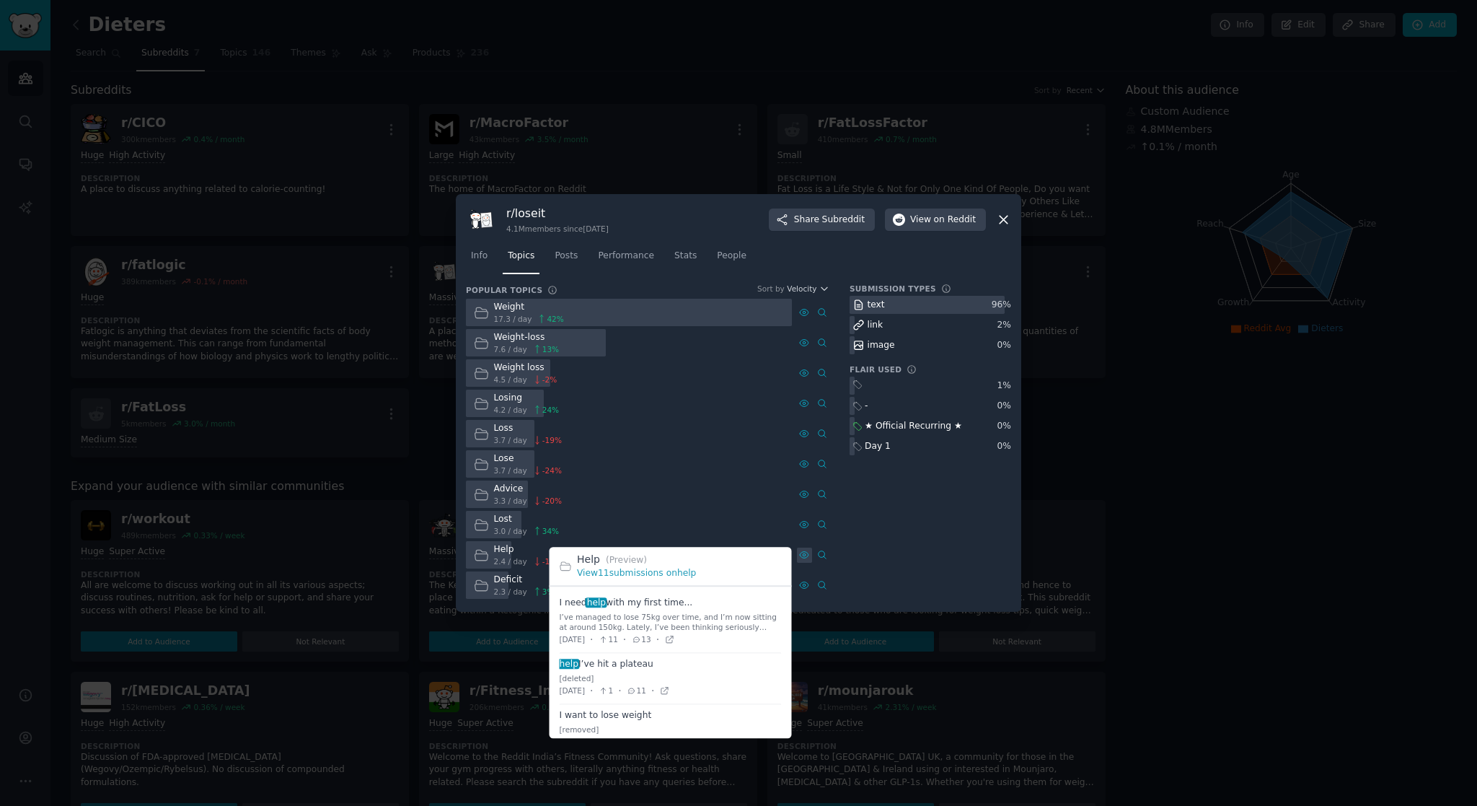
click at [808, 557] on icon at bounding box center [804, 555] width 10 height 10
click at [802, 552] on icon at bounding box center [804, 555] width 9 height 6
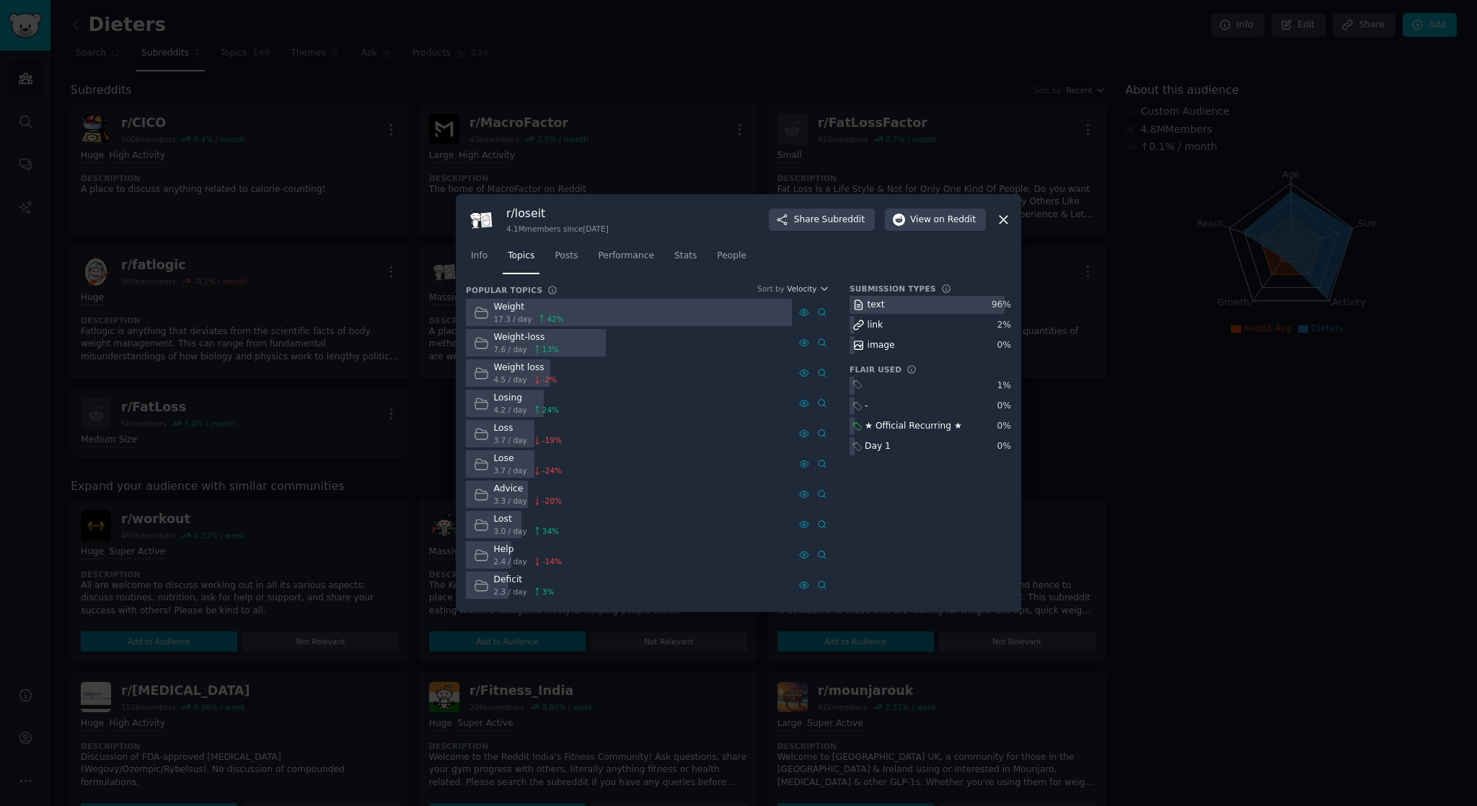
click at [1002, 215] on icon at bounding box center [1003, 219] width 15 height 15
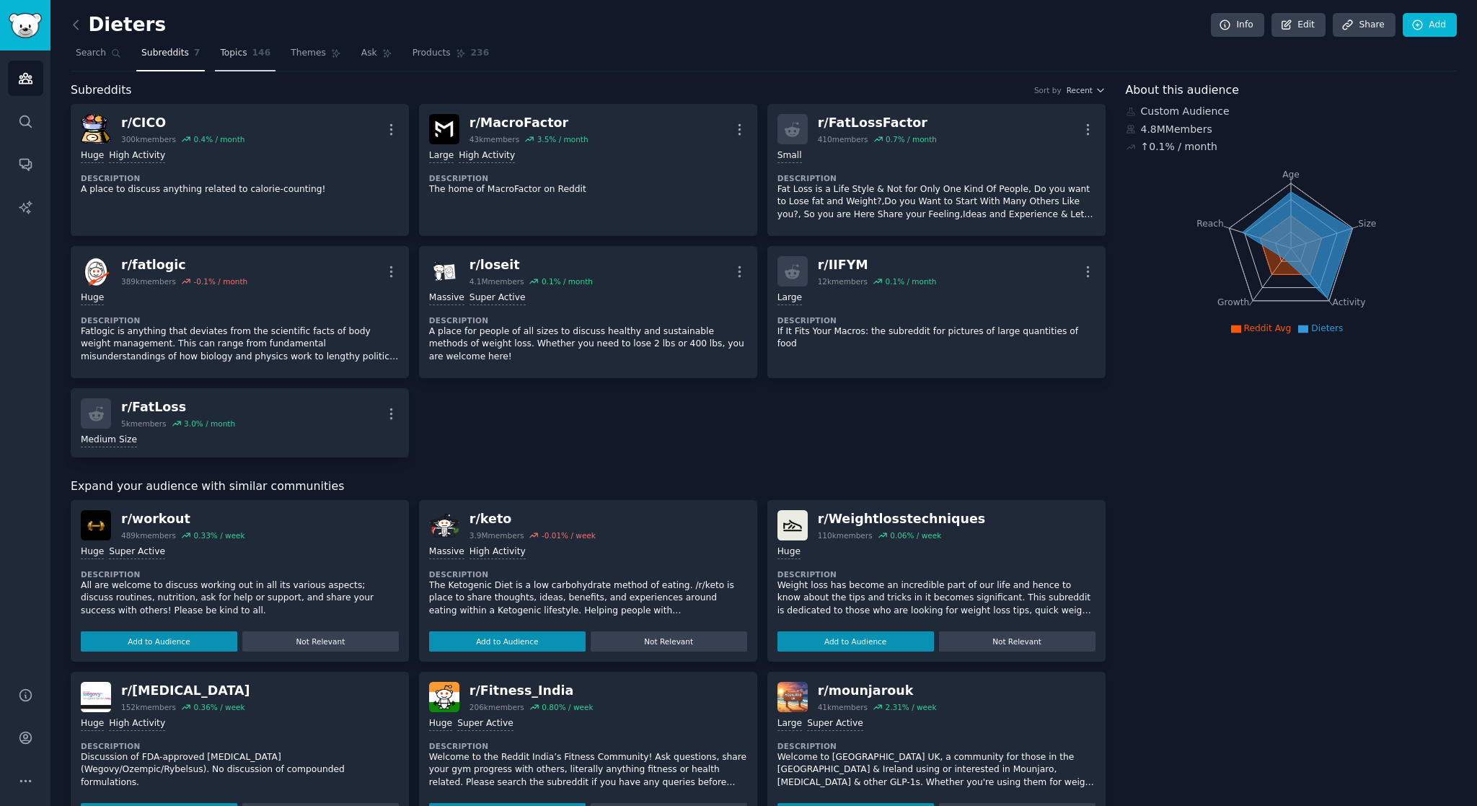
click at [234, 58] on span "Topics" at bounding box center [233, 53] width 27 height 13
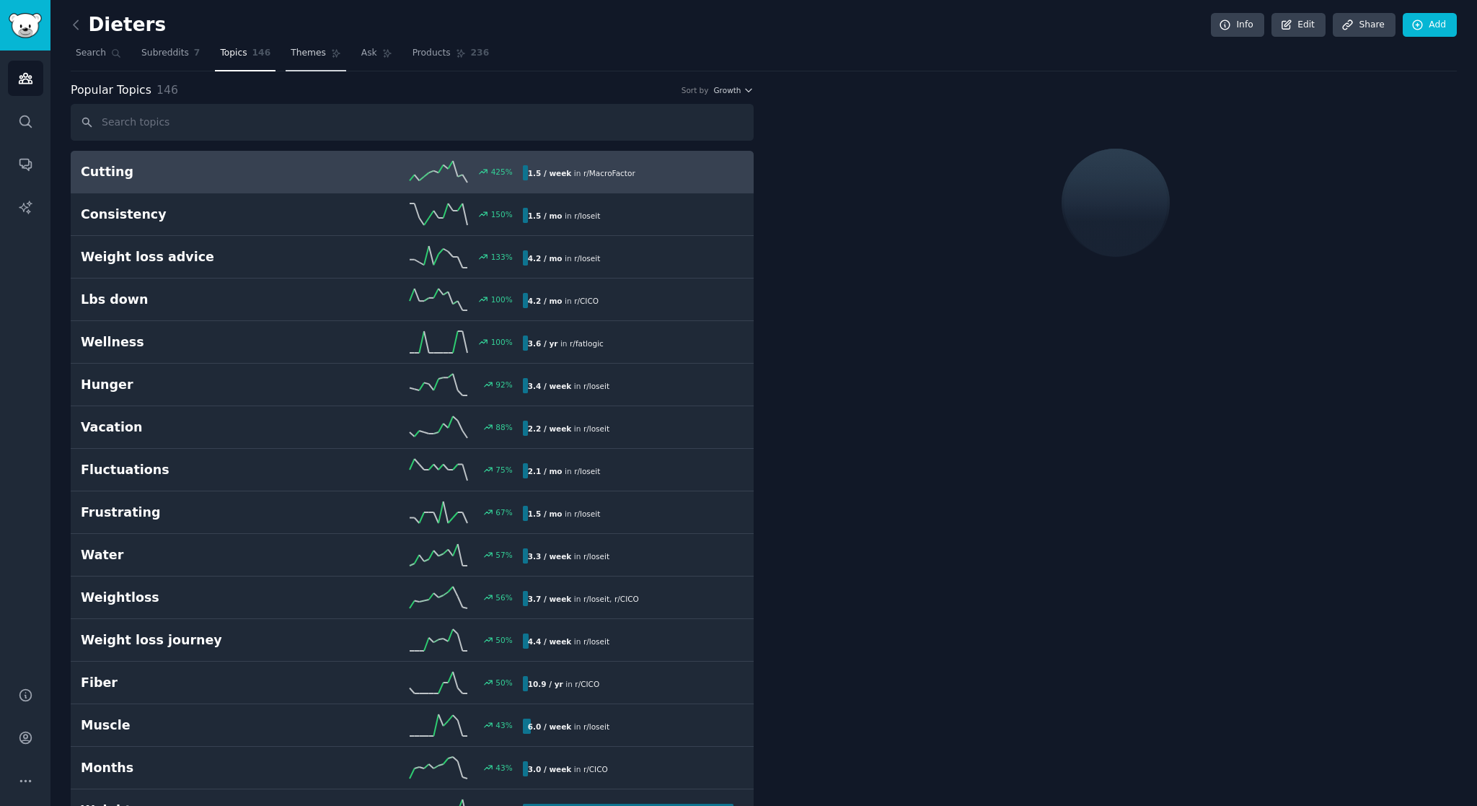
click at [314, 56] on span "Themes" at bounding box center [308, 53] width 35 height 13
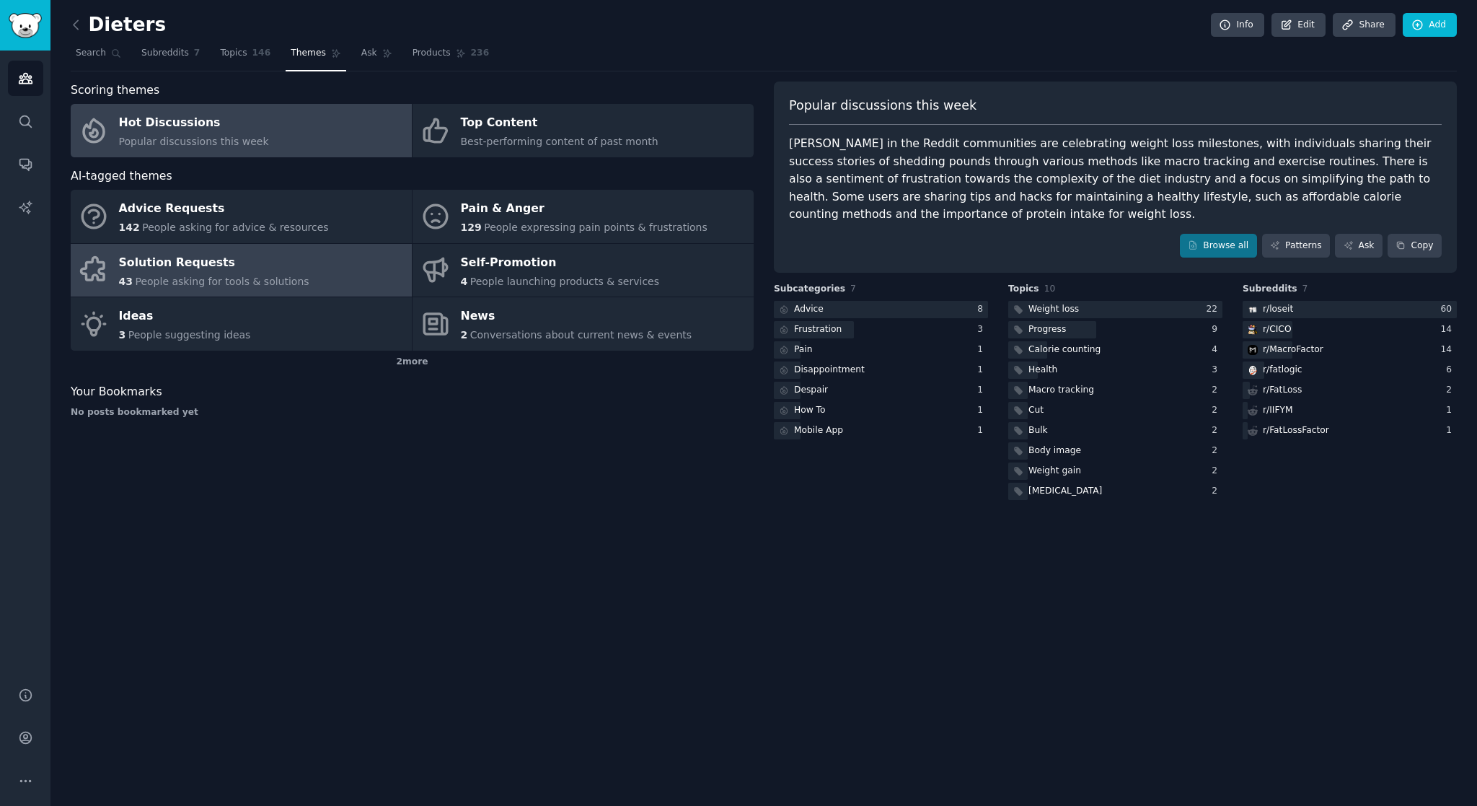
click at [349, 273] on link "Solution Requests 43 People asking for tools & solutions" at bounding box center [241, 270] width 341 height 53
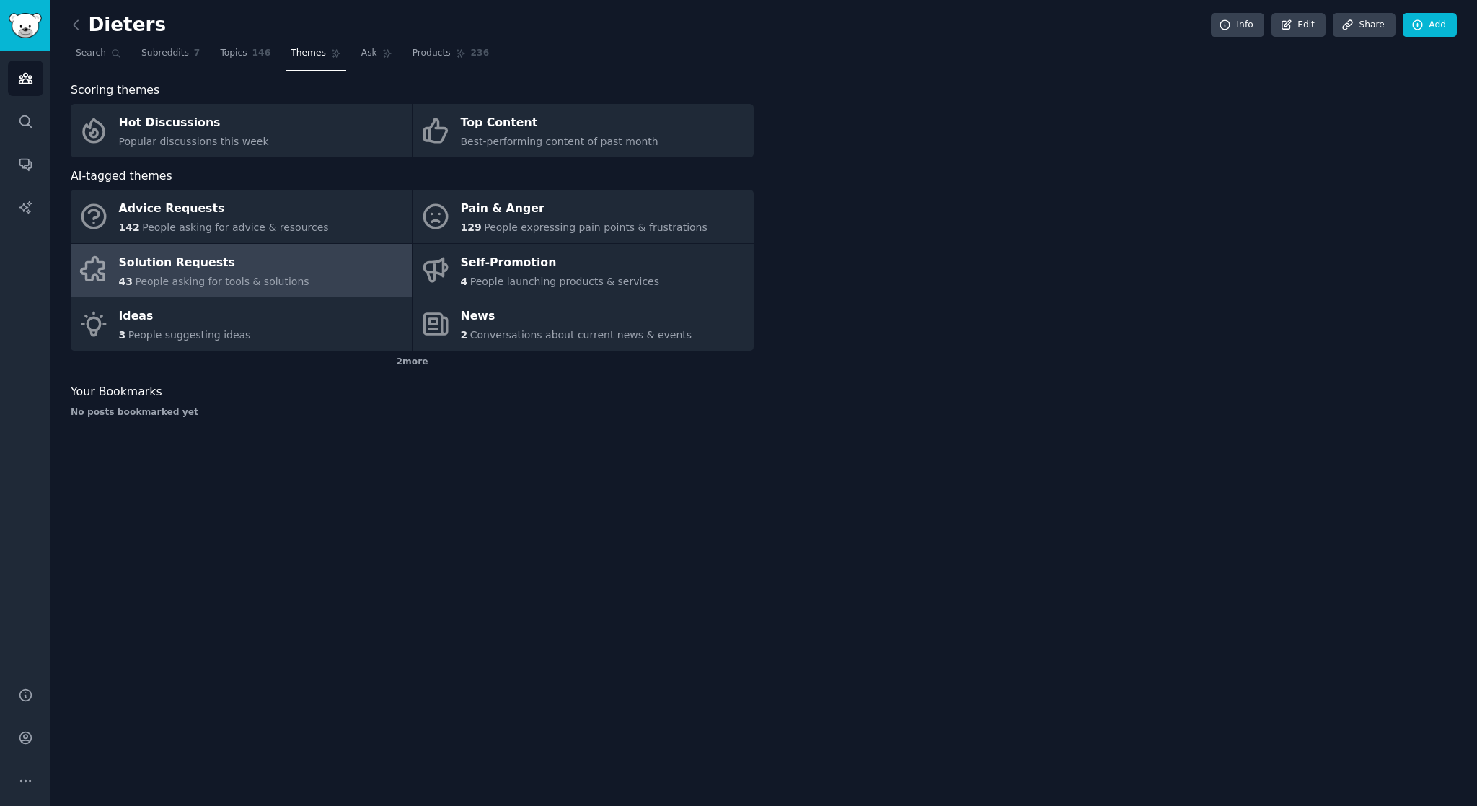
click at [349, 273] on link "Solution Requests 43 People asking for tools & solutions" at bounding box center [241, 270] width 341 height 53
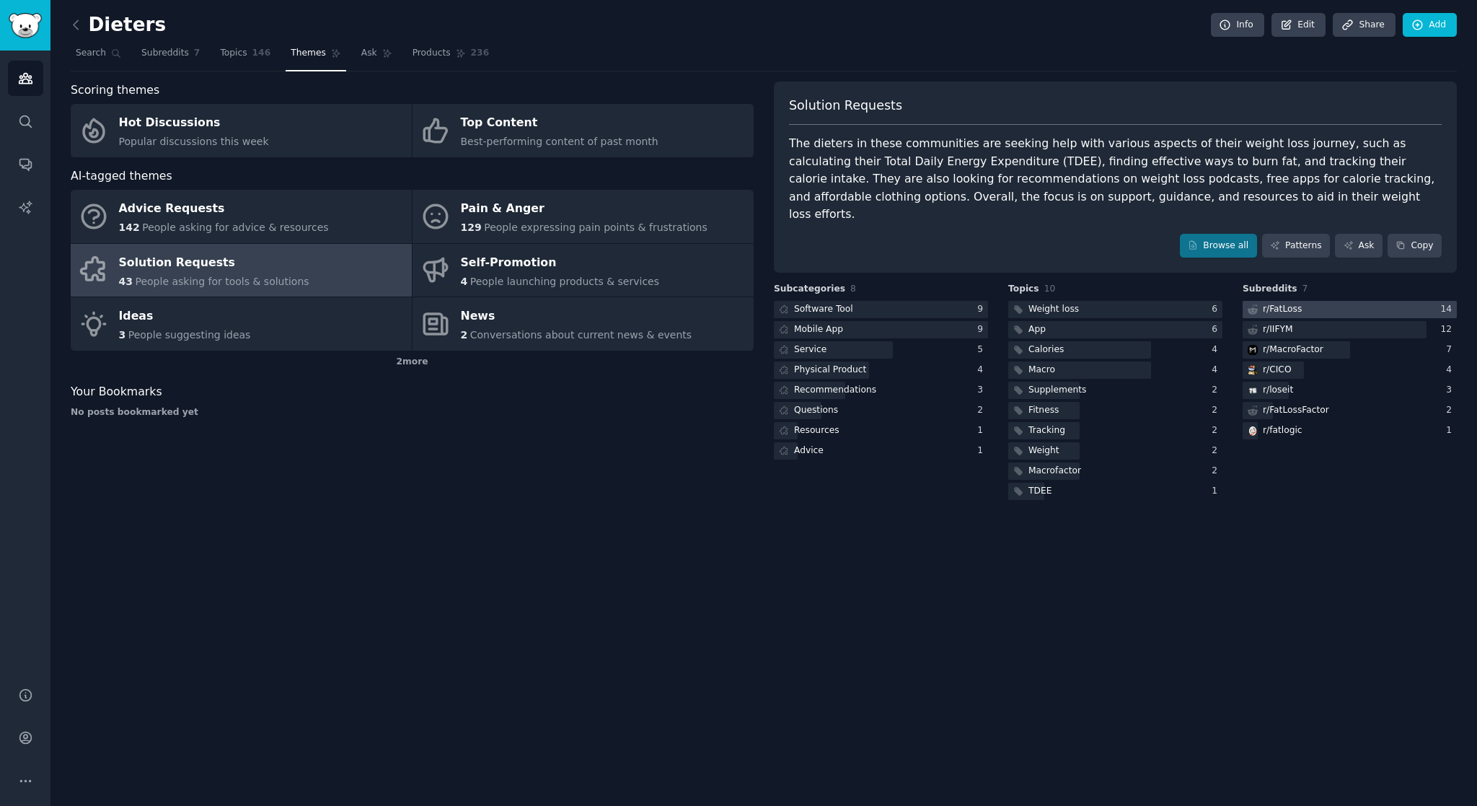
click at [1355, 301] on div at bounding box center [1350, 310] width 214 height 18
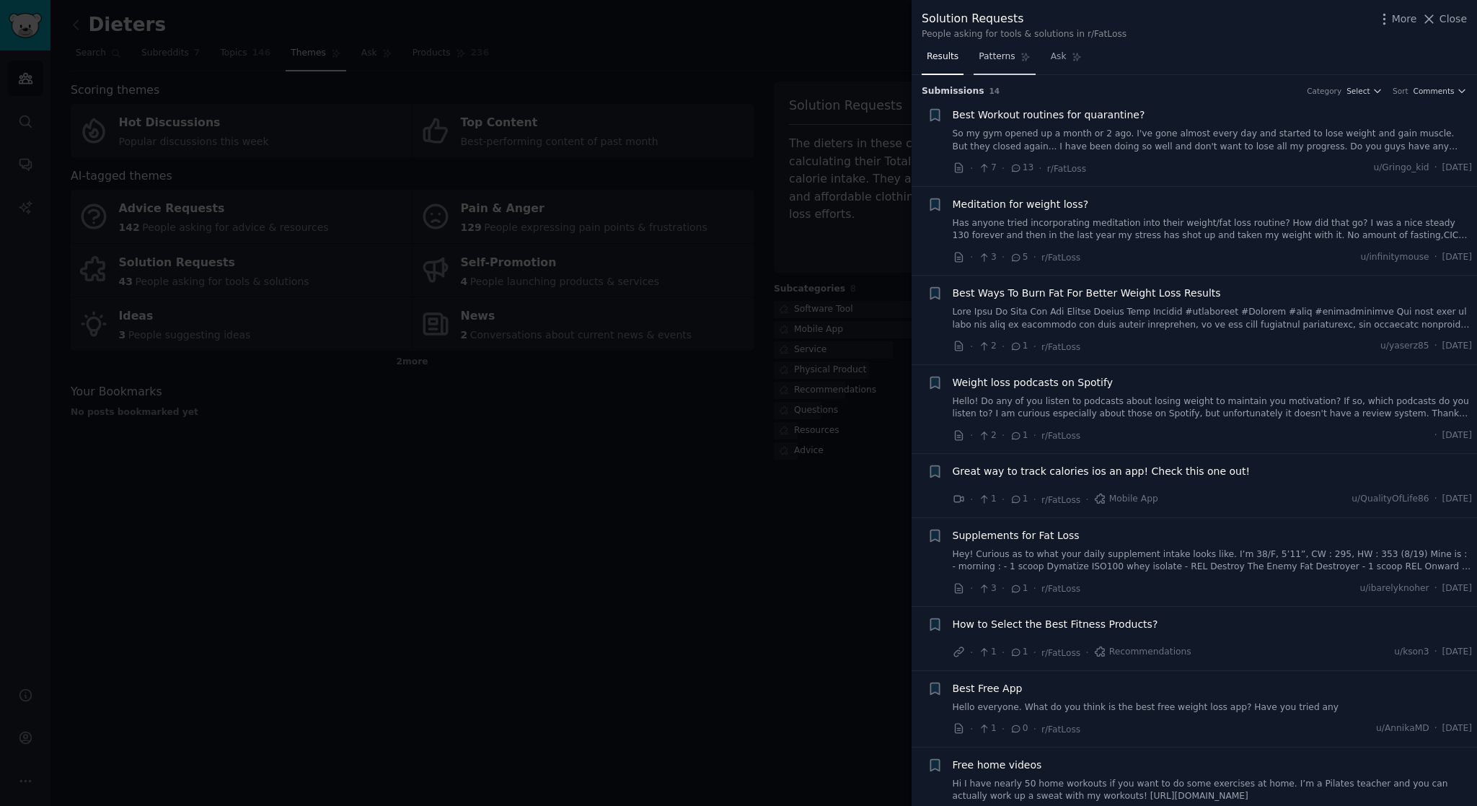
click at [992, 70] on link "Patterns" at bounding box center [1004, 60] width 61 height 30
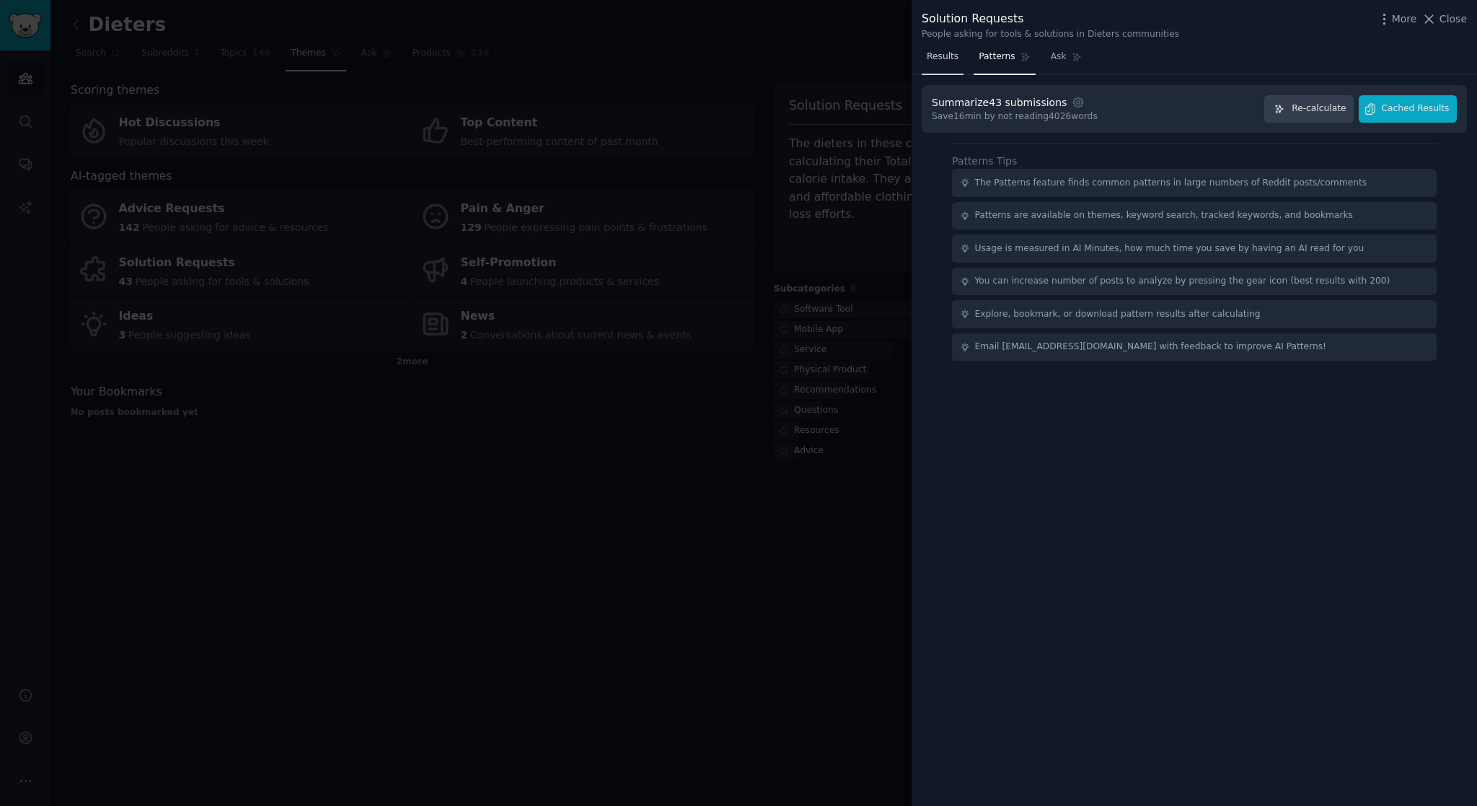
click at [950, 62] on span "Results" at bounding box center [943, 56] width 32 height 13
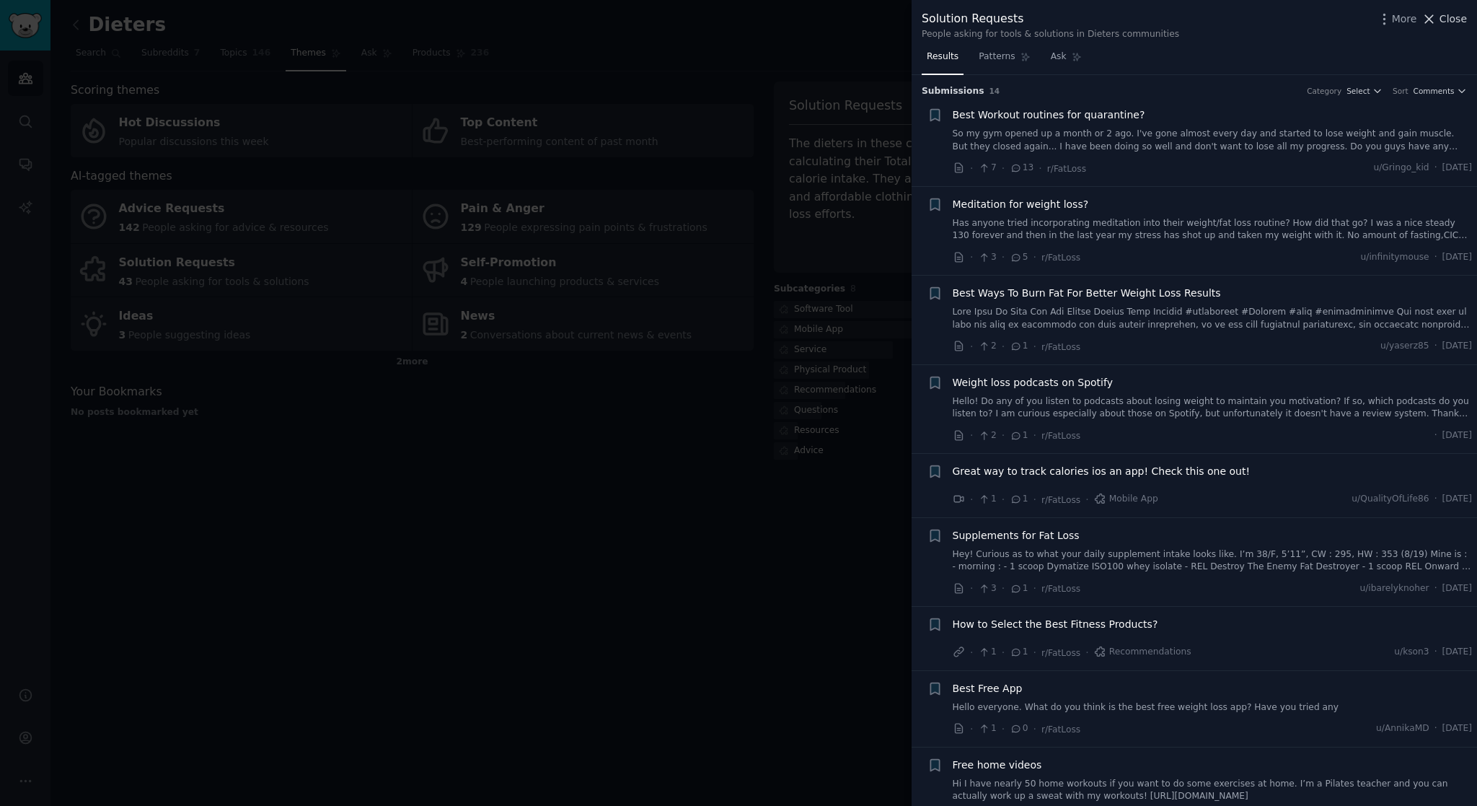
click at [1449, 17] on span "Close" at bounding box center [1452, 19] width 27 height 15
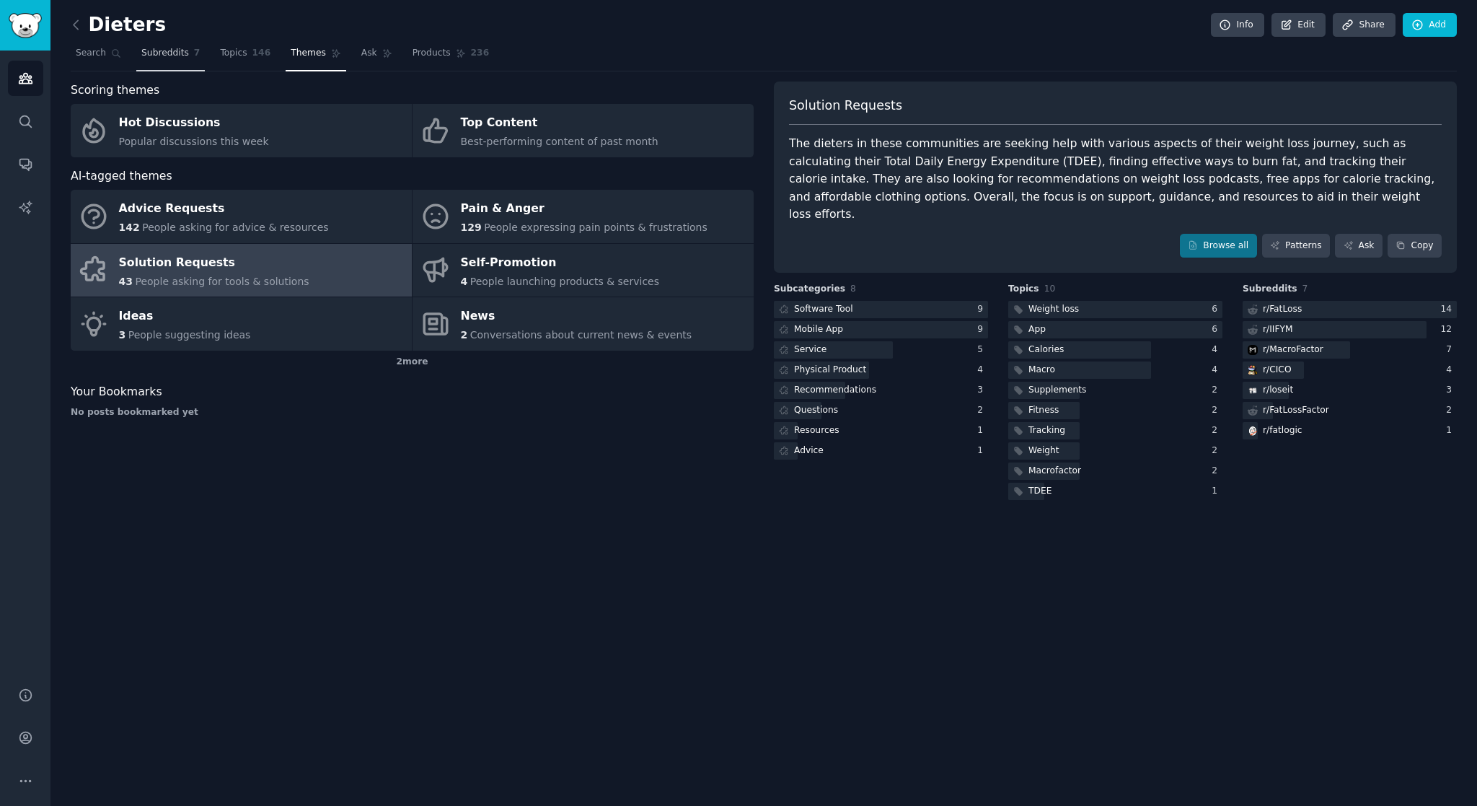
click at [151, 58] on span "Subreddits" at bounding box center [165, 53] width 48 height 13
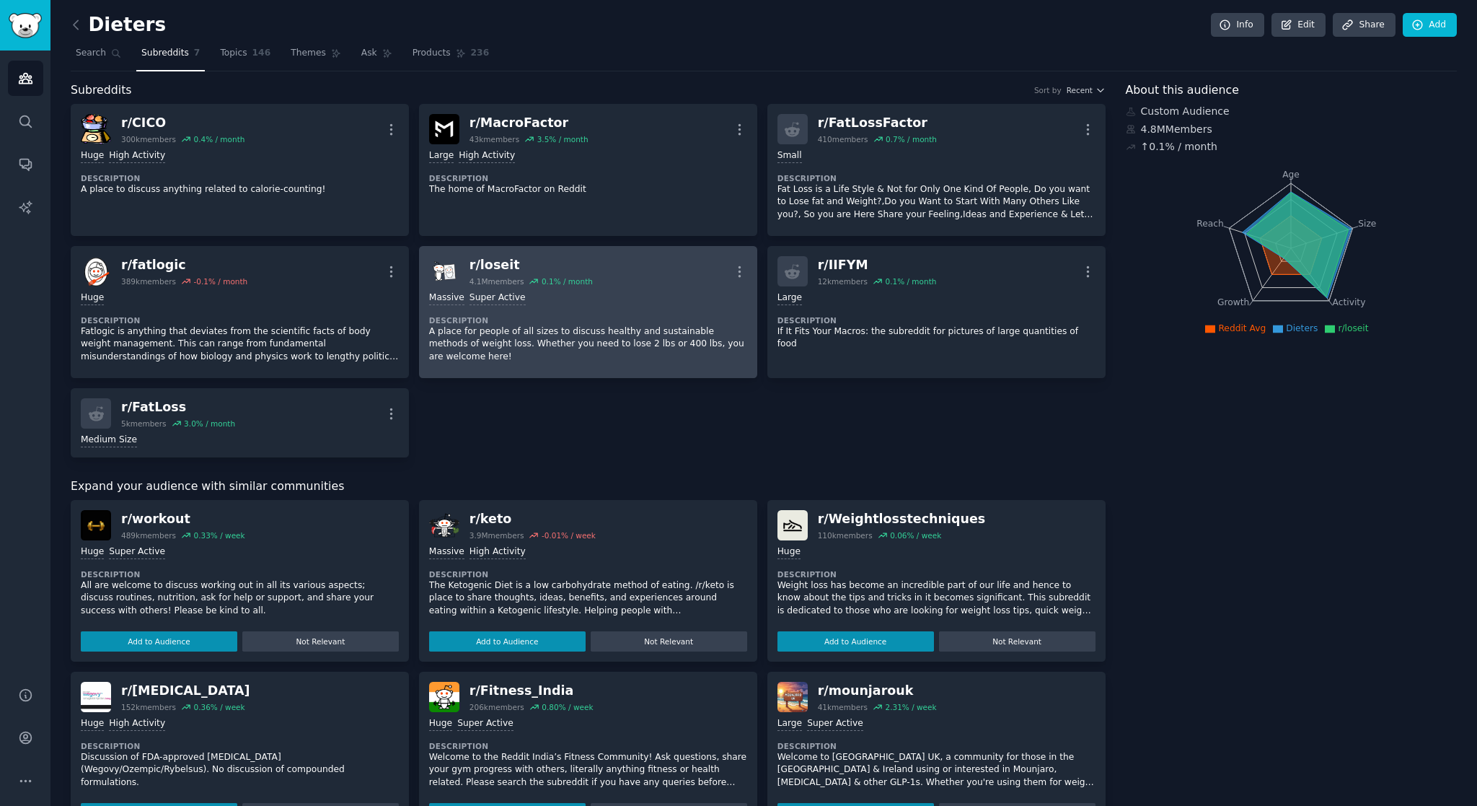
click at [636, 283] on div "r/ loseit 4.1M members 0.1 % / month More" at bounding box center [588, 271] width 318 height 30
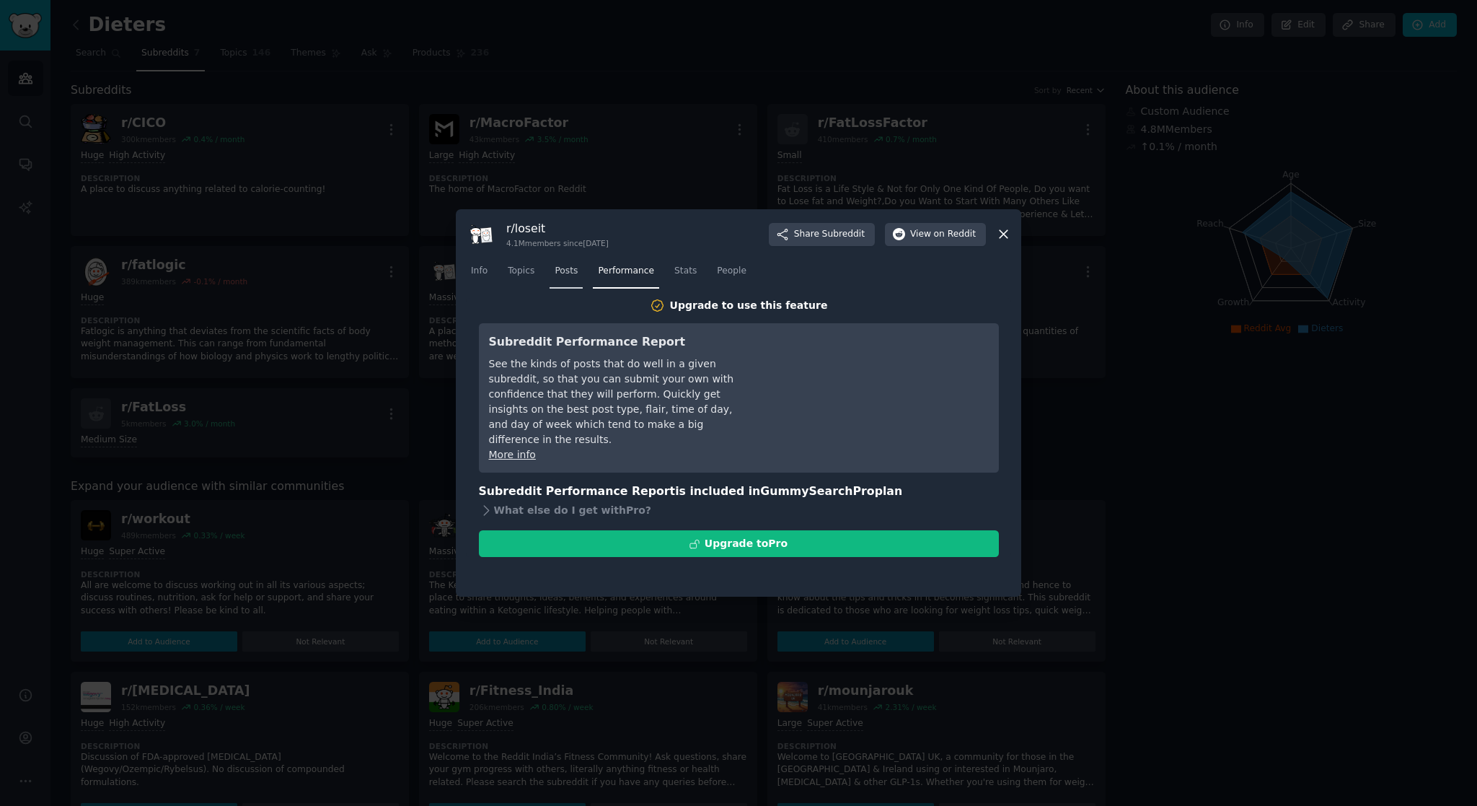
click at [564, 273] on span "Posts" at bounding box center [566, 271] width 23 height 13
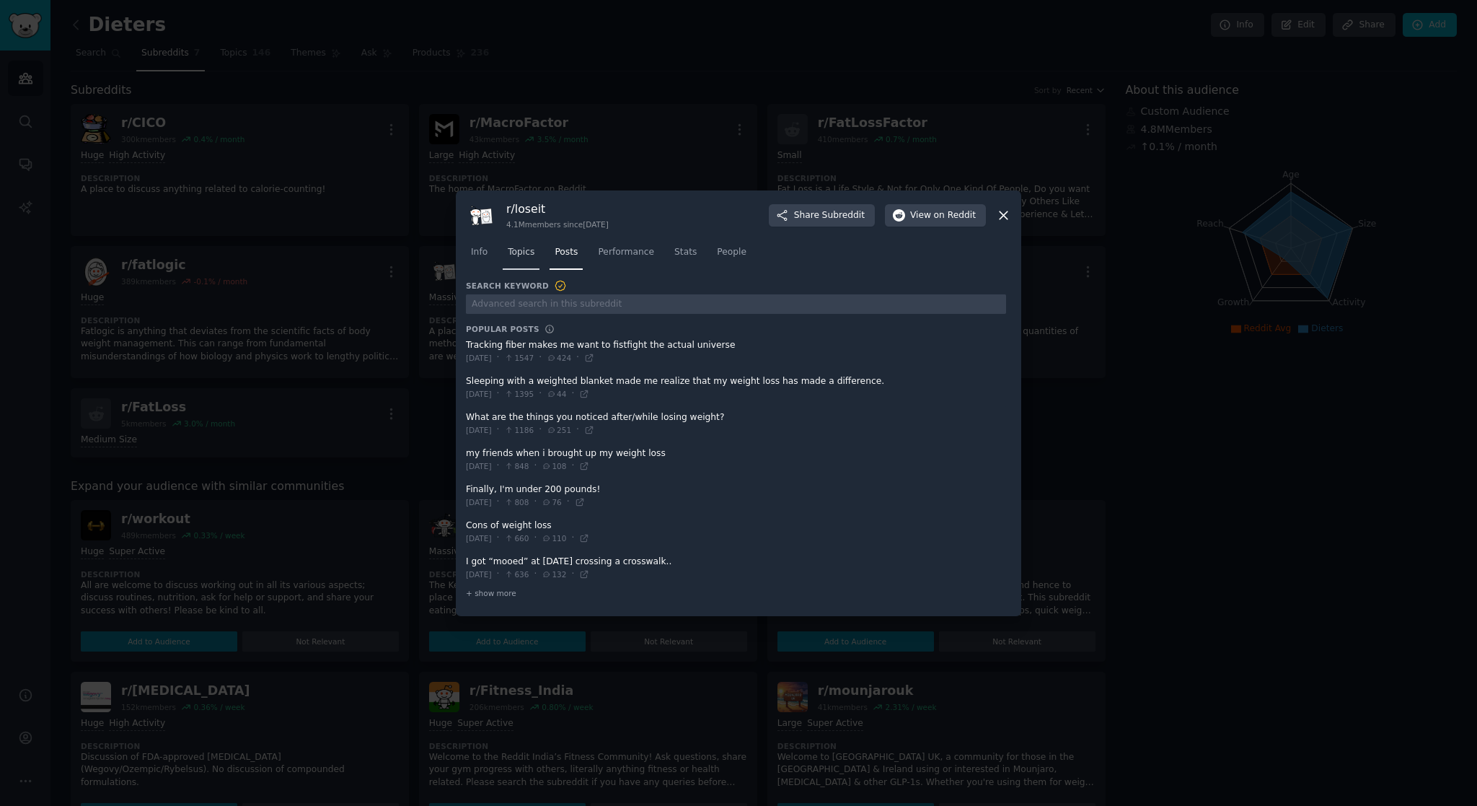
click at [523, 255] on span "Topics" at bounding box center [521, 252] width 27 height 13
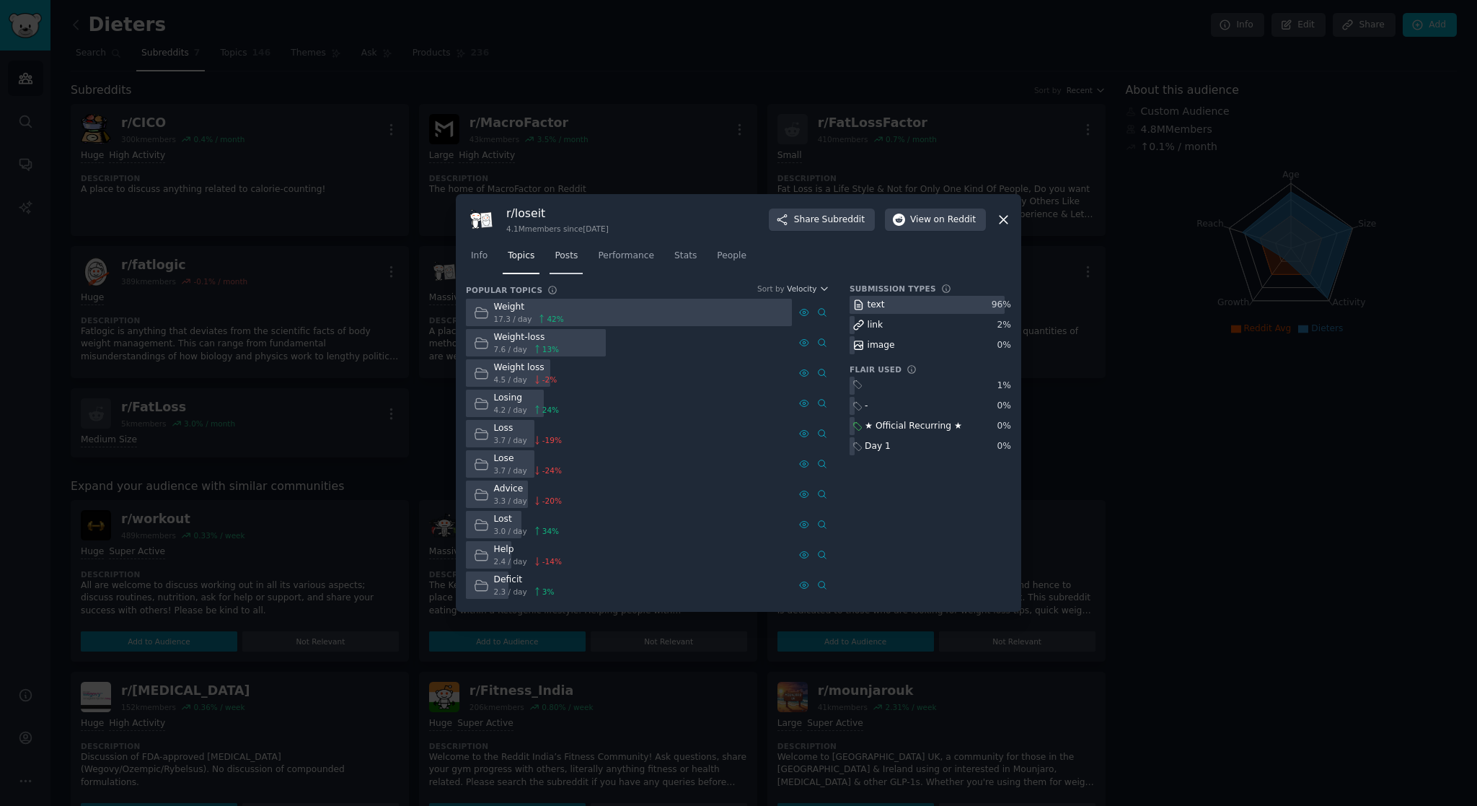
click at [567, 267] on link "Posts" at bounding box center [566, 259] width 33 height 30
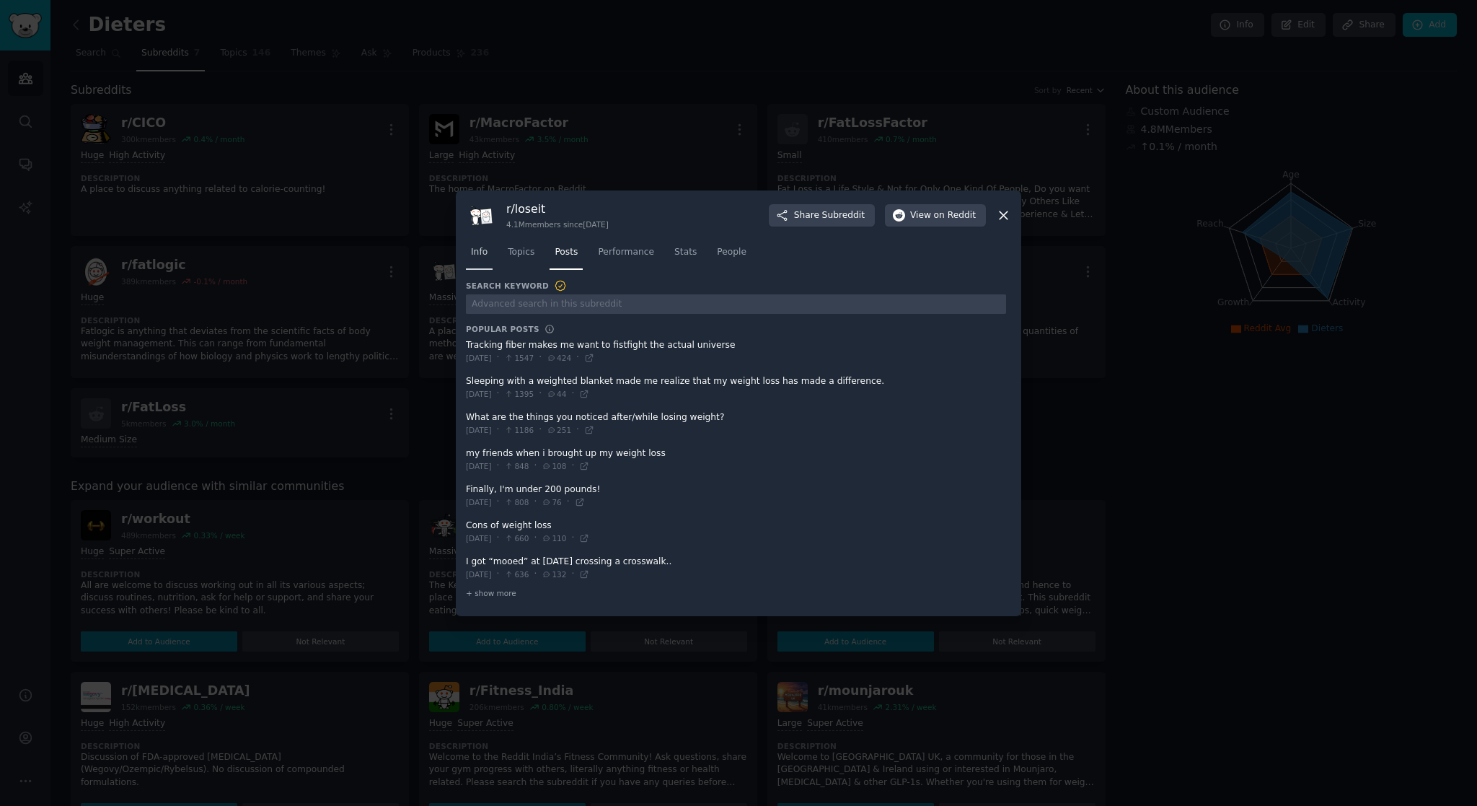
click at [488, 257] on link "Info" at bounding box center [479, 256] width 27 height 30
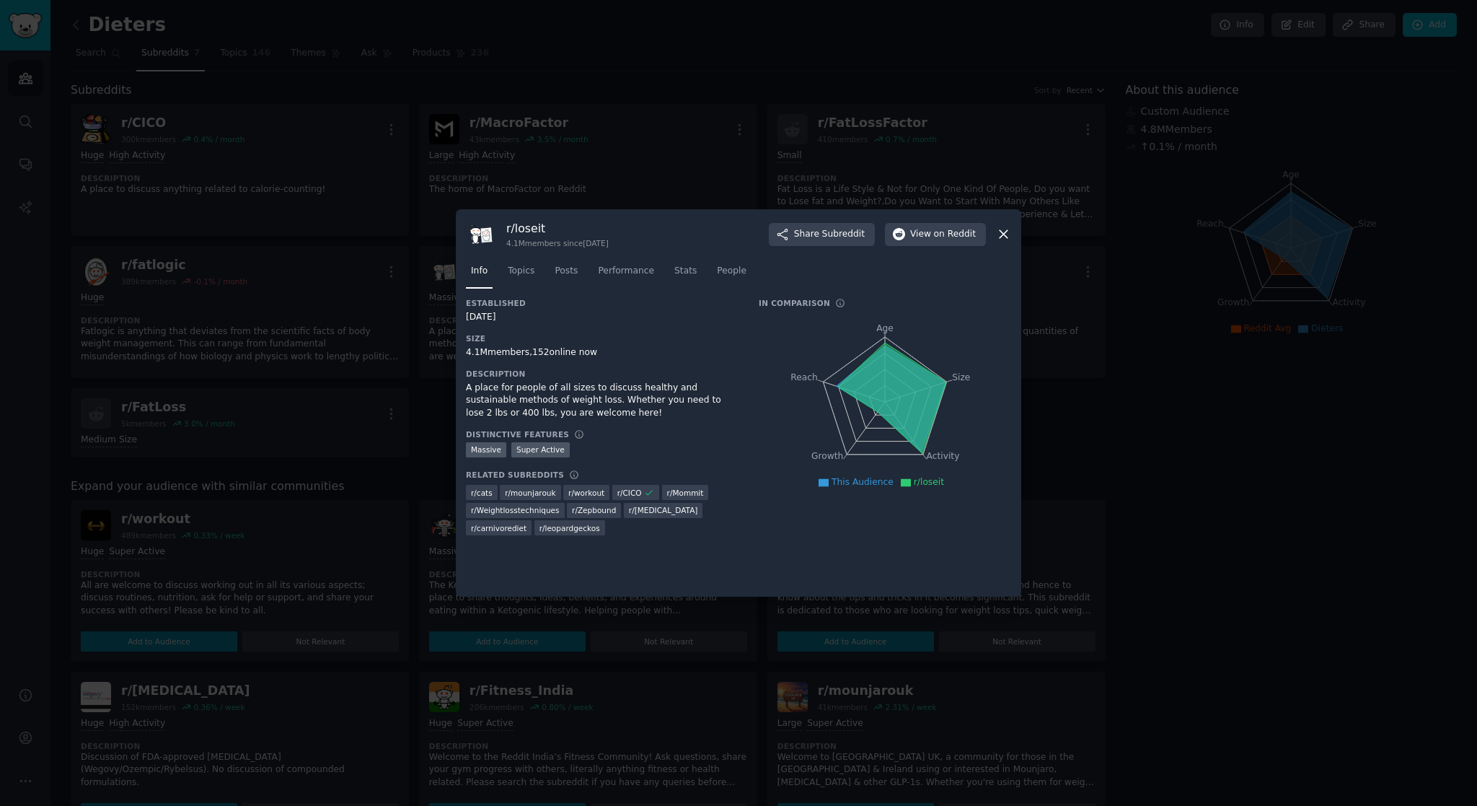
click at [1000, 239] on icon at bounding box center [1003, 233] width 15 height 15
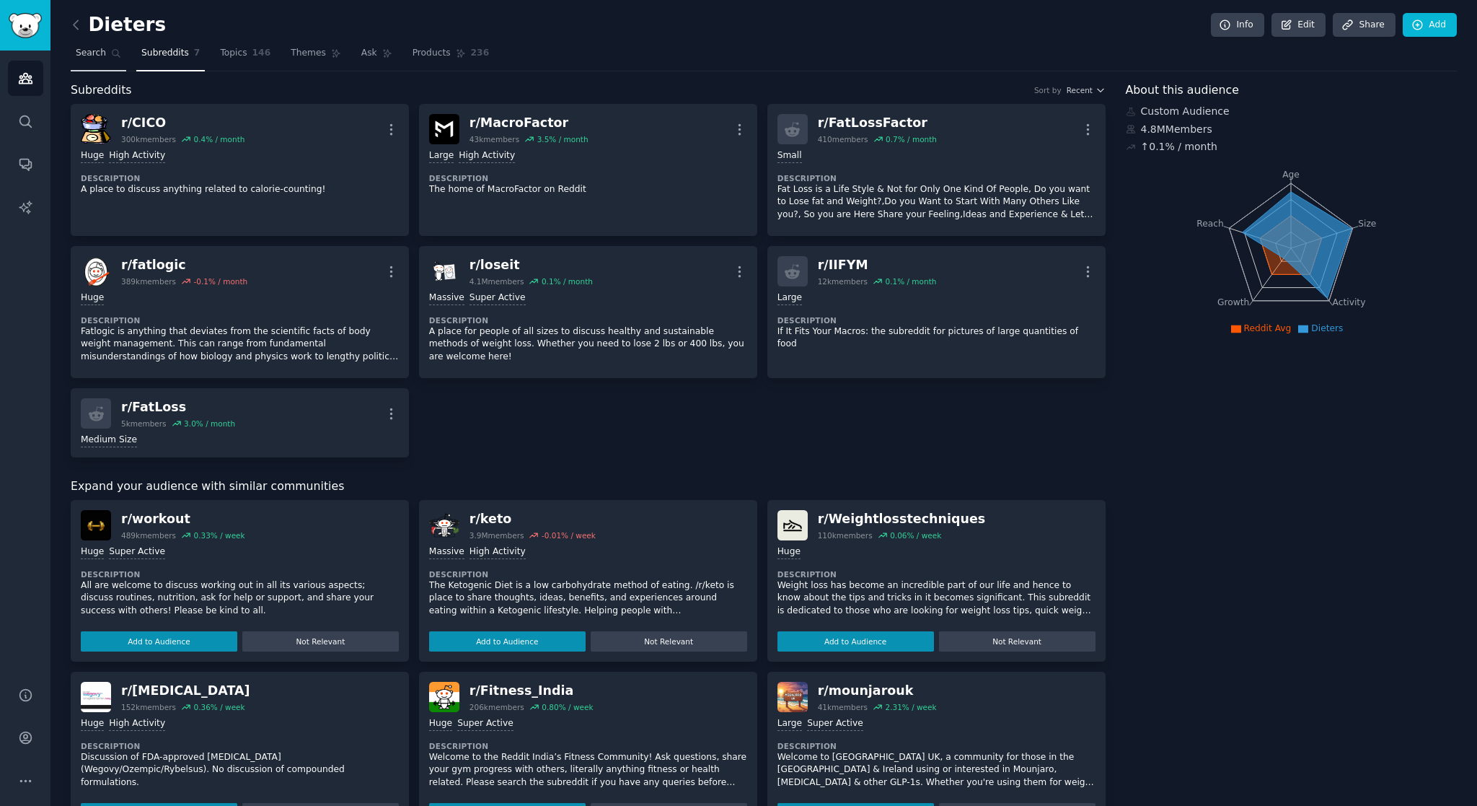
click at [110, 56] on link "Search" at bounding box center [99, 57] width 56 height 30
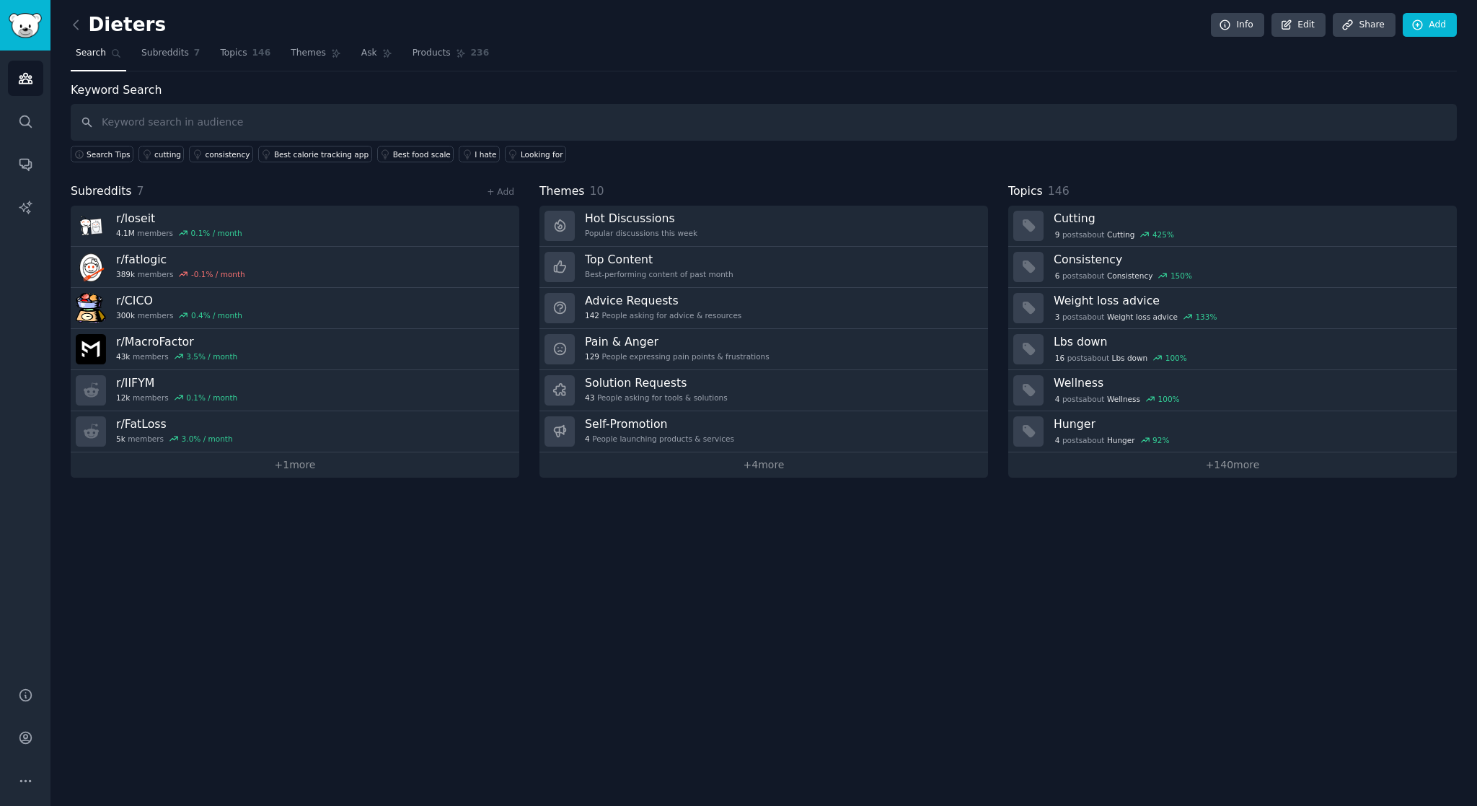
click at [348, 128] on input "text" at bounding box center [764, 122] width 1386 height 37
type input "help"
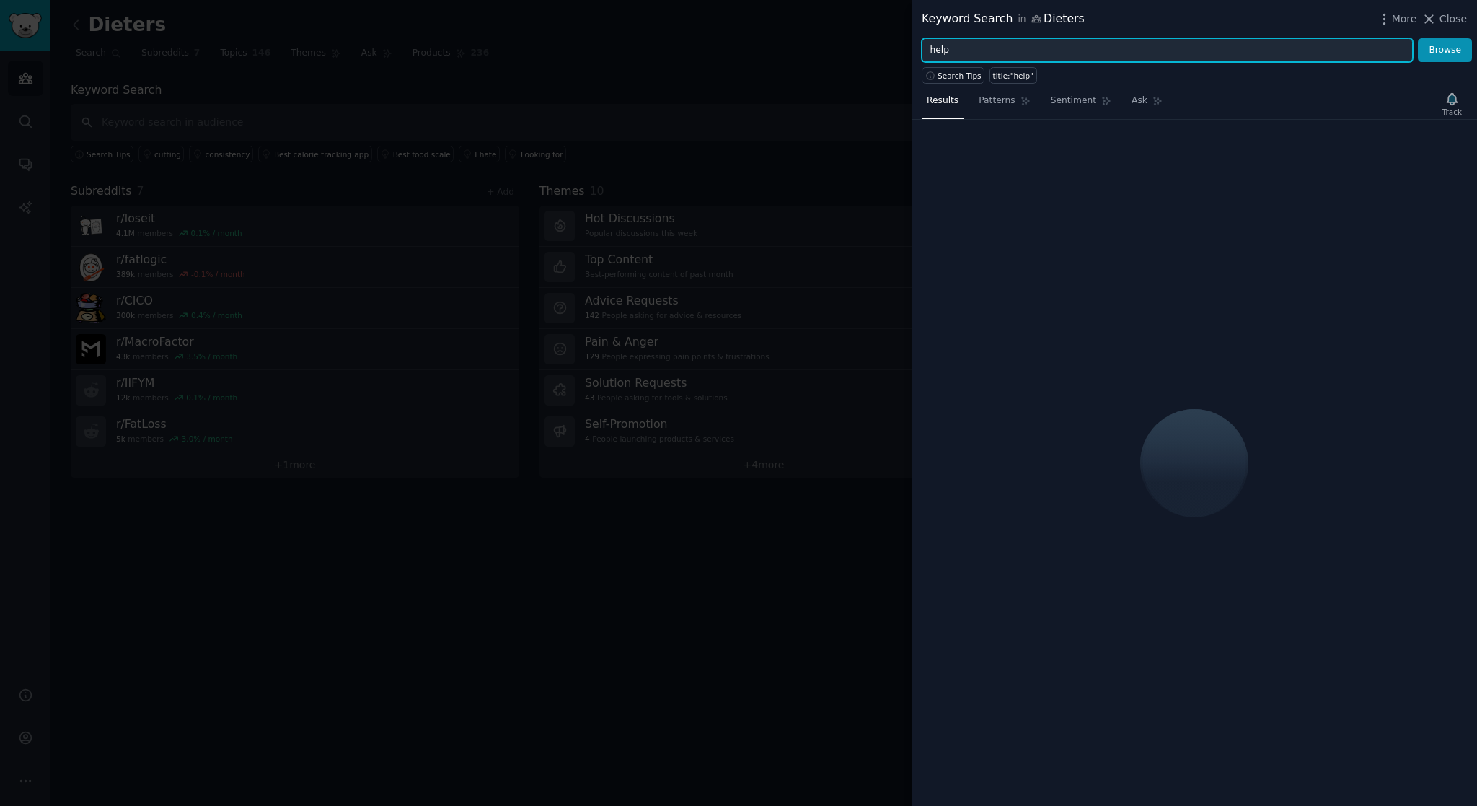
click at [987, 54] on input "help" at bounding box center [1167, 50] width 491 height 25
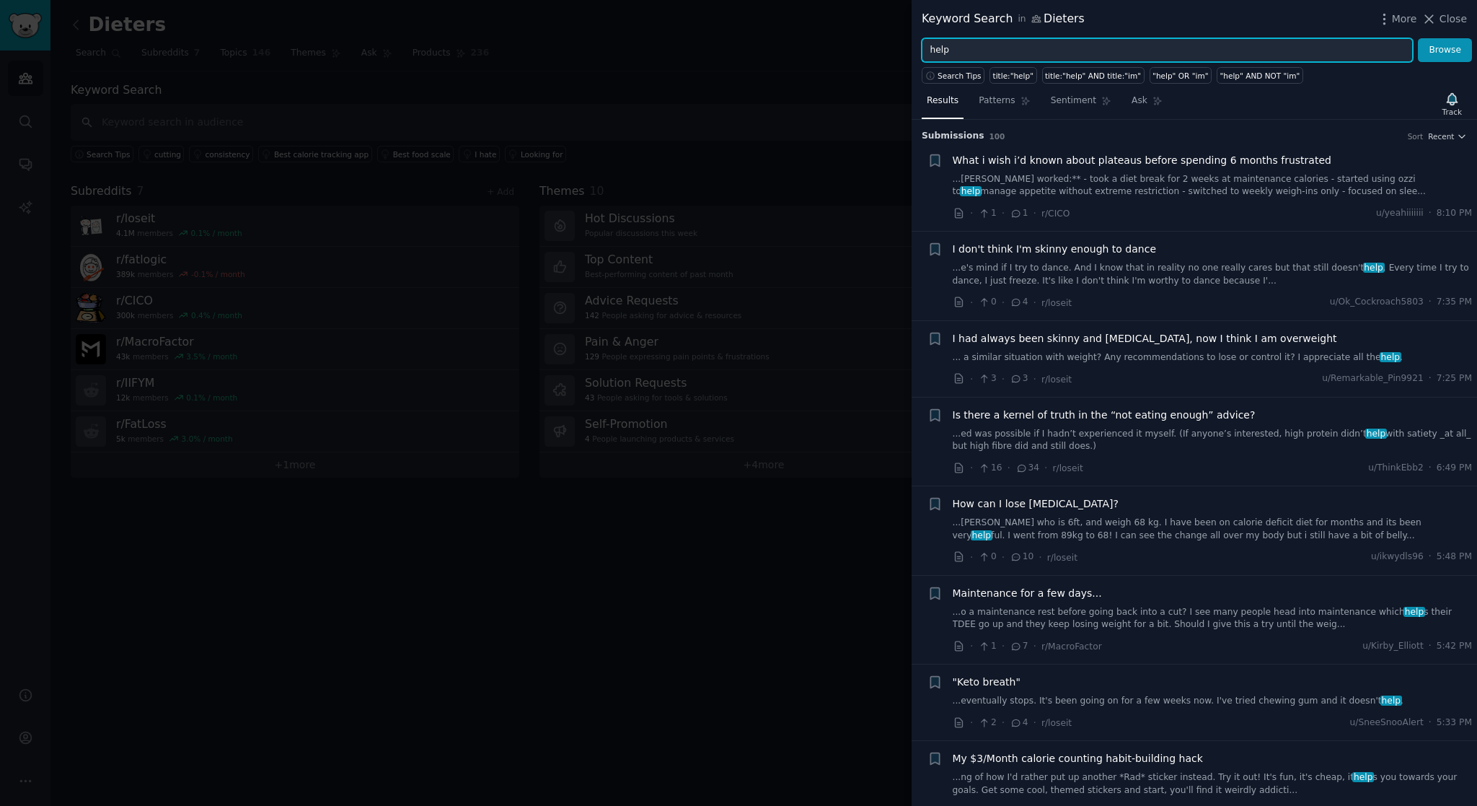
drag, startPoint x: 985, startPoint y: 52, endPoint x: 912, endPoint y: 49, distance: 73.6
click at [912, 49] on div "help Browse" at bounding box center [1194, 50] width 565 height 25
type input "how to"
click at [1418, 38] on button "Browse" at bounding box center [1445, 50] width 54 height 25
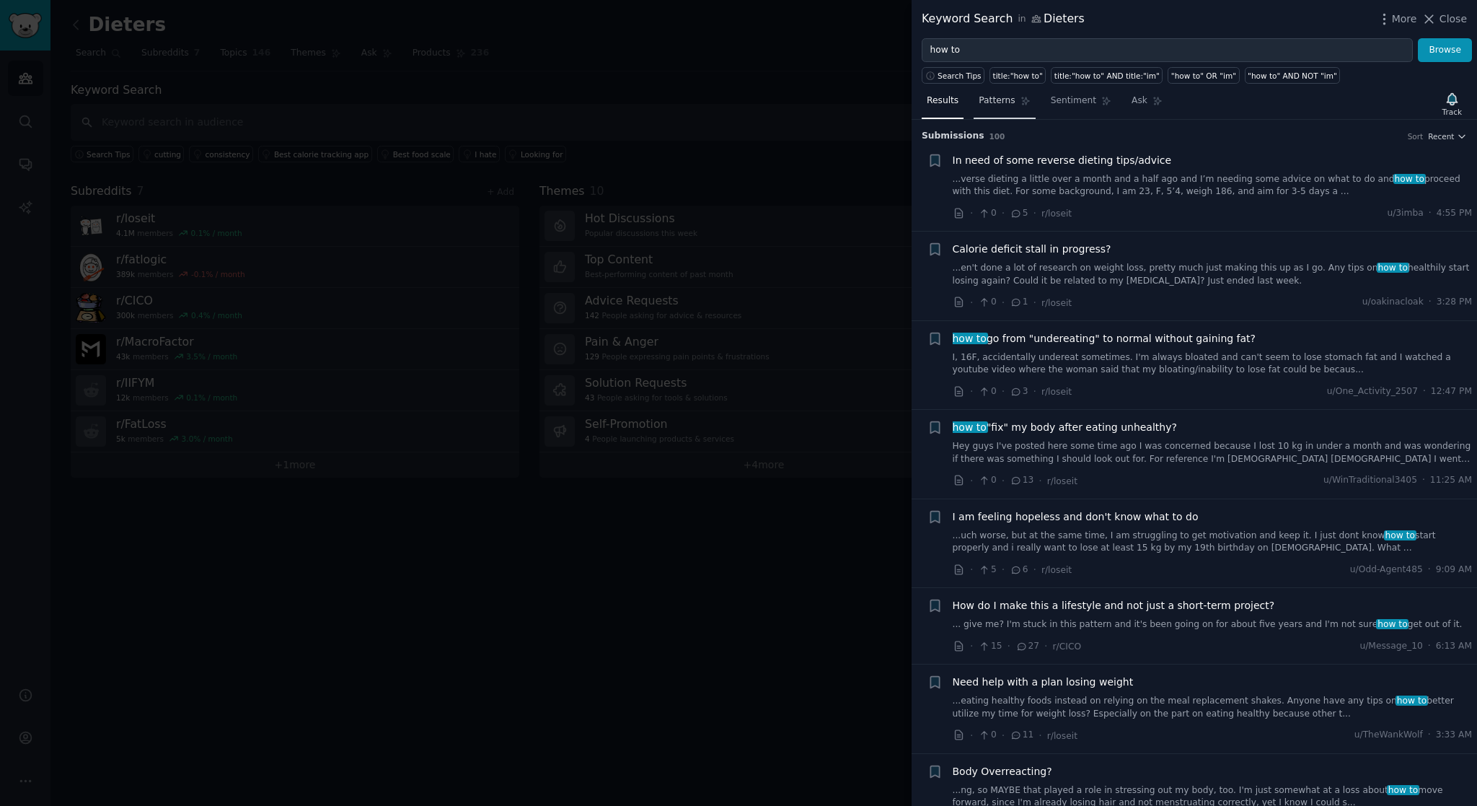
click at [993, 102] on span "Patterns" at bounding box center [997, 100] width 36 height 13
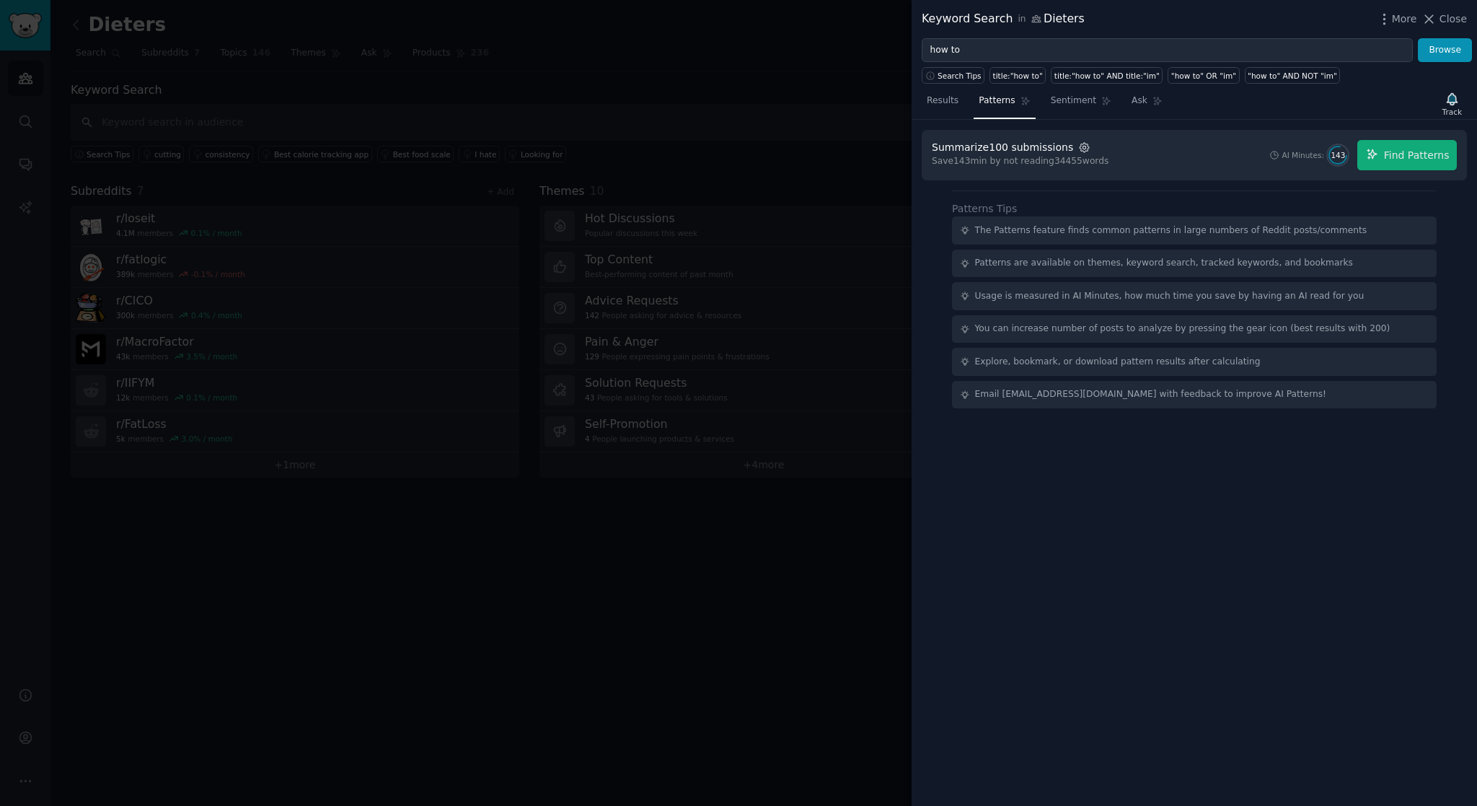
click at [1078, 150] on icon "button" at bounding box center [1084, 147] width 13 height 13
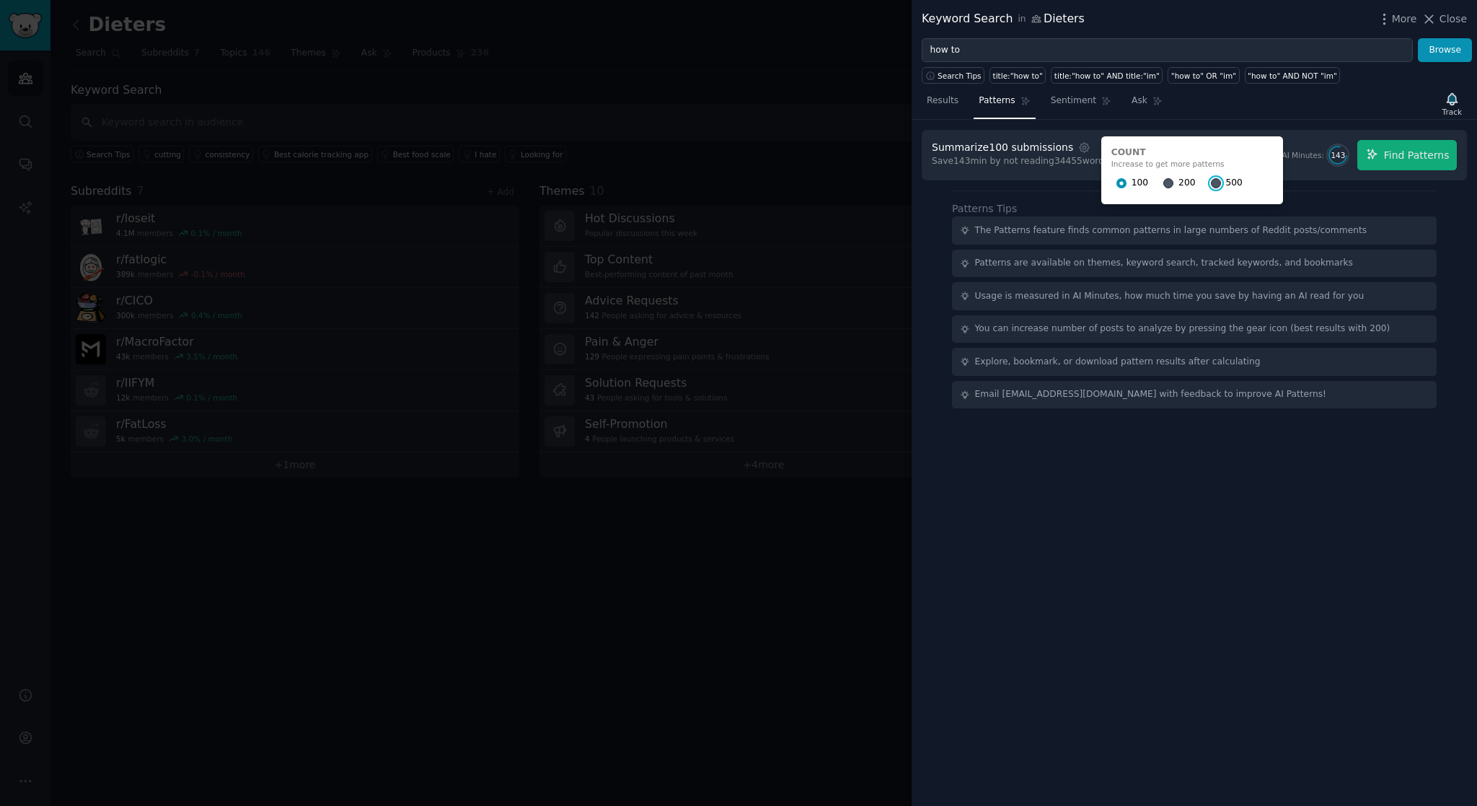
click at [1211, 180] on input "500" at bounding box center [1216, 183] width 10 height 10
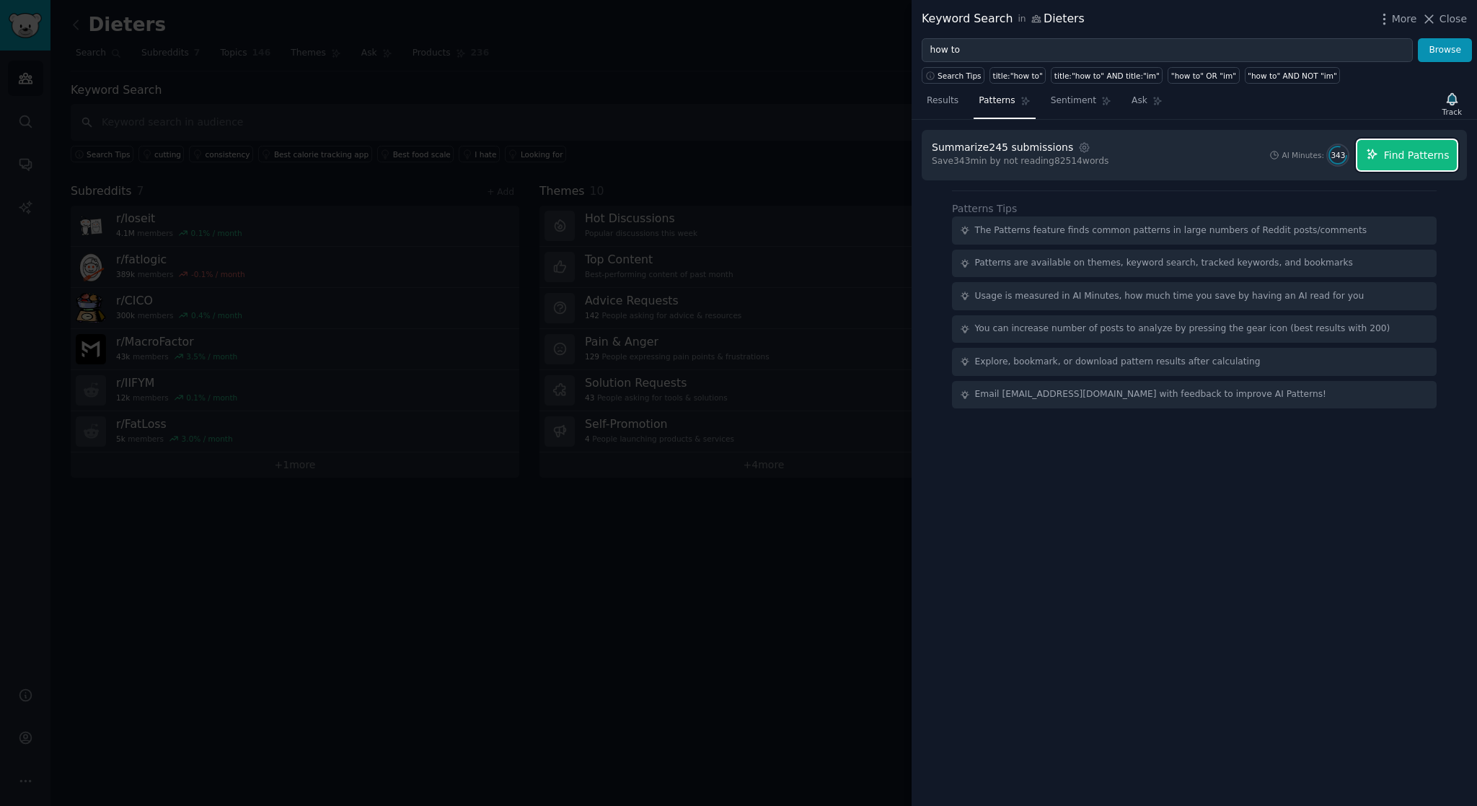
click at [1391, 151] on span "Find Patterns" at bounding box center [1417, 155] width 66 height 15
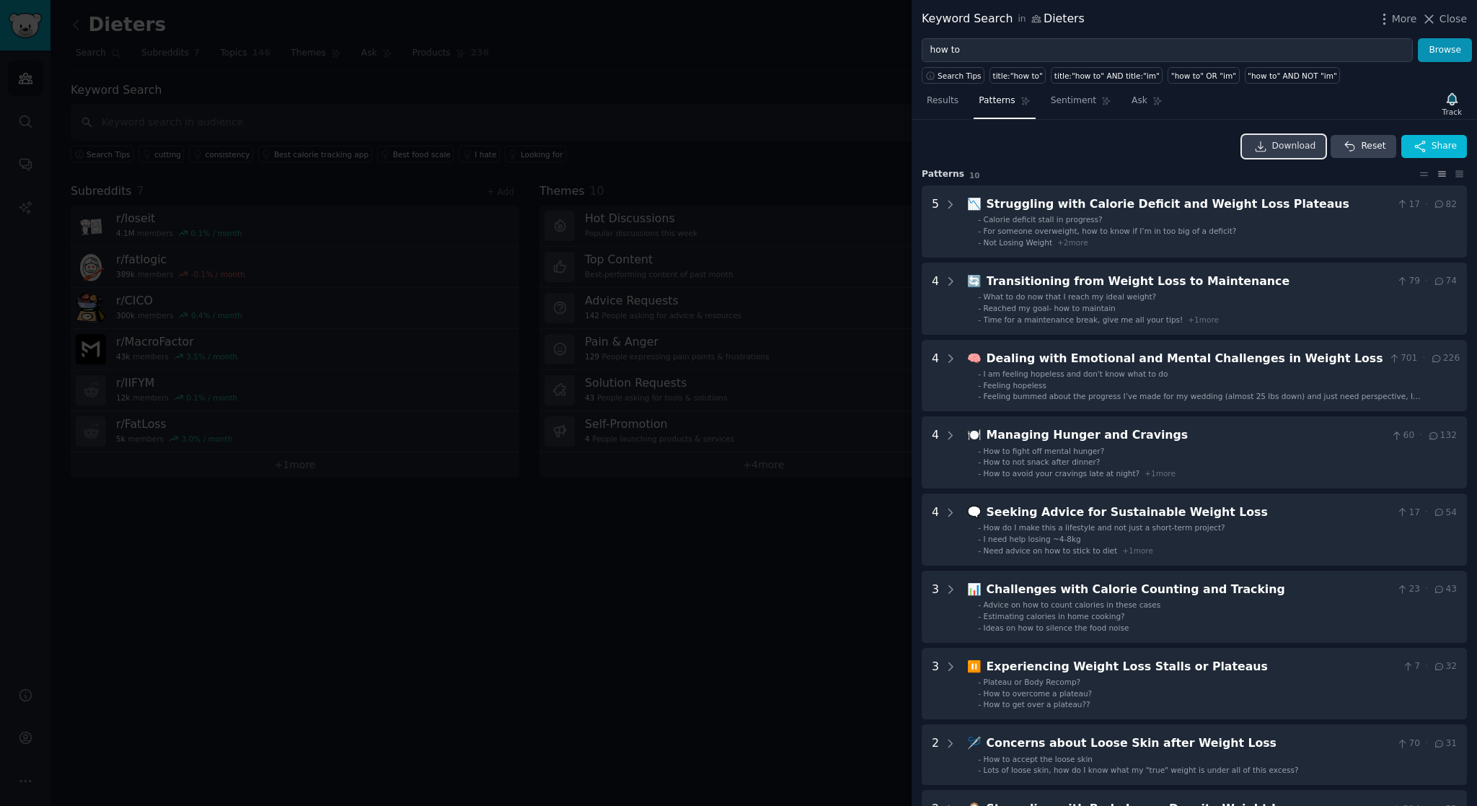
click at [1287, 145] on span "Download" at bounding box center [1294, 146] width 44 height 13
click at [1064, 106] on span "Sentiment" at bounding box center [1073, 100] width 45 height 13
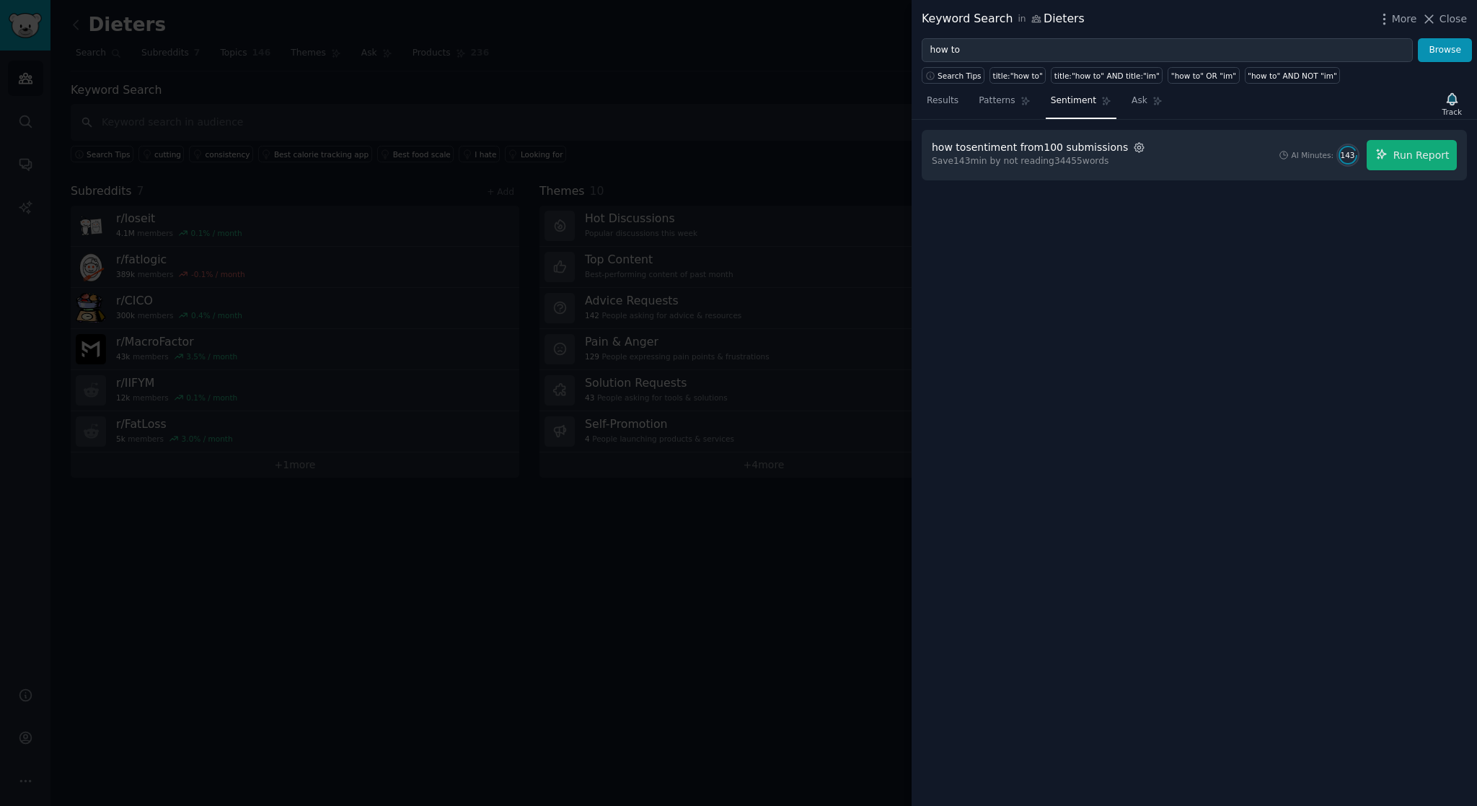
click at [1133, 146] on icon "button" at bounding box center [1139, 147] width 13 height 13
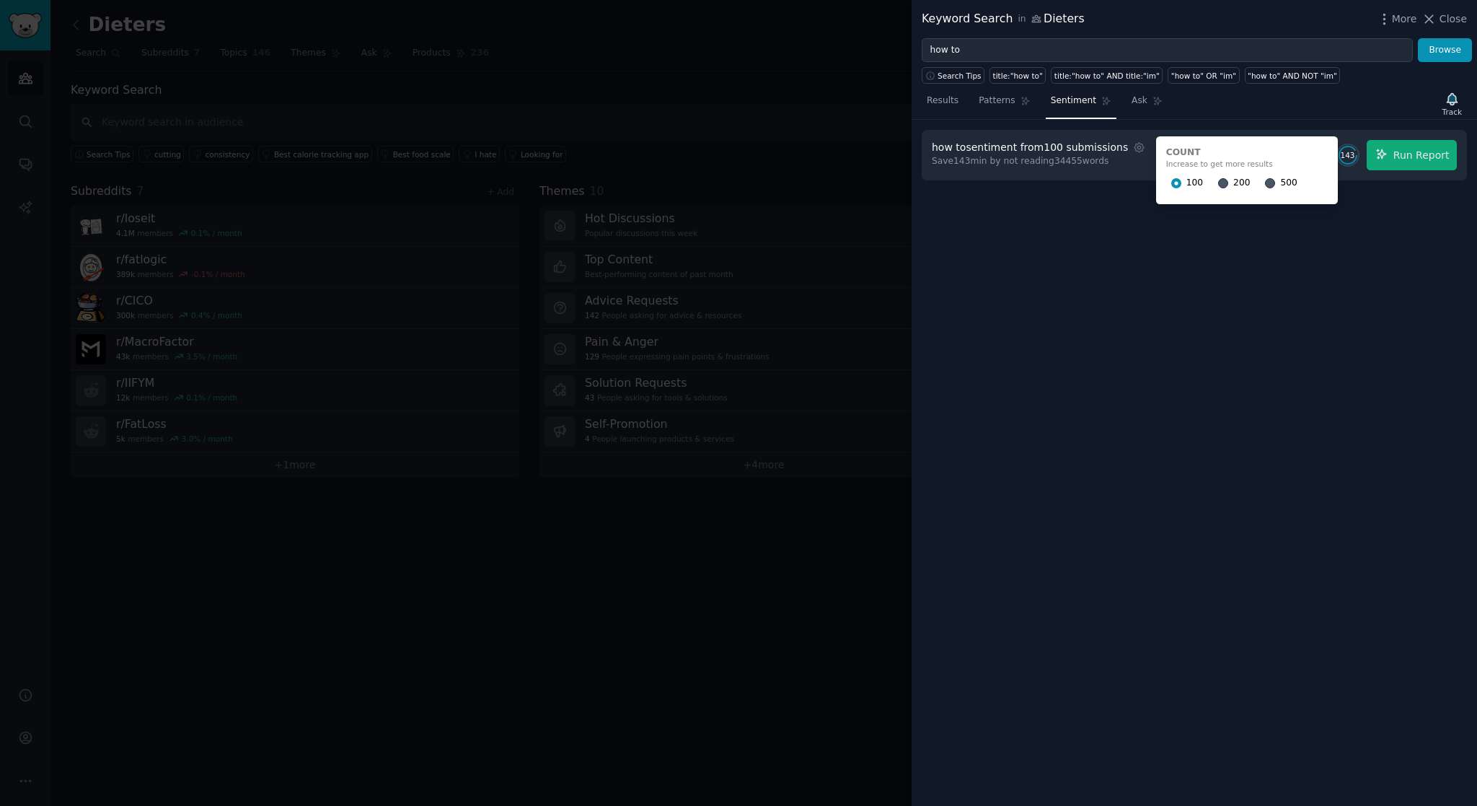
click at [1218, 177] on div at bounding box center [1223, 183] width 10 height 13
click at [1218, 182] on input "200" at bounding box center [1223, 183] width 10 height 10
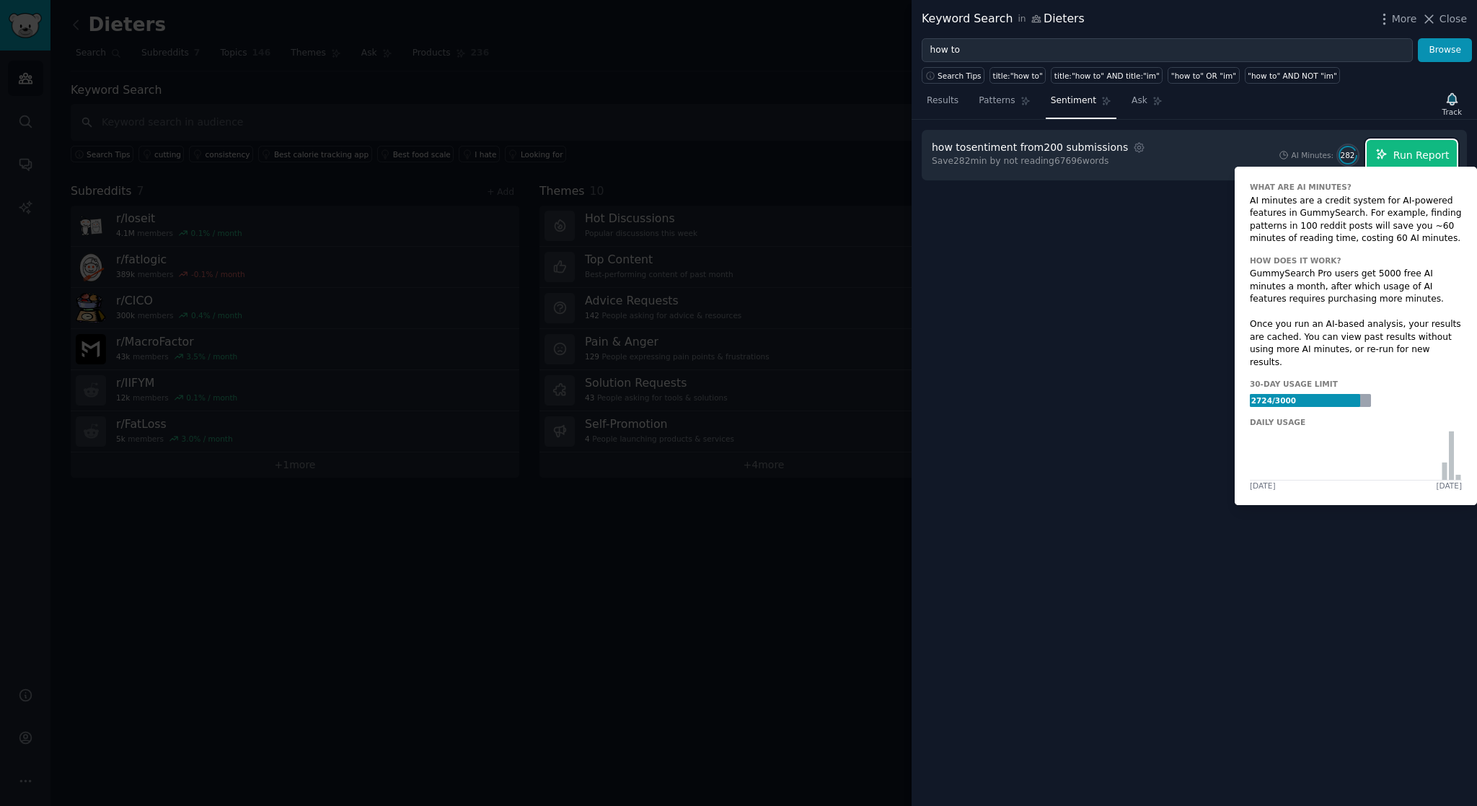
click at [1411, 151] on span "Run Report" at bounding box center [1421, 155] width 56 height 15
